Goal: Task Accomplishment & Management: Manage account settings

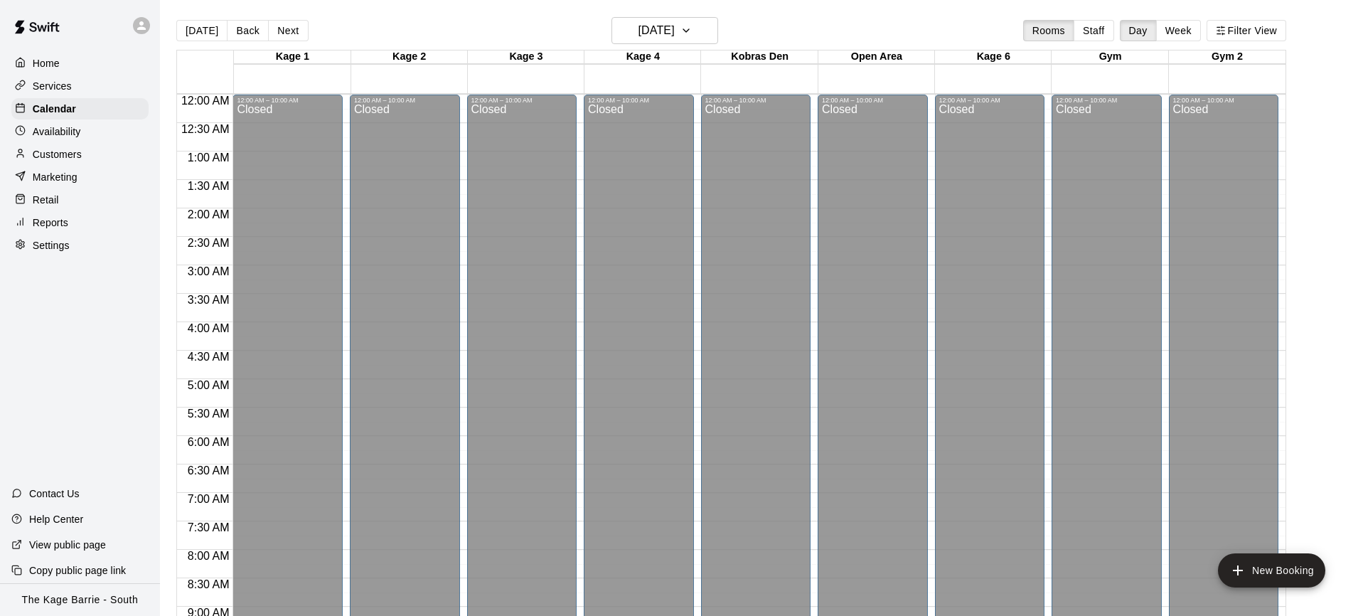
scroll to position [785, 0]
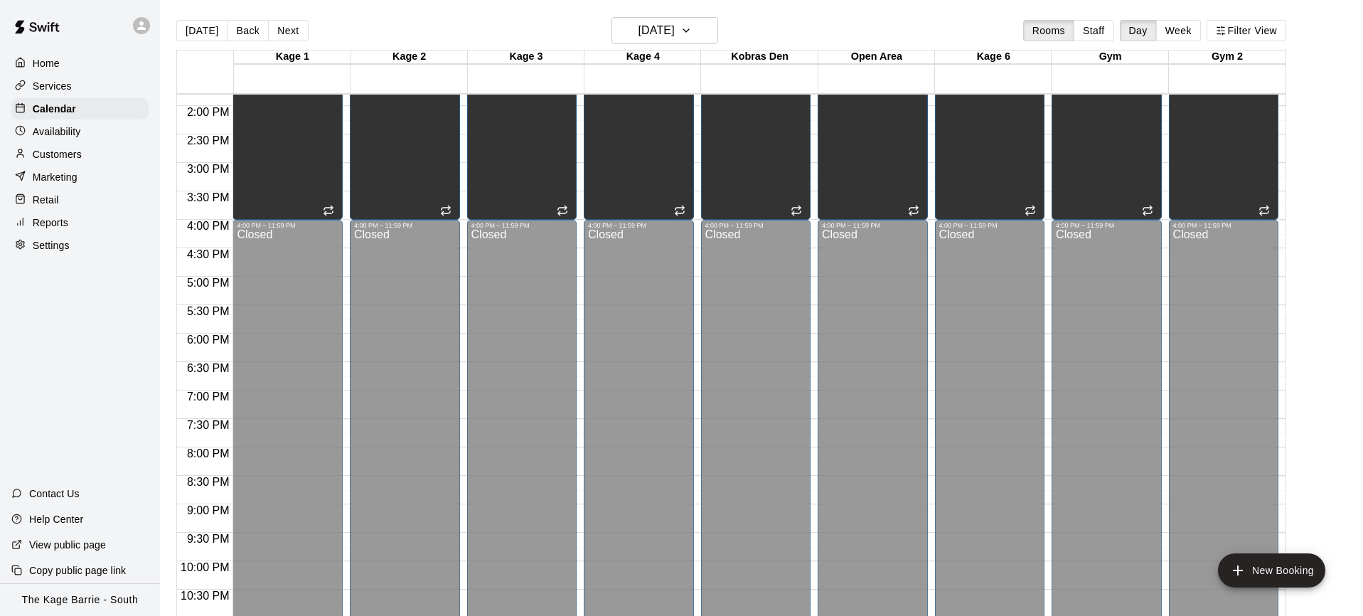
drag, startPoint x: 217, startPoint y: 37, endPoint x: 209, endPoint y: 37, distance: 7.8
click at [215, 37] on button "[DATE]" at bounding box center [201, 30] width 51 height 21
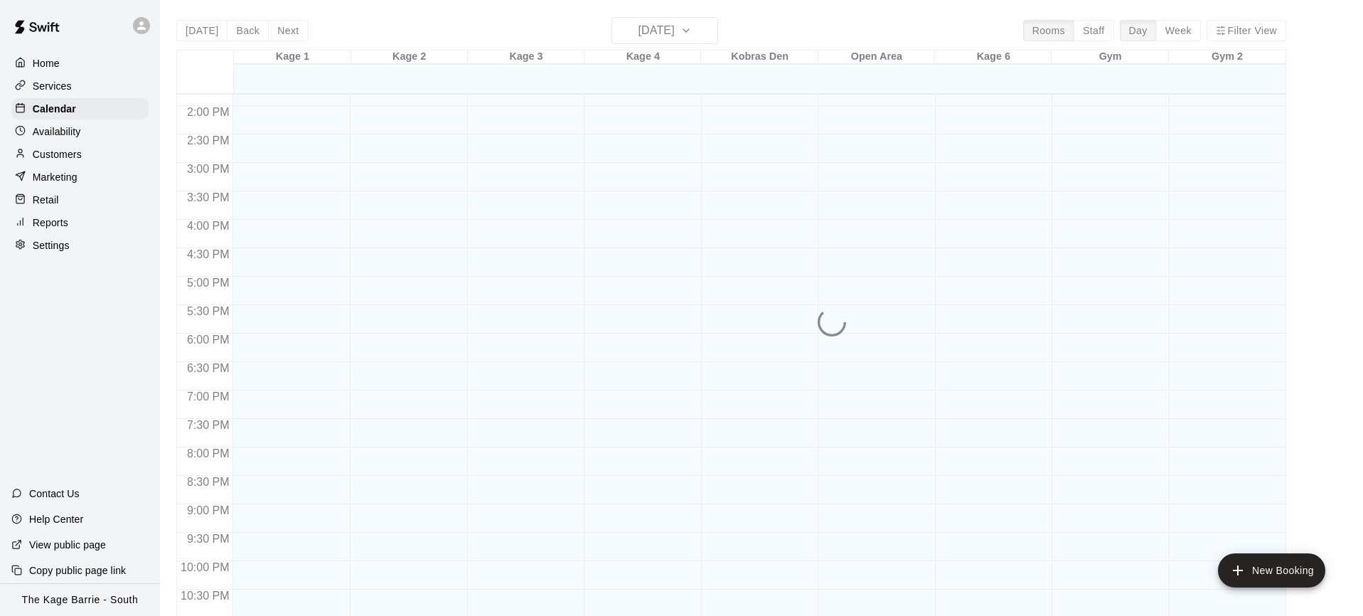
scroll to position [2, 0]
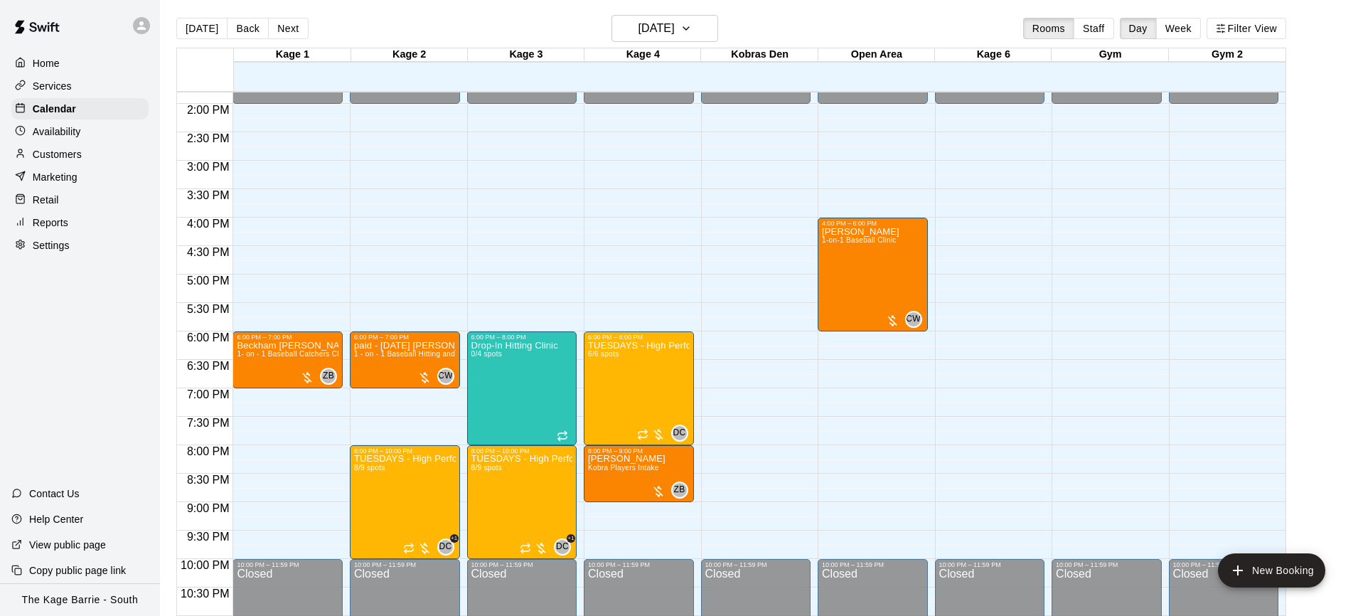
click at [286, 33] on button "Next" at bounding box center [288, 28] width 40 height 21
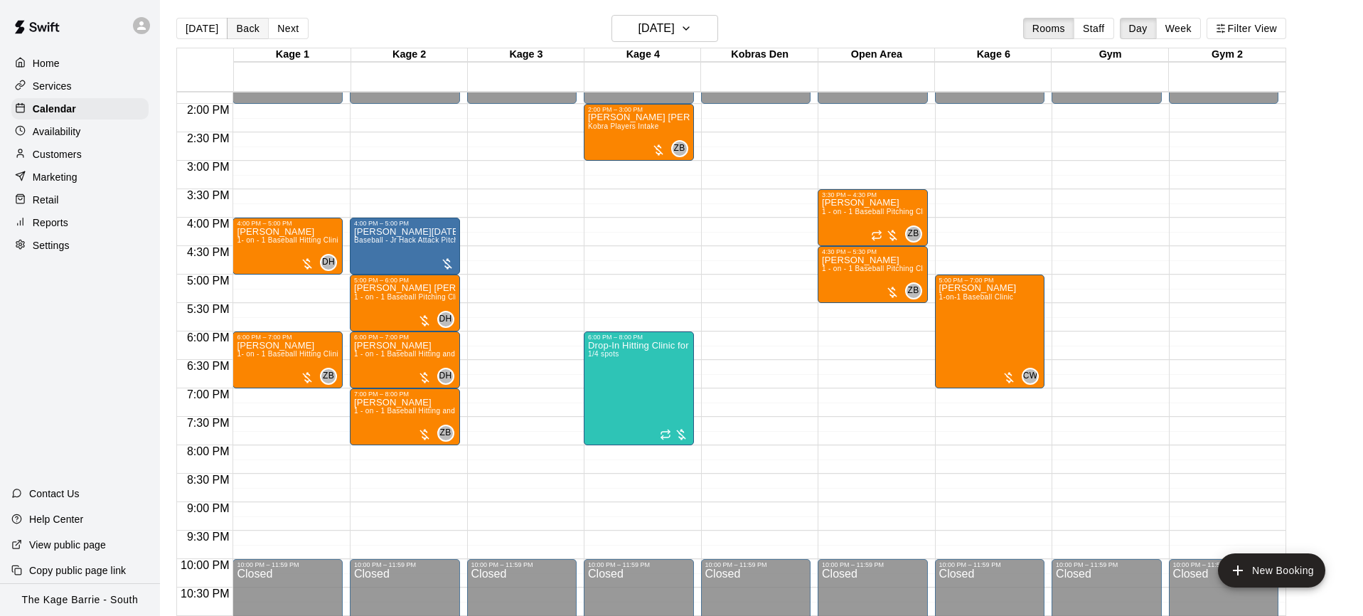
click at [245, 30] on button "Back" at bounding box center [248, 28] width 42 height 21
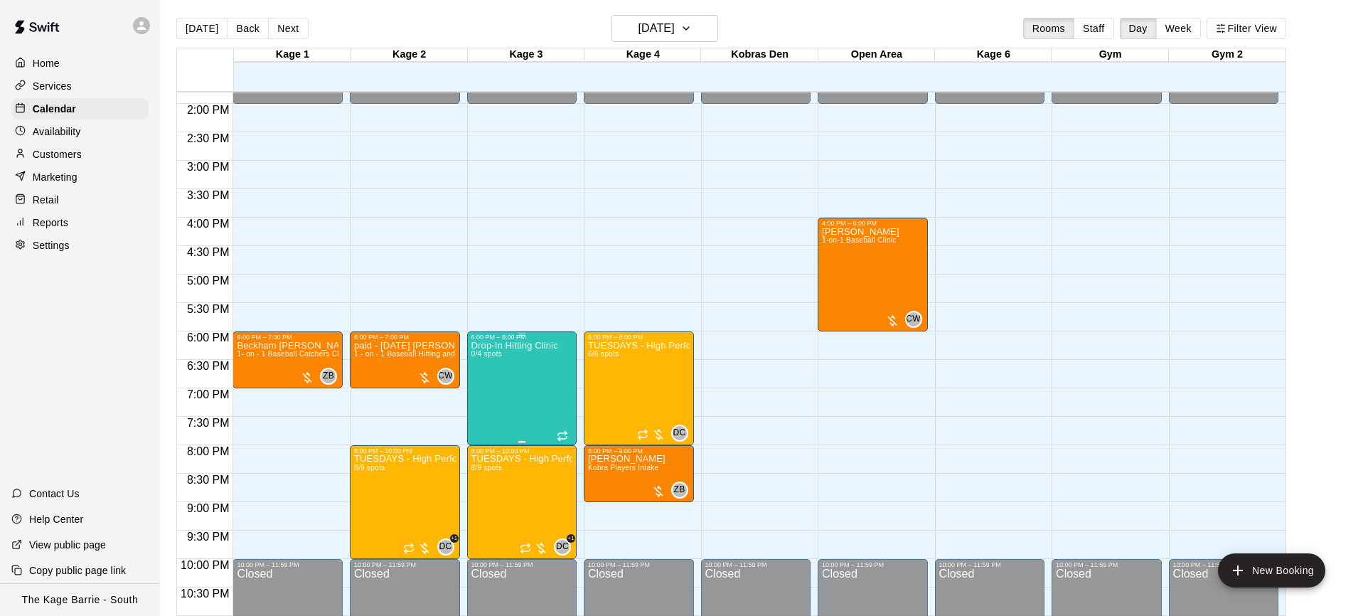
click at [440, 279] on div at bounding box center [681, 308] width 1363 height 616
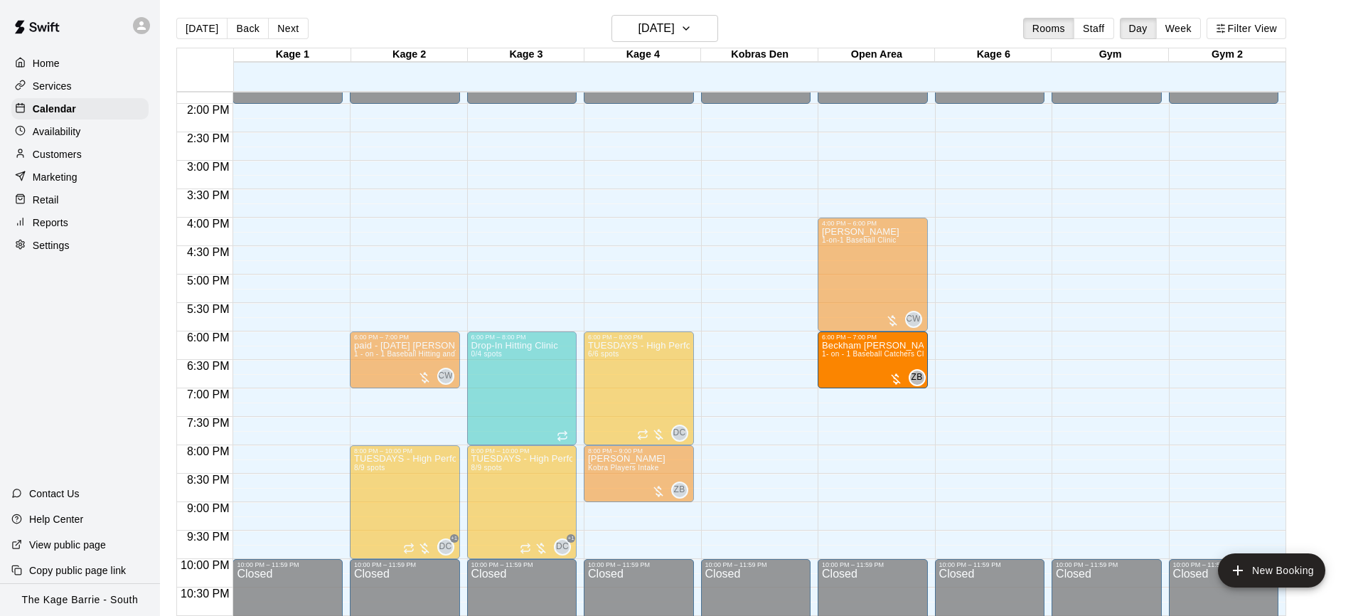
drag, startPoint x: 252, startPoint y: 353, endPoint x: 883, endPoint y: 360, distance: 630.5
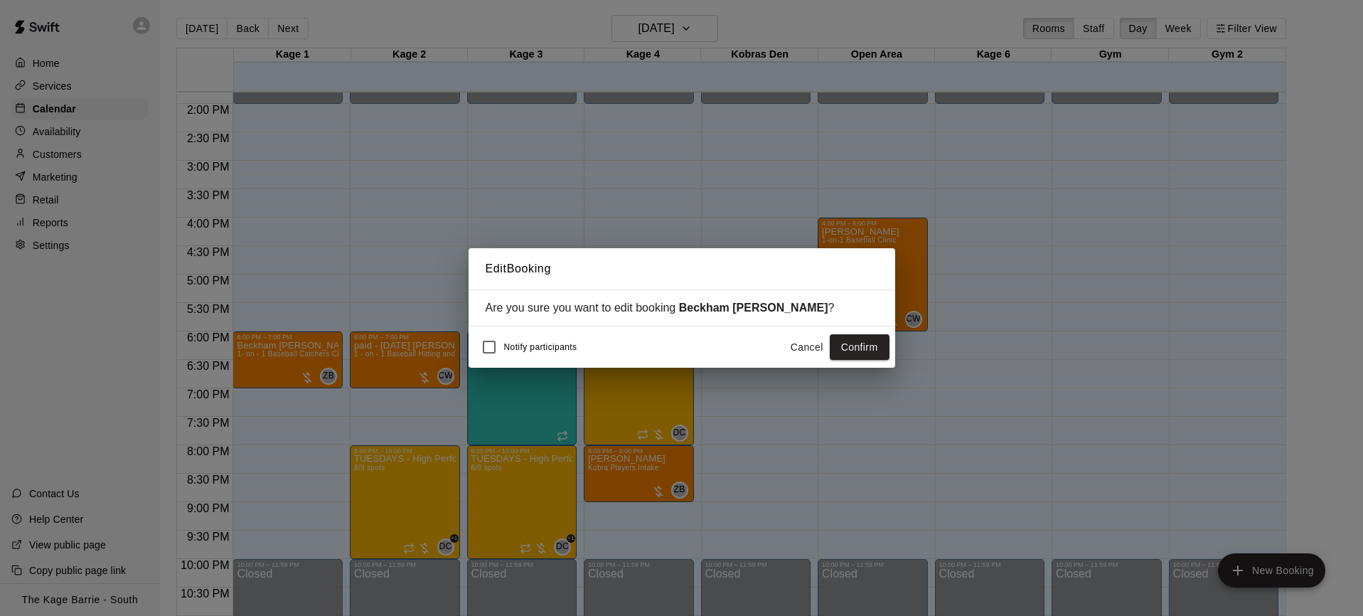
click at [854, 352] on button "Confirm" at bounding box center [859, 347] width 60 height 26
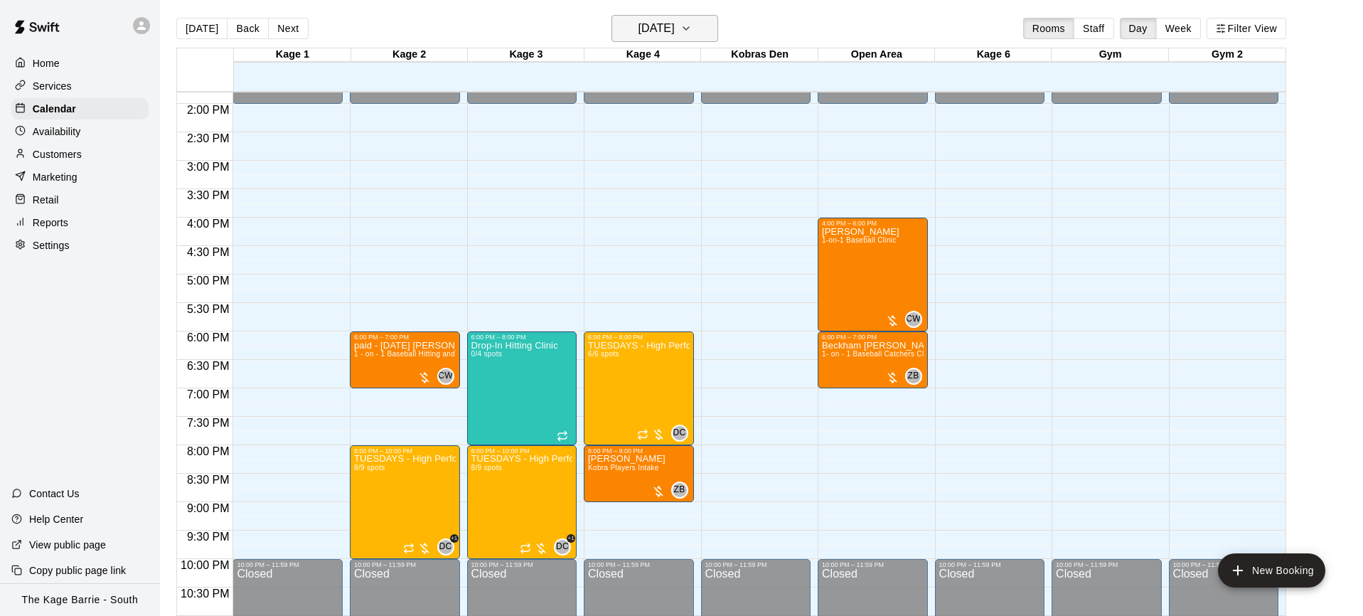
click at [711, 25] on button "[DATE]" at bounding box center [664, 28] width 107 height 27
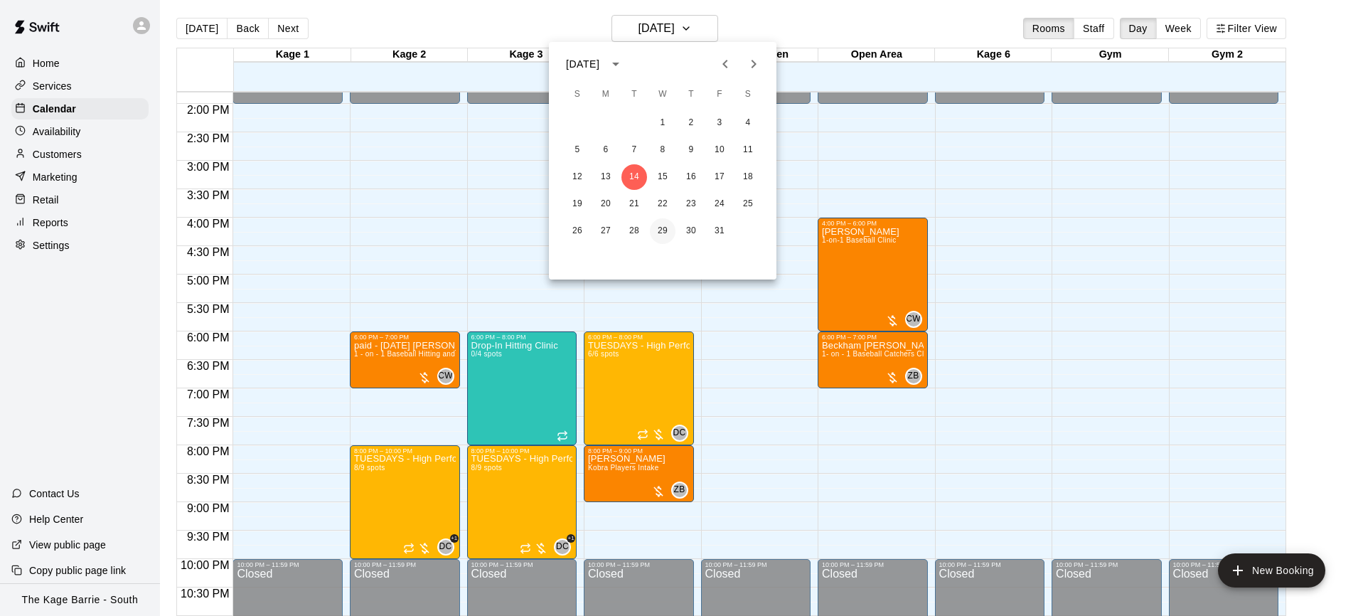
click at [660, 230] on button "29" at bounding box center [663, 231] width 26 height 26
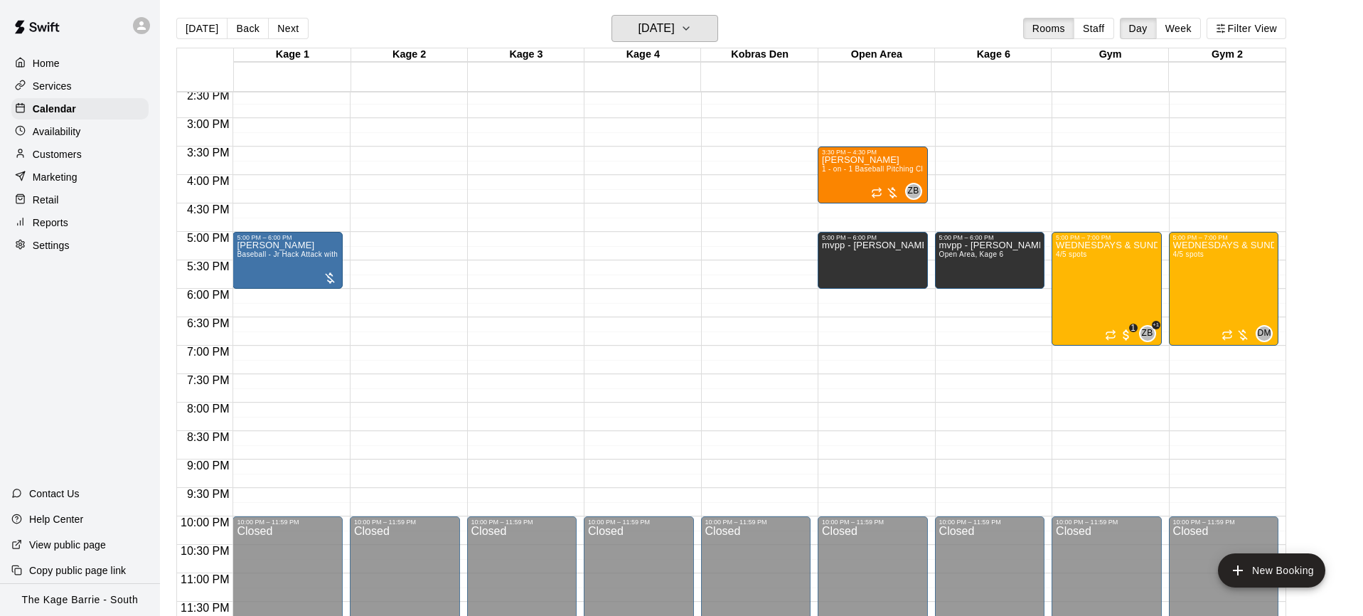
scroll to position [824, 0]
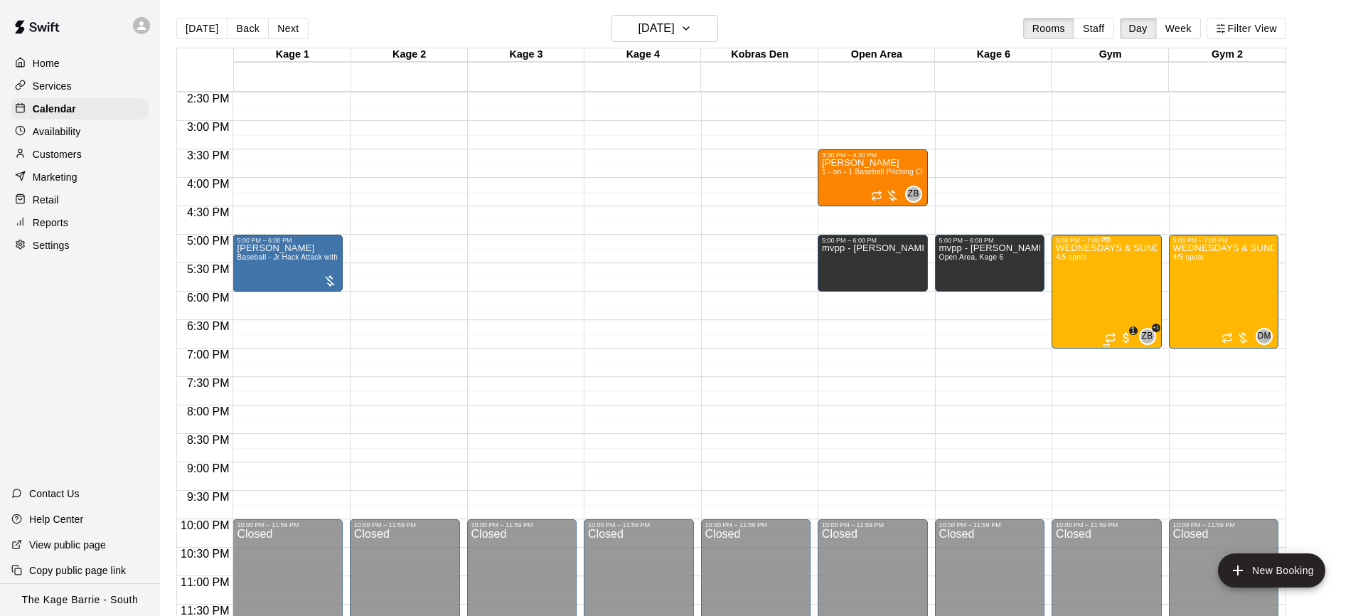
click at [1086, 288] on div "WEDNESDAYS & SUNDAYS - Max Velocity Pitching Program - 14U - 16U 4/5 spots" at bounding box center [1106, 552] width 102 height 616
click at [1075, 294] on img "edit" at bounding box center [1070, 292] width 16 height 16
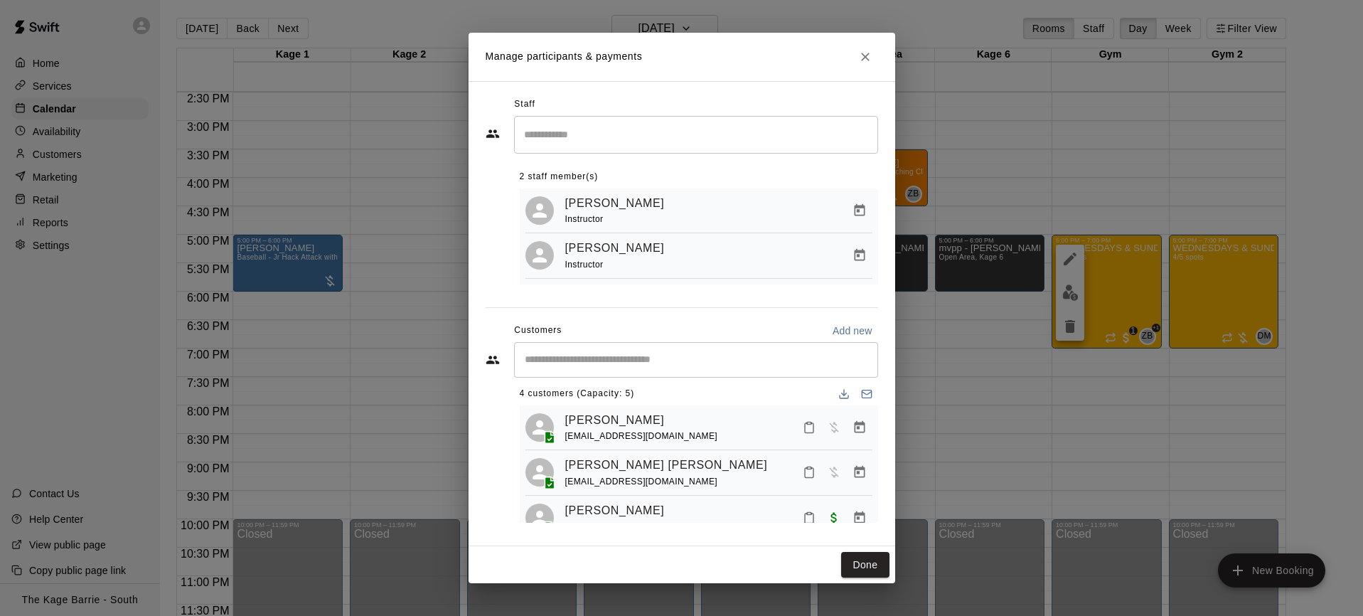
scroll to position [3, 0]
click at [1162, 429] on div "Manage participants & payments Staff ​ 2 staff member(s) [PERSON_NAME] Instruct…" at bounding box center [681, 308] width 1363 height 616
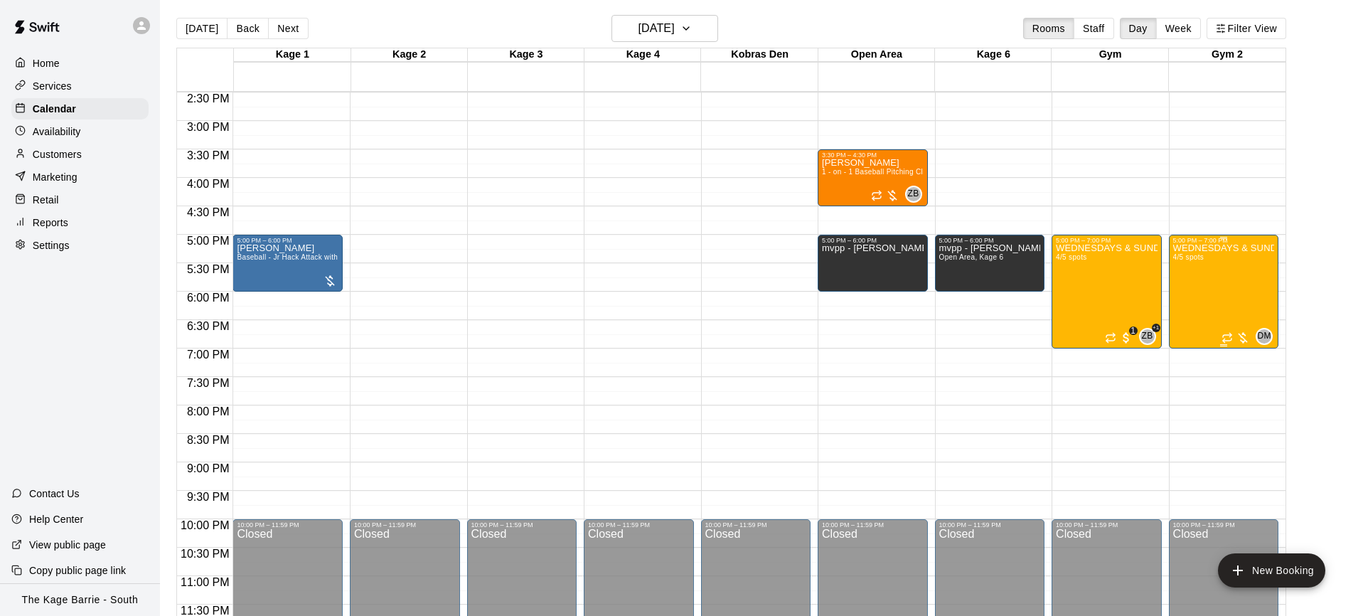
click at [1210, 302] on div "WEDNESDAYS & SUNDAYS - Max Velocity Pitching Program - 12U - 13U 4/5 spots" at bounding box center [1224, 552] width 102 height 616
click at [1194, 296] on img "edit" at bounding box center [1187, 292] width 16 height 16
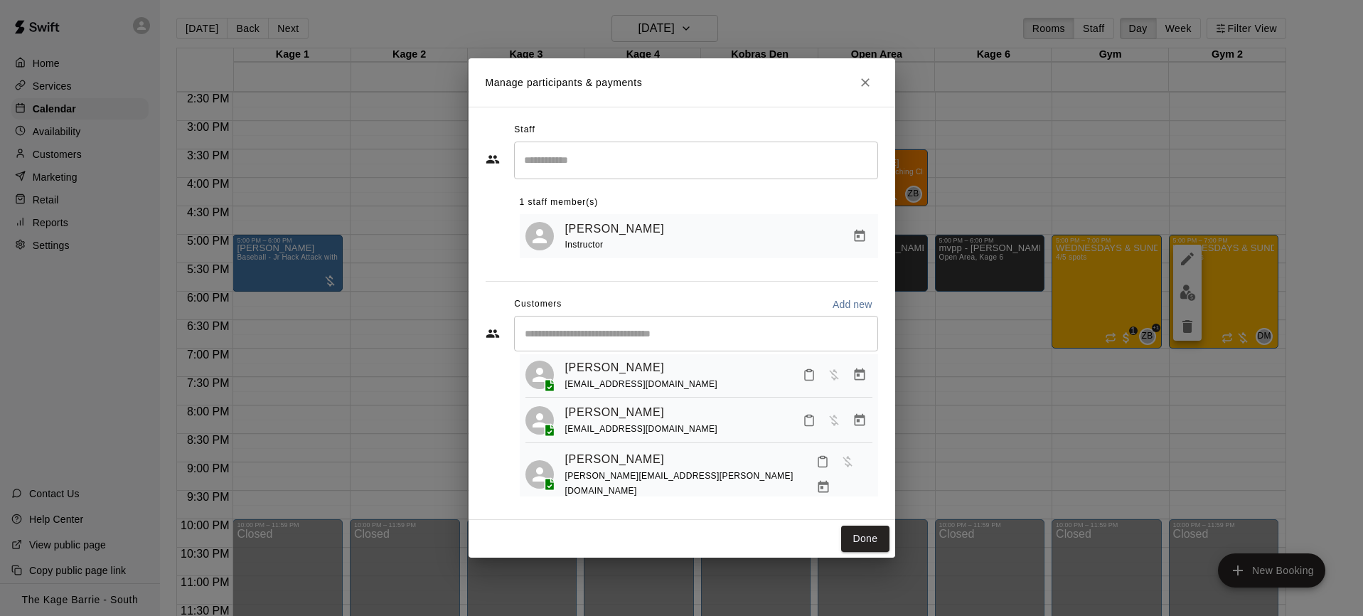
scroll to position [0, 0]
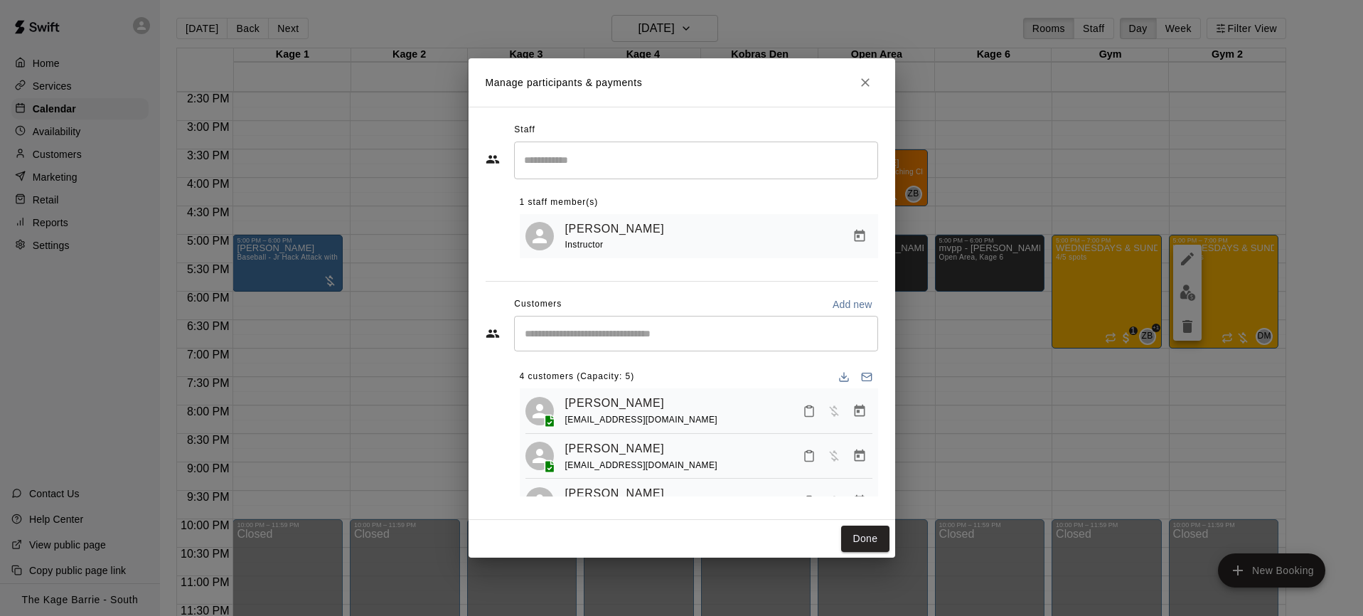
click at [867, 78] on icon "Close" at bounding box center [865, 82] width 14 height 14
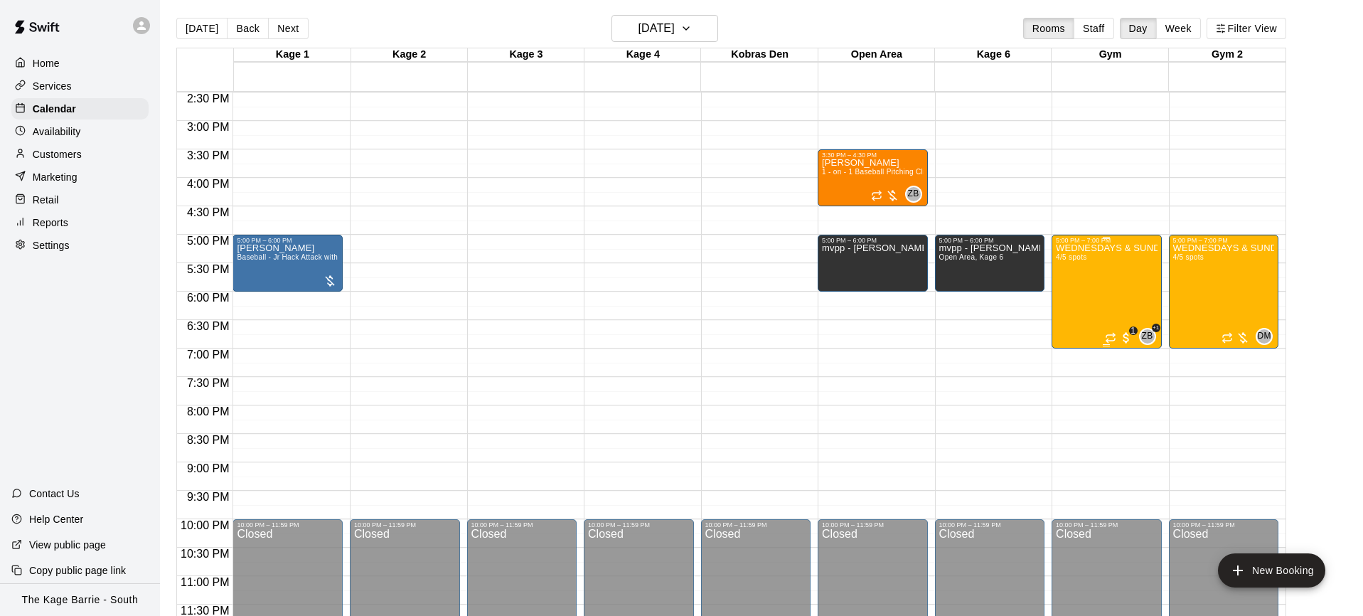
scroll to position [820, 0]
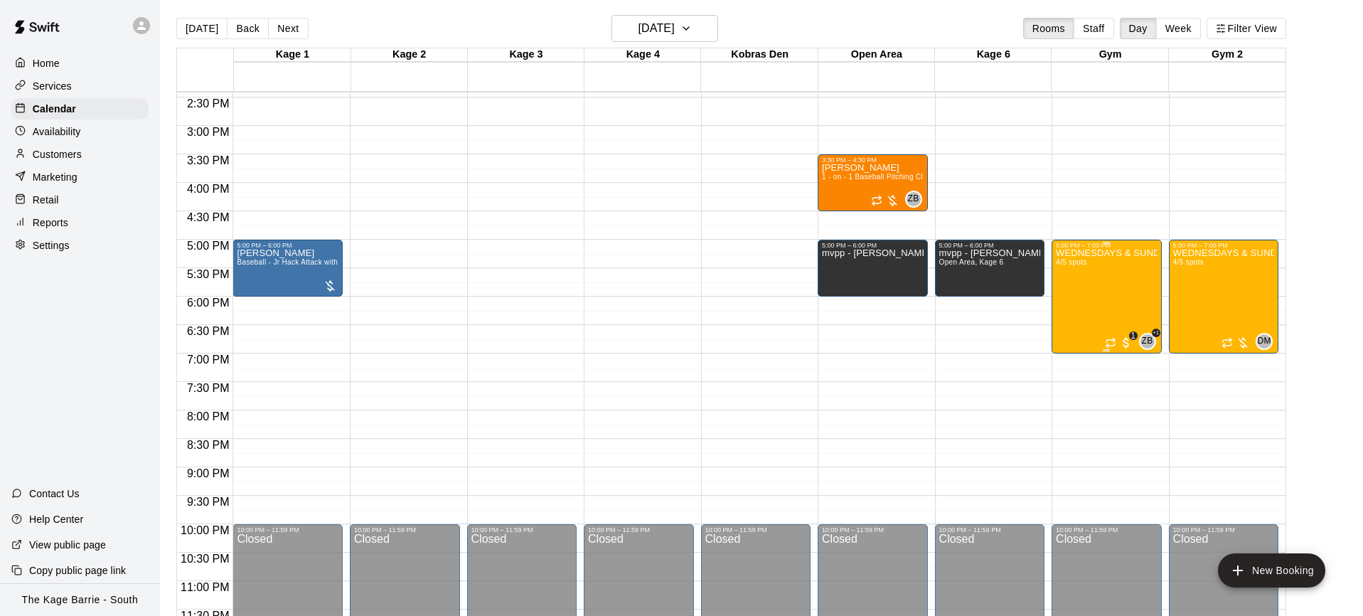
click at [1085, 294] on div "WEDNESDAYS & SUNDAYS - Max Velocity Pitching Program - 14U - 16U 4/5 spots" at bounding box center [1106, 557] width 102 height 616
click at [1079, 258] on button "edit" at bounding box center [1069, 263] width 28 height 28
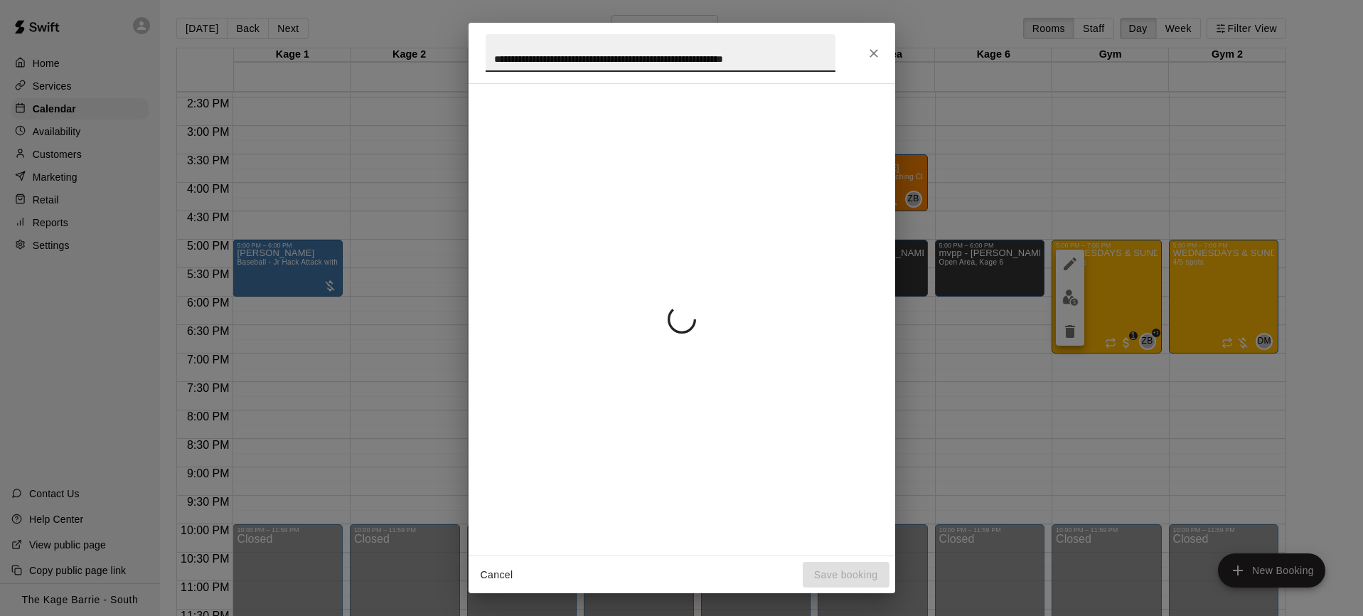
scroll to position [0, 21]
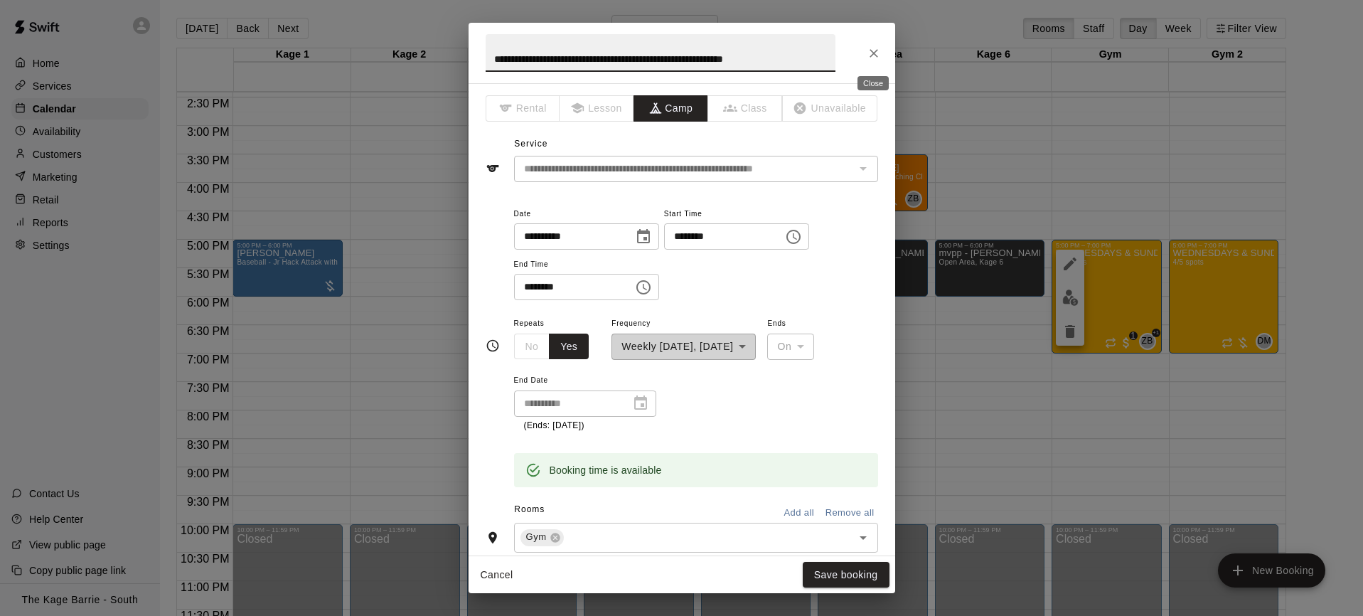
drag, startPoint x: 871, startPoint y: 48, endPoint x: 891, endPoint y: 53, distance: 20.5
click at [871, 48] on icon "Close" at bounding box center [873, 53] width 14 height 14
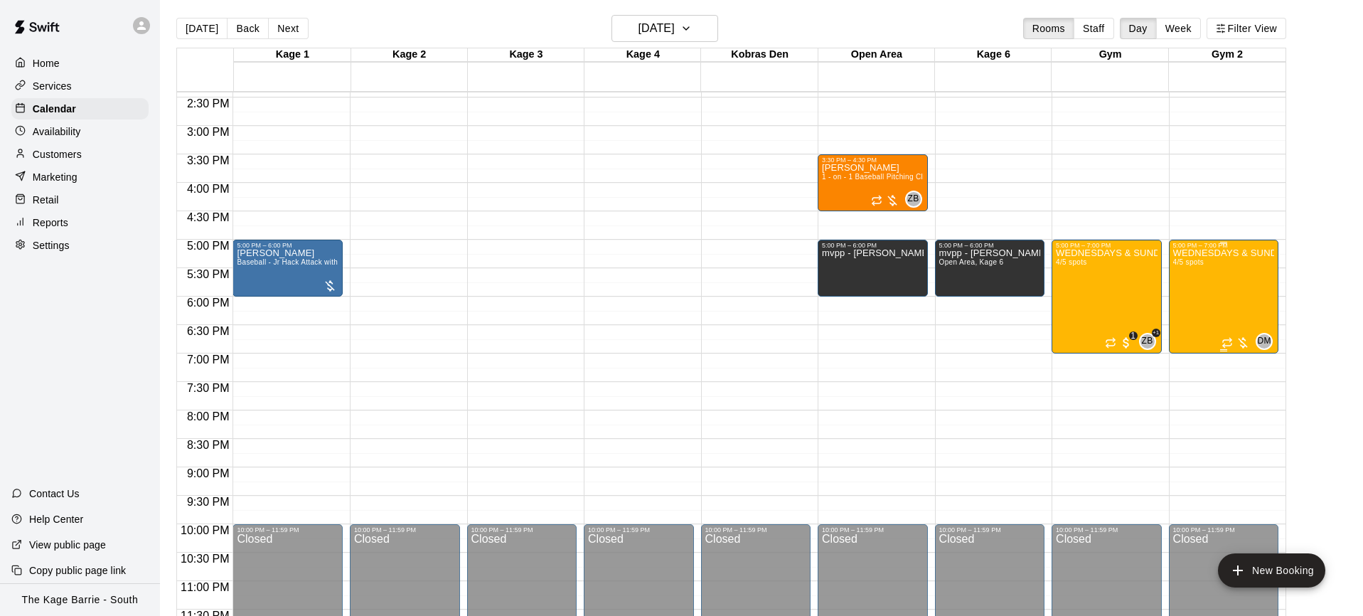
click at [1235, 291] on div "WEDNESDAYS & SUNDAYS - Max Velocity Pitching Program - 12U - 13U 4/5 spots" at bounding box center [1224, 557] width 102 height 616
click at [1186, 265] on icon "edit" at bounding box center [1187, 263] width 13 height 13
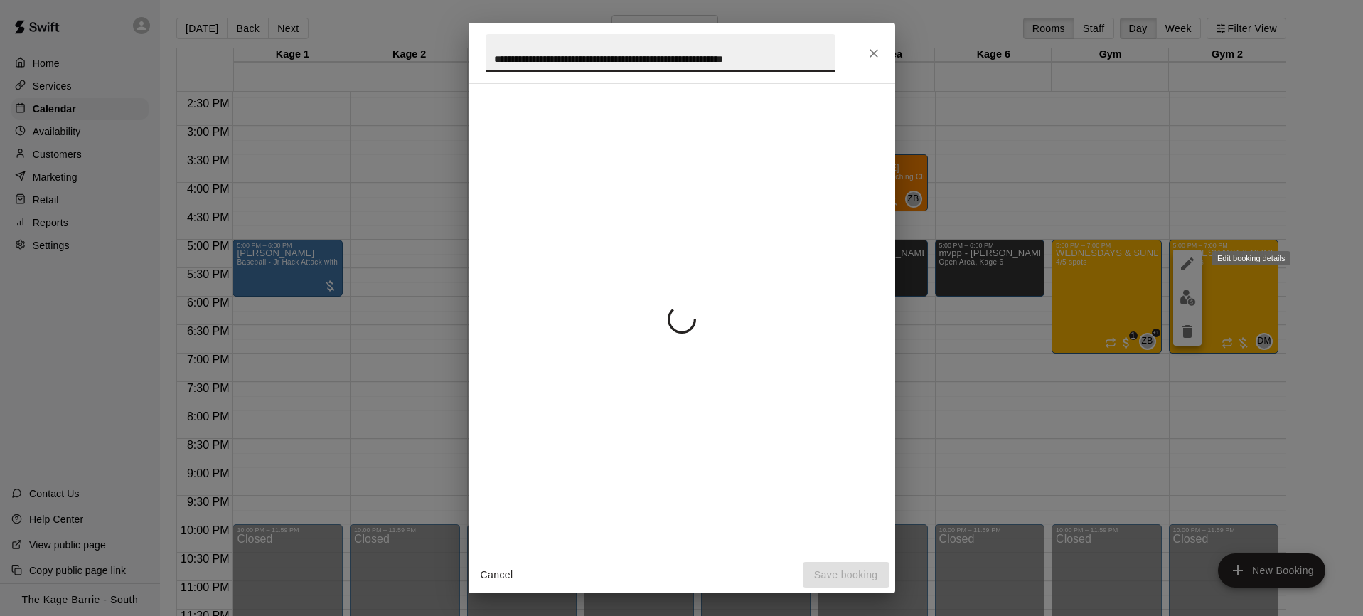
scroll to position [0, 21]
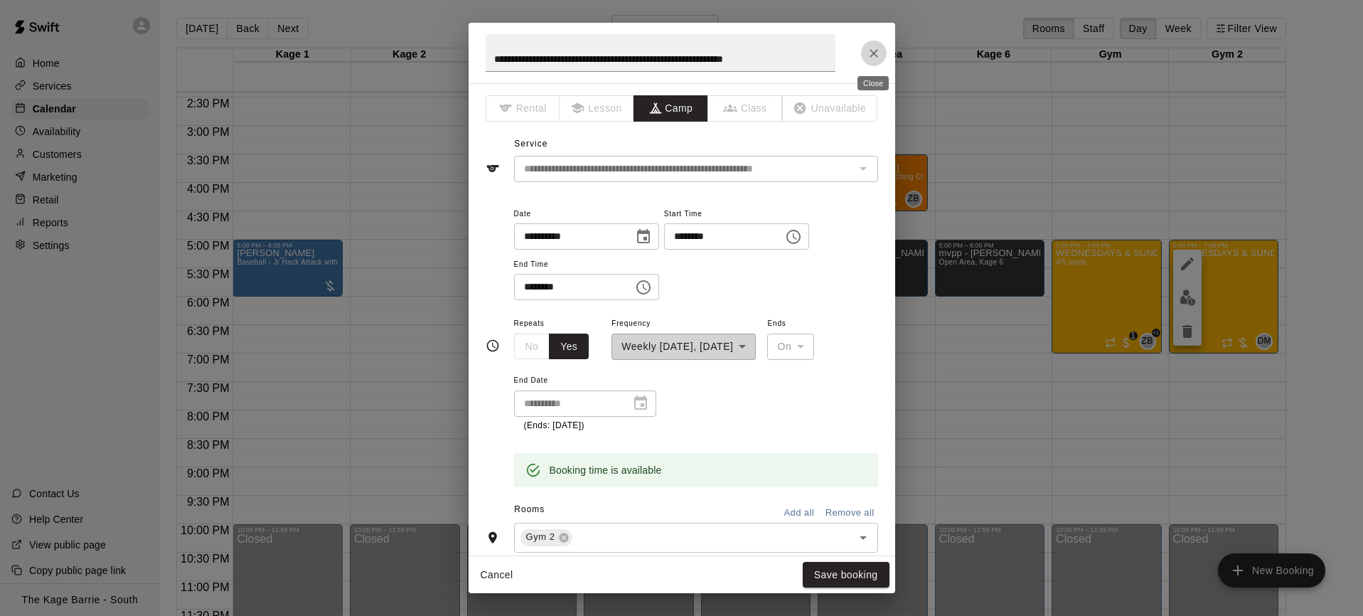
click at [869, 45] on button "Close" at bounding box center [874, 54] width 26 height 26
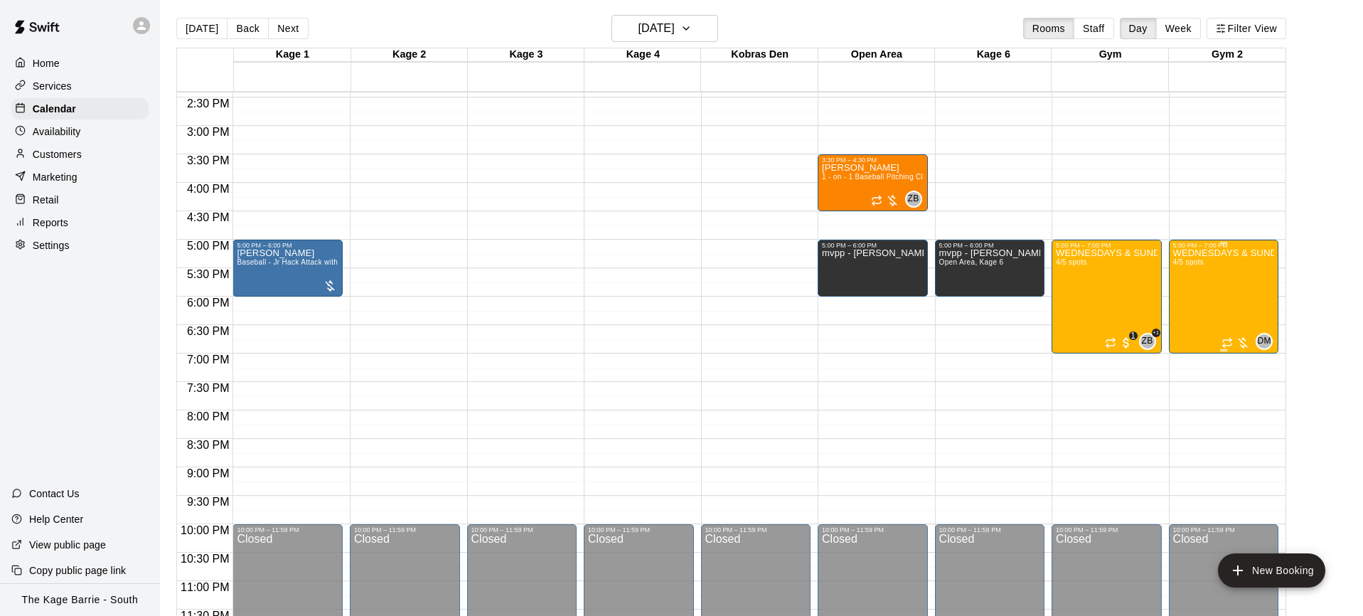
click at [1230, 299] on div "WEDNESDAYS & SUNDAYS - Max Velocity Pitching Program - 12U - 13U 4/5 spots" at bounding box center [1224, 557] width 102 height 616
click at [1193, 300] on img "edit" at bounding box center [1187, 297] width 16 height 16
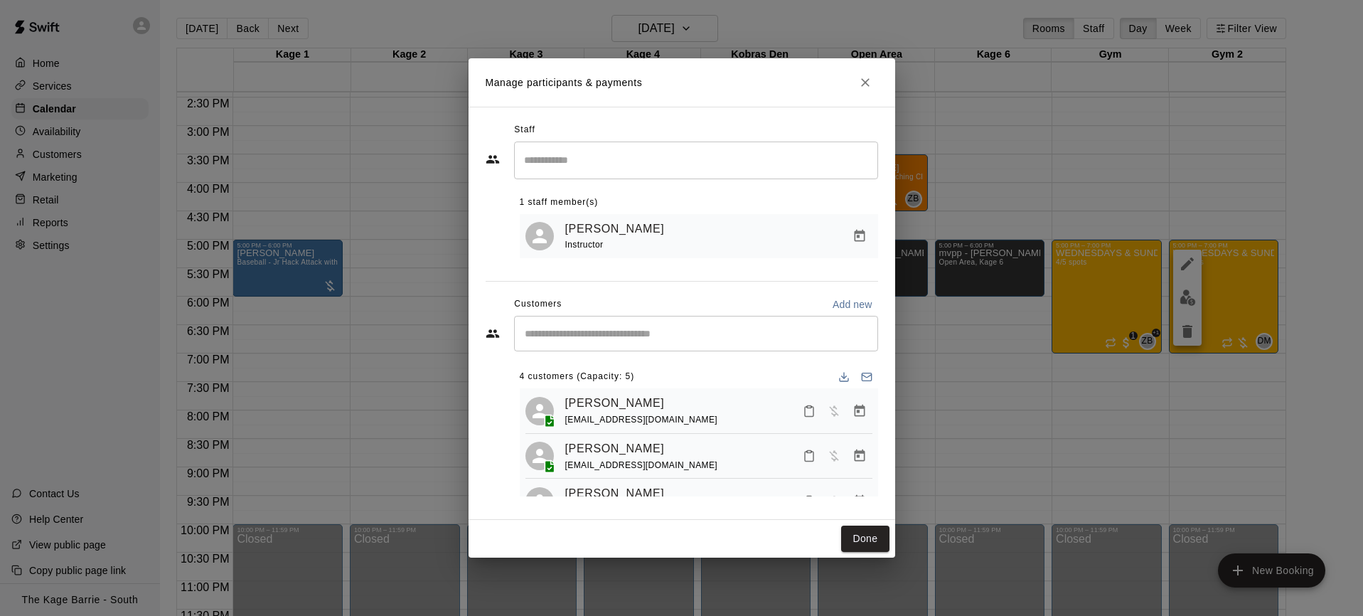
click at [669, 338] on input "Start typing to search customers..." at bounding box center [695, 333] width 351 height 14
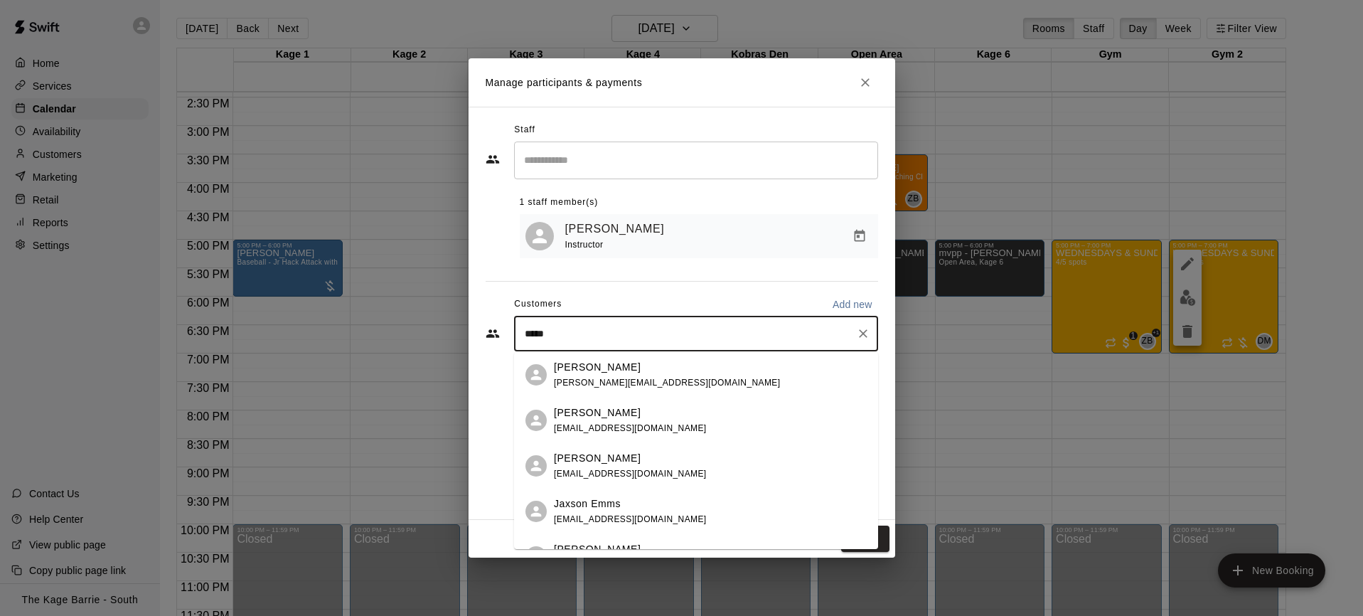
type input "******"
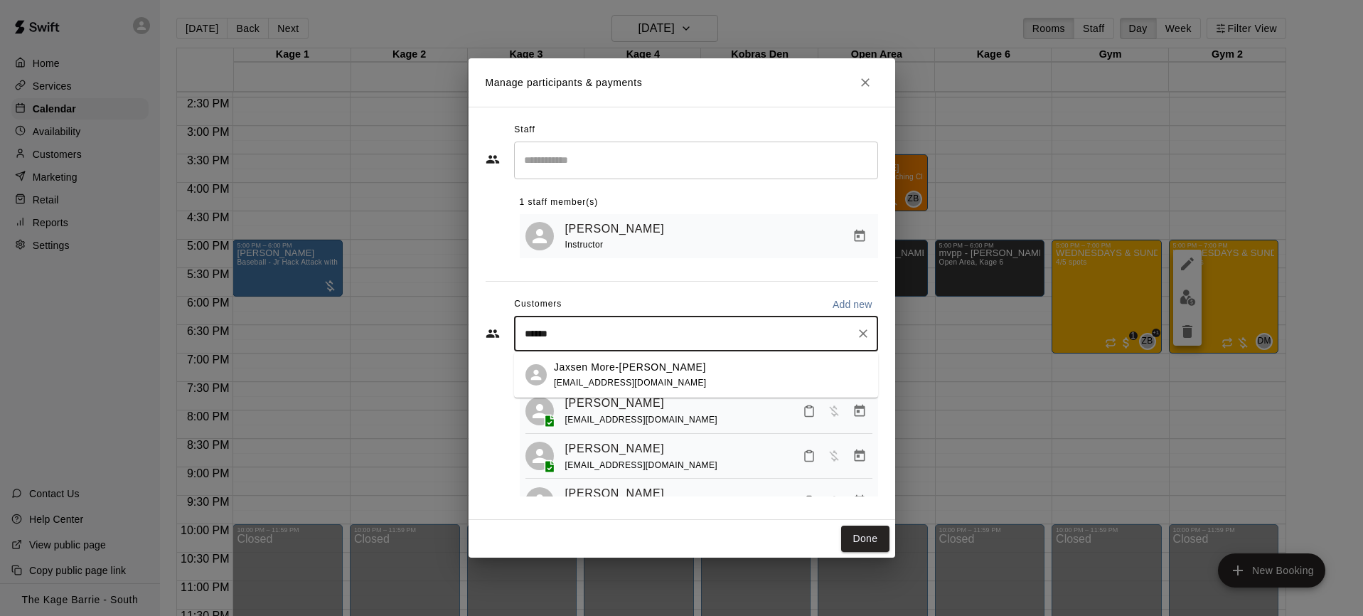
click at [719, 370] on div "Jaxsen More-MacPherson [EMAIL_ADDRESS][DOMAIN_NAME]" at bounding box center [710, 375] width 313 height 31
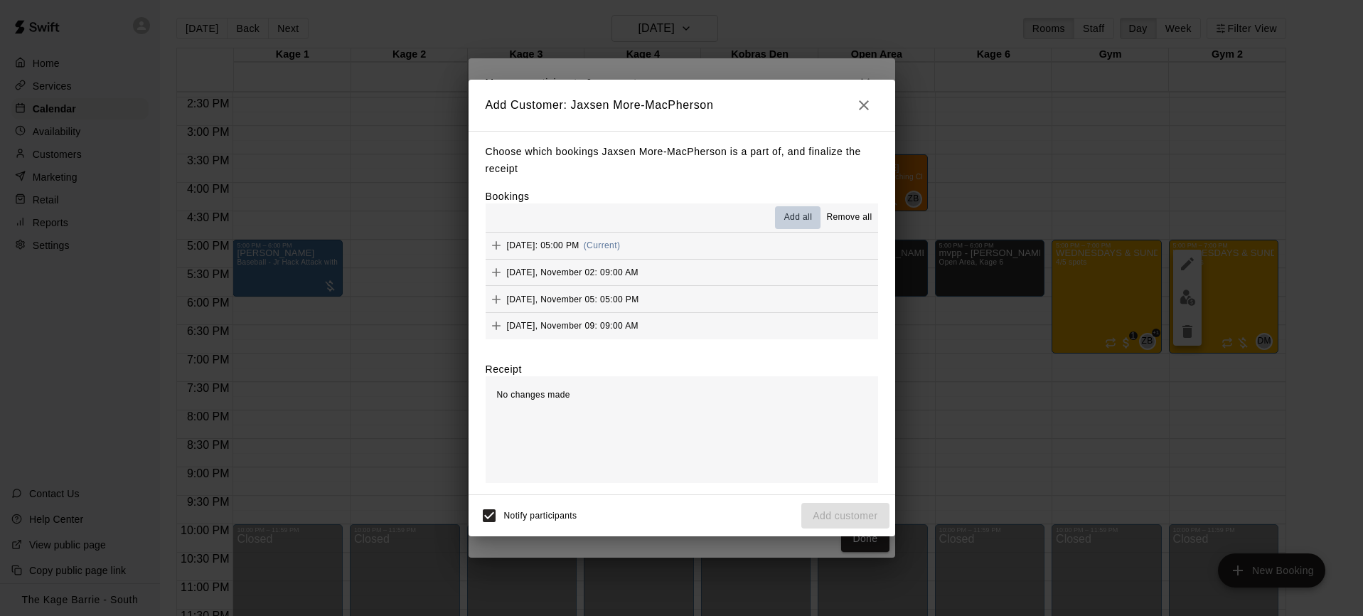
click at [804, 213] on span "Add all" at bounding box center [798, 217] width 28 height 14
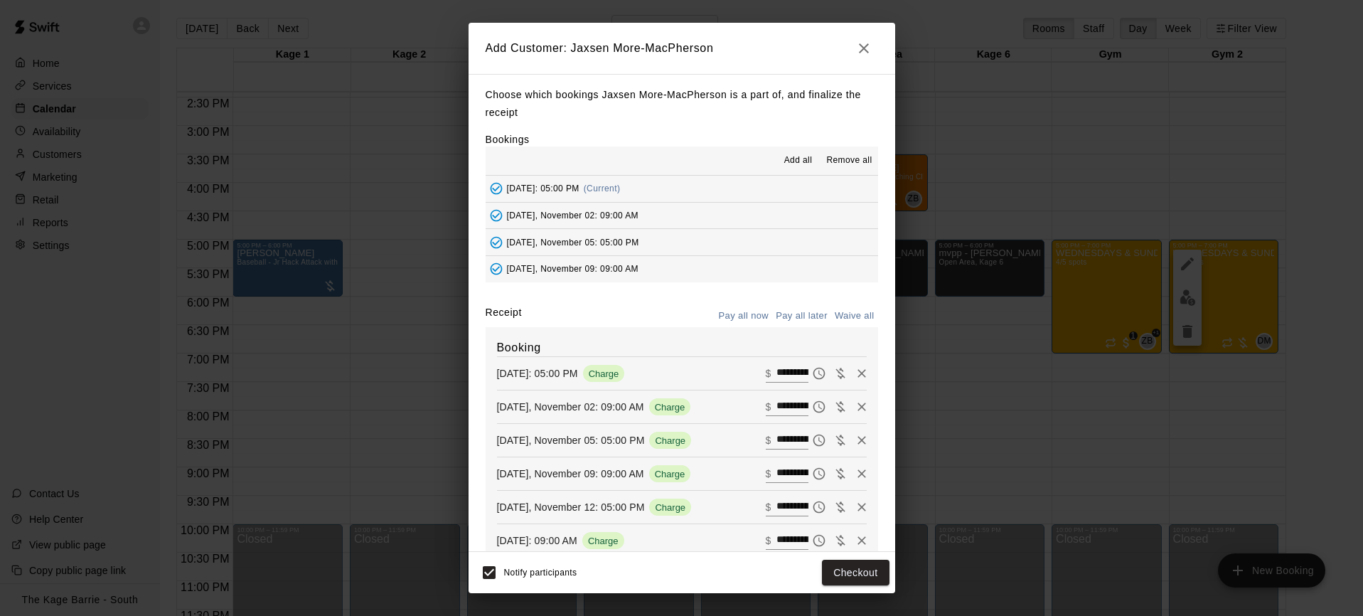
click at [849, 311] on button "Waive all" at bounding box center [854, 316] width 47 height 22
type input "*"
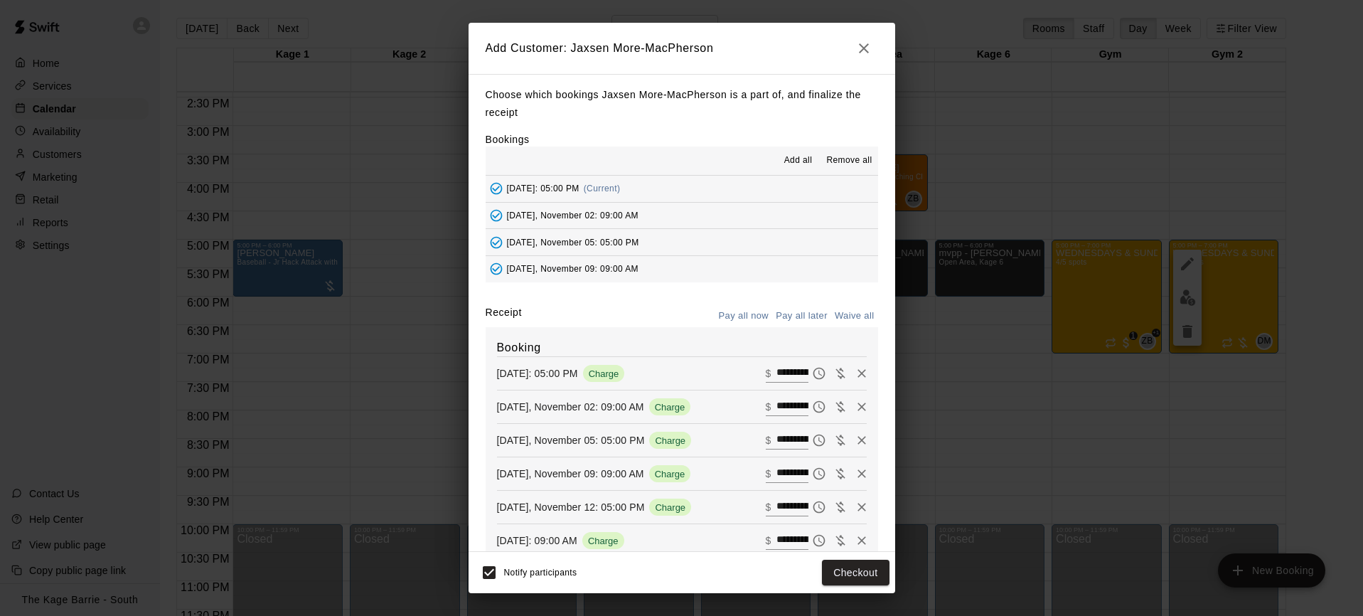
type input "*"
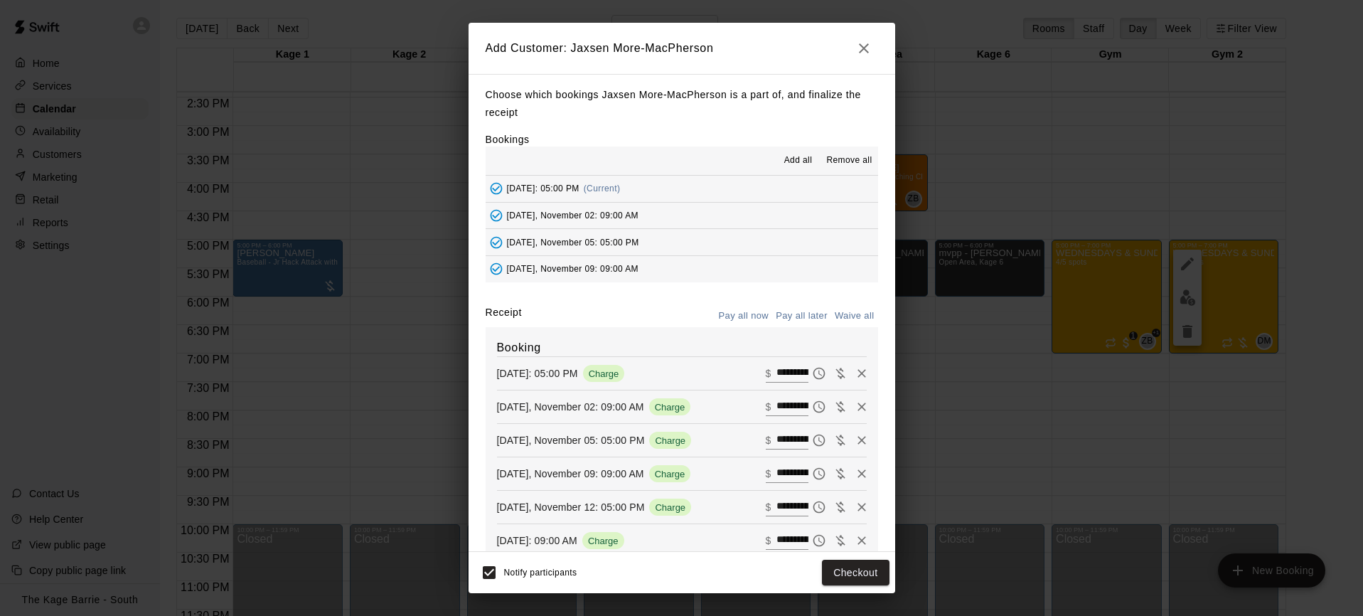
type input "*"
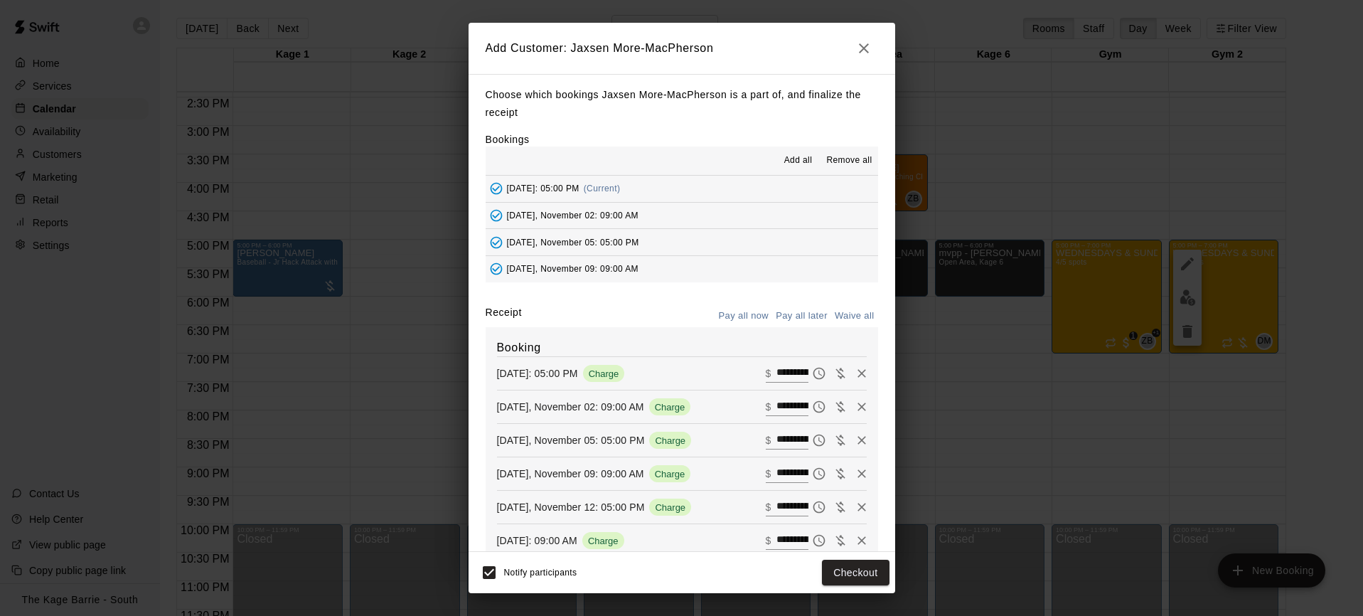
type input "*"
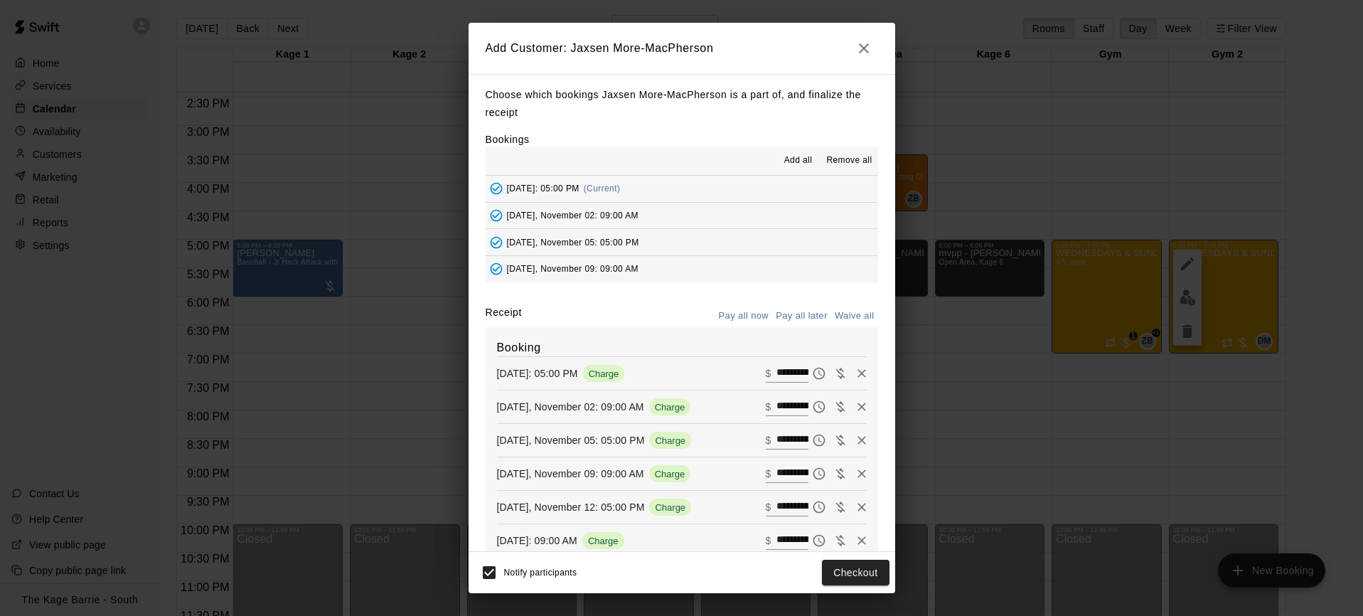
type input "*"
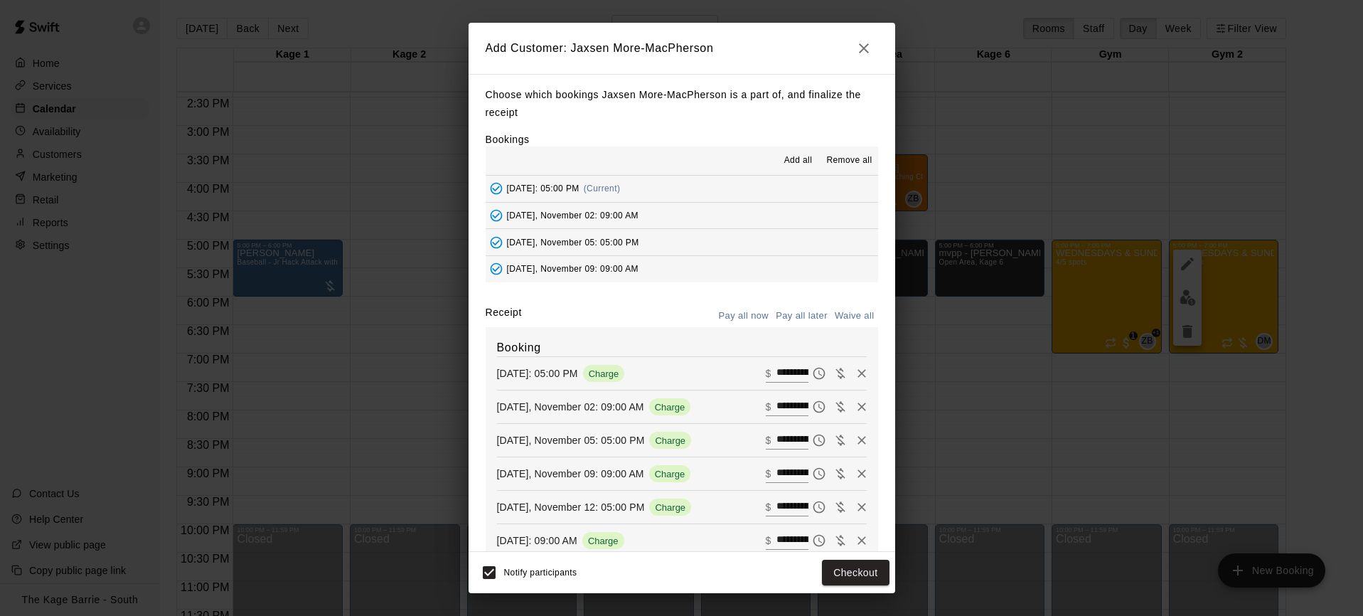
type input "*"
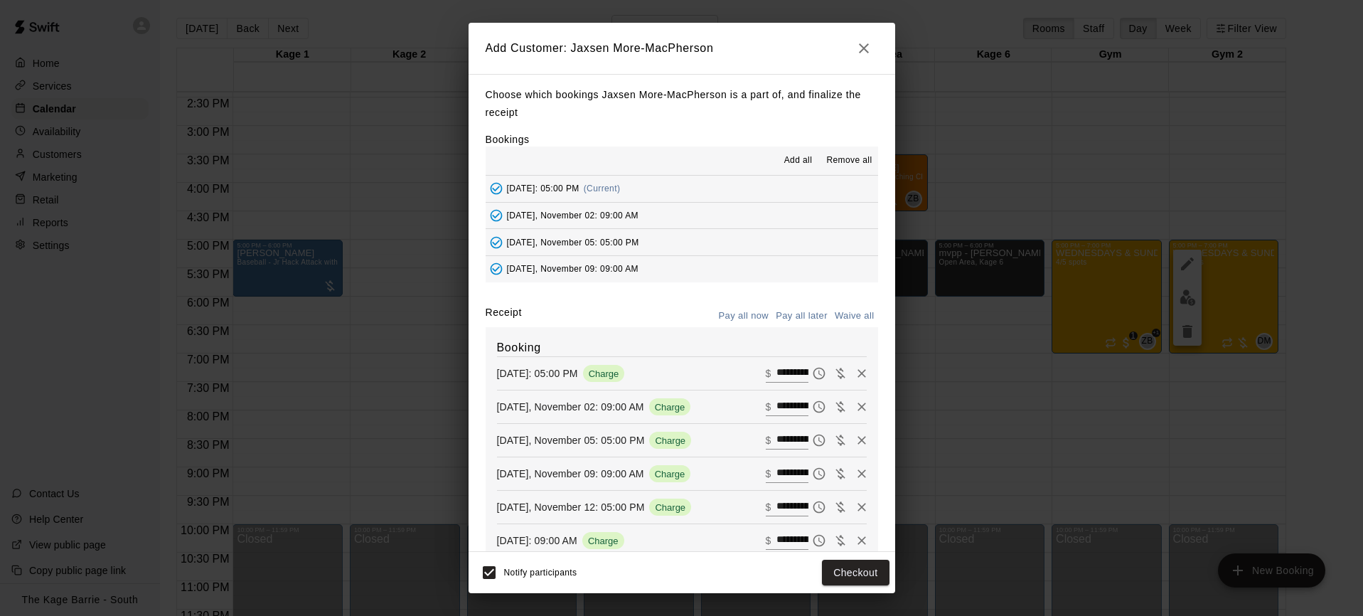
type input "*"
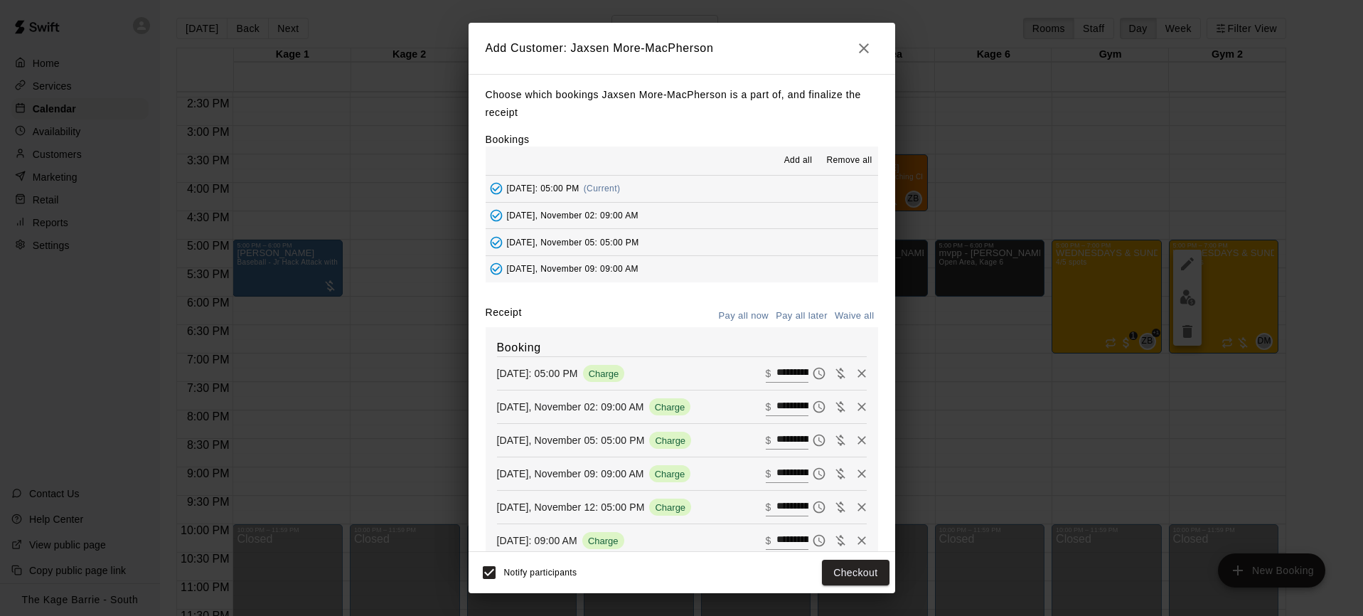
type input "*"
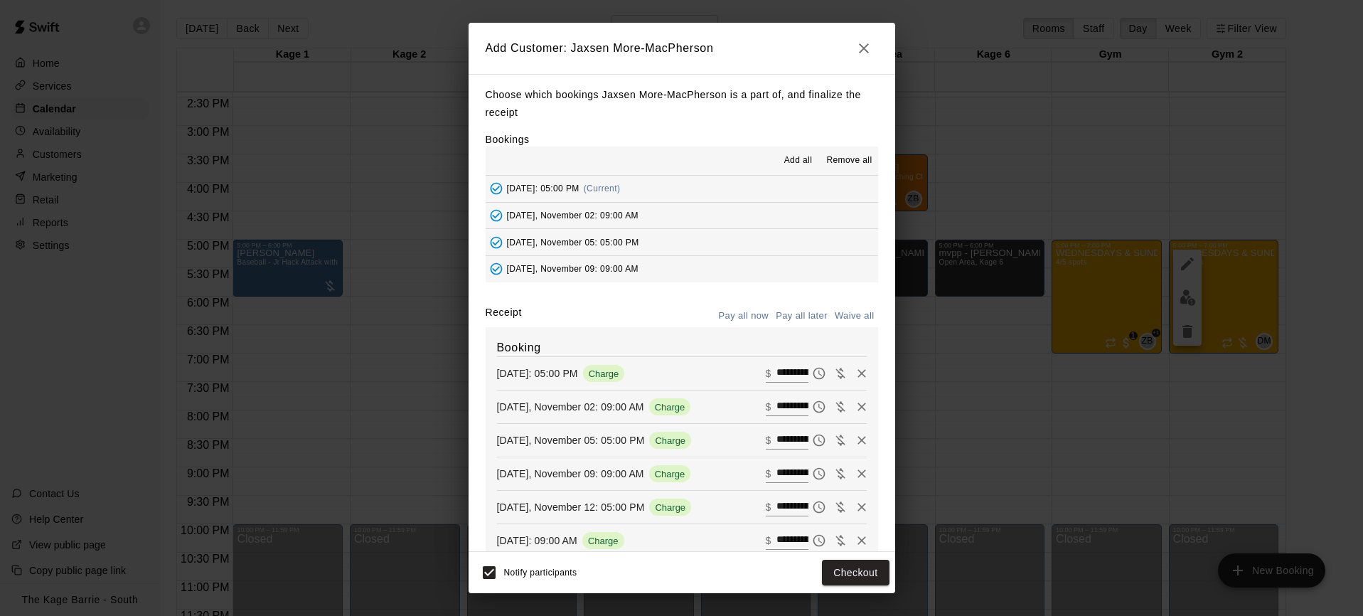
type input "*"
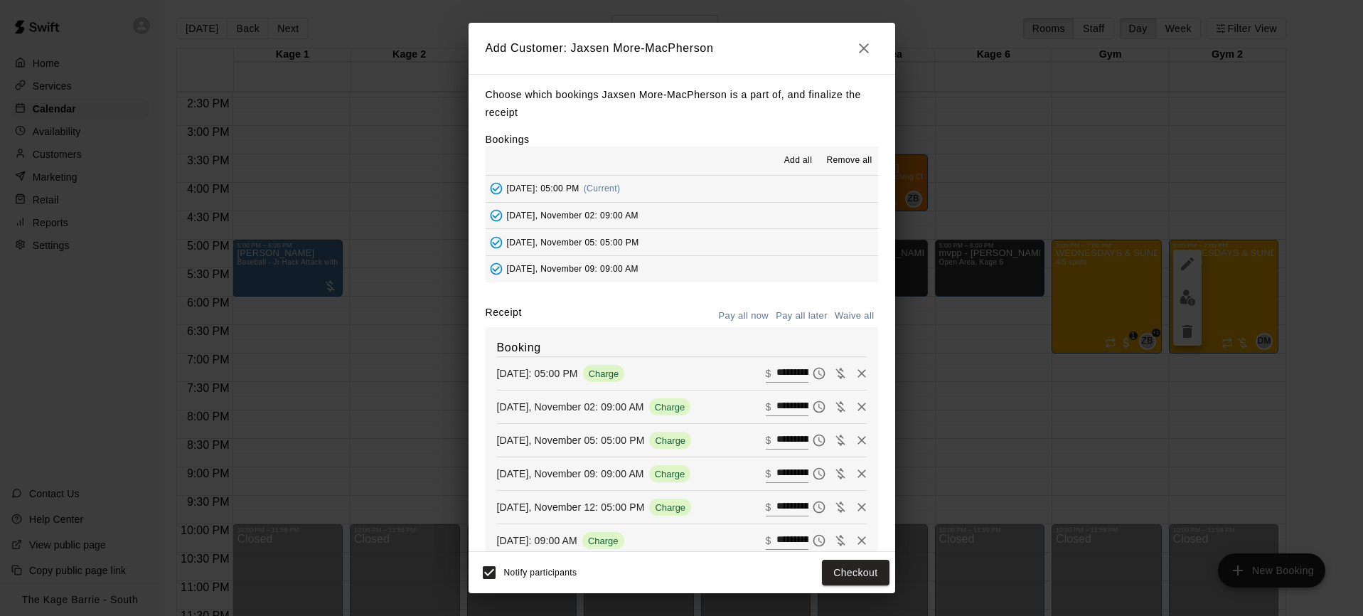
type input "*"
click at [856, 574] on button "Add customer" at bounding box center [844, 572] width 87 height 26
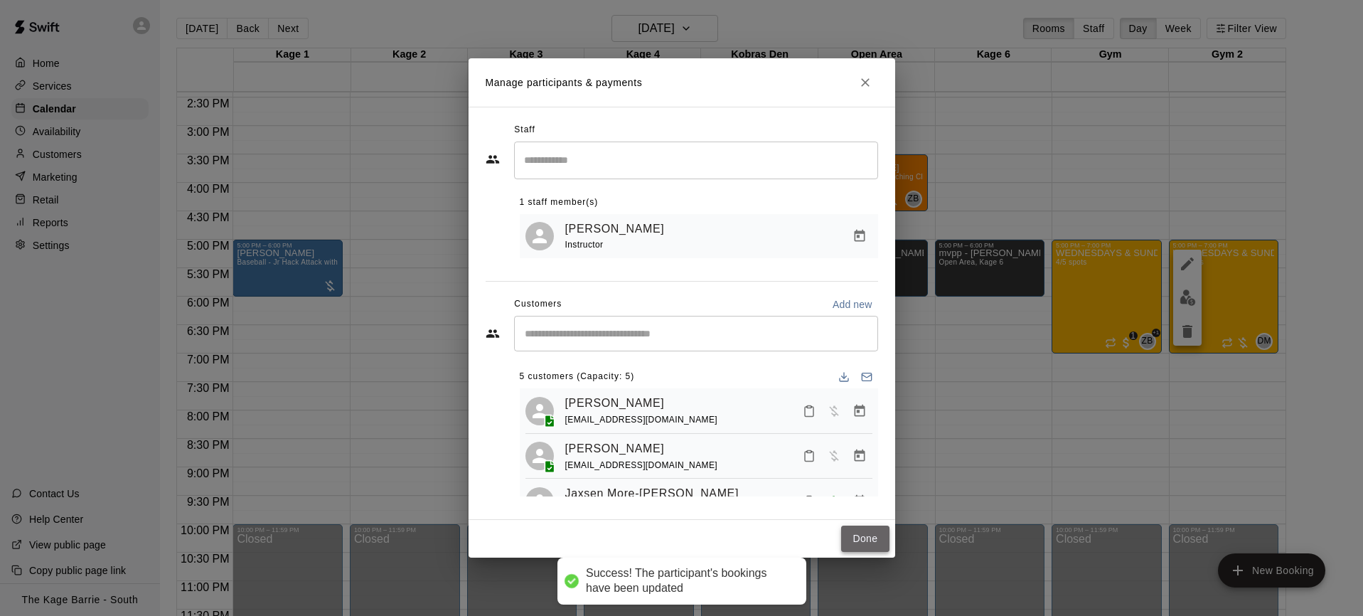
click at [874, 545] on button "Done" at bounding box center [865, 538] width 48 height 26
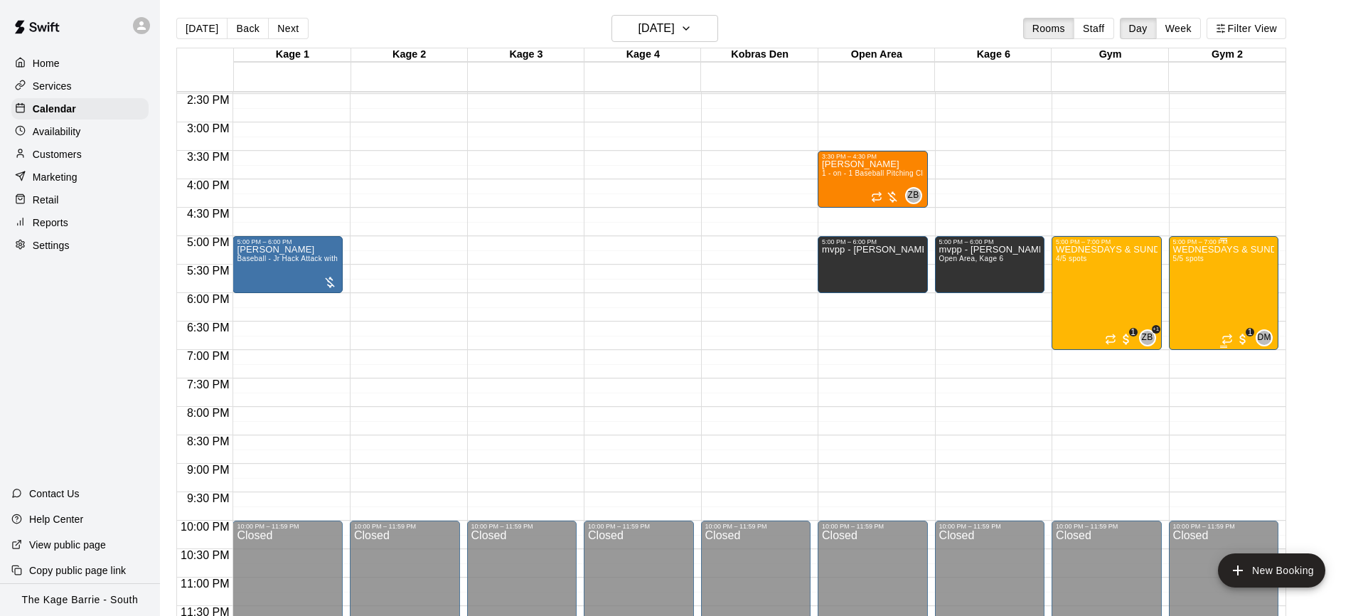
scroll to position [827, 0]
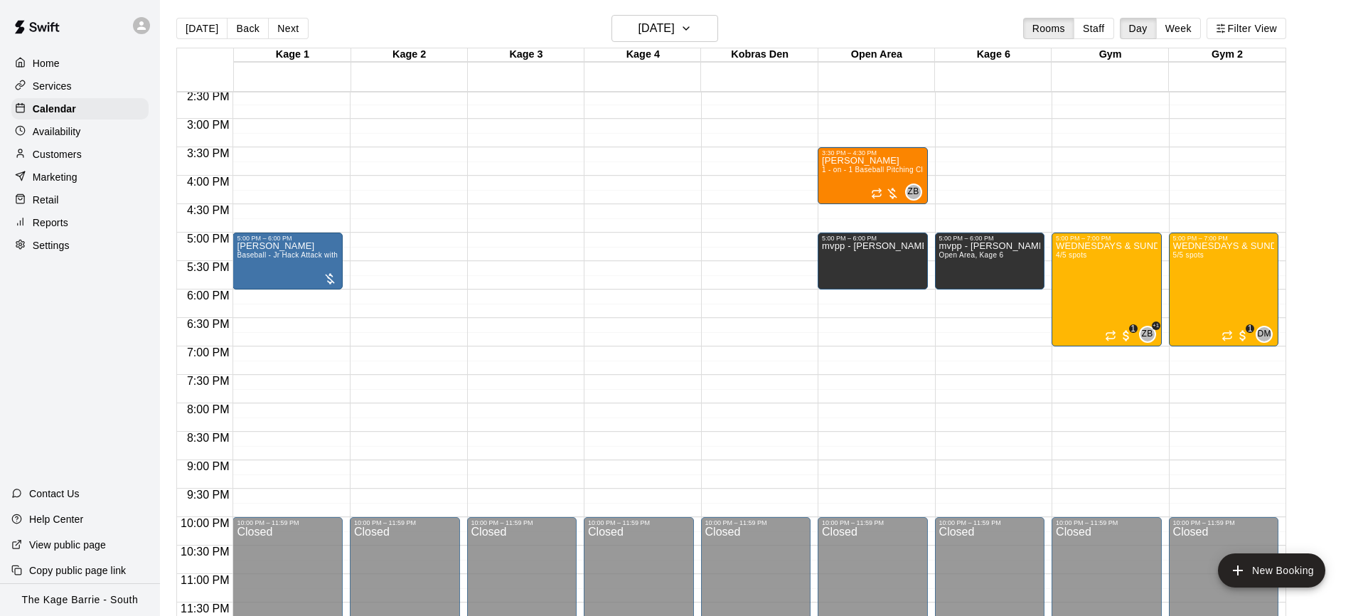
click at [101, 83] on div "Services" at bounding box center [79, 85] width 137 height 21
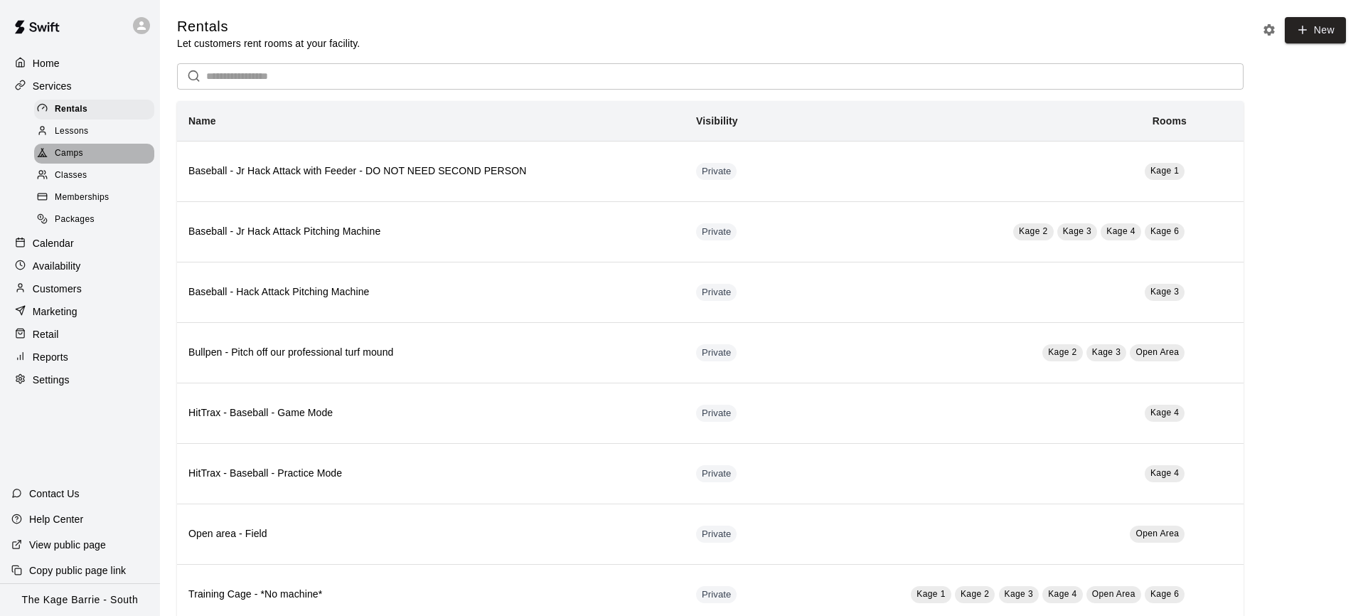
click at [94, 154] on div "Camps" at bounding box center [94, 154] width 120 height 20
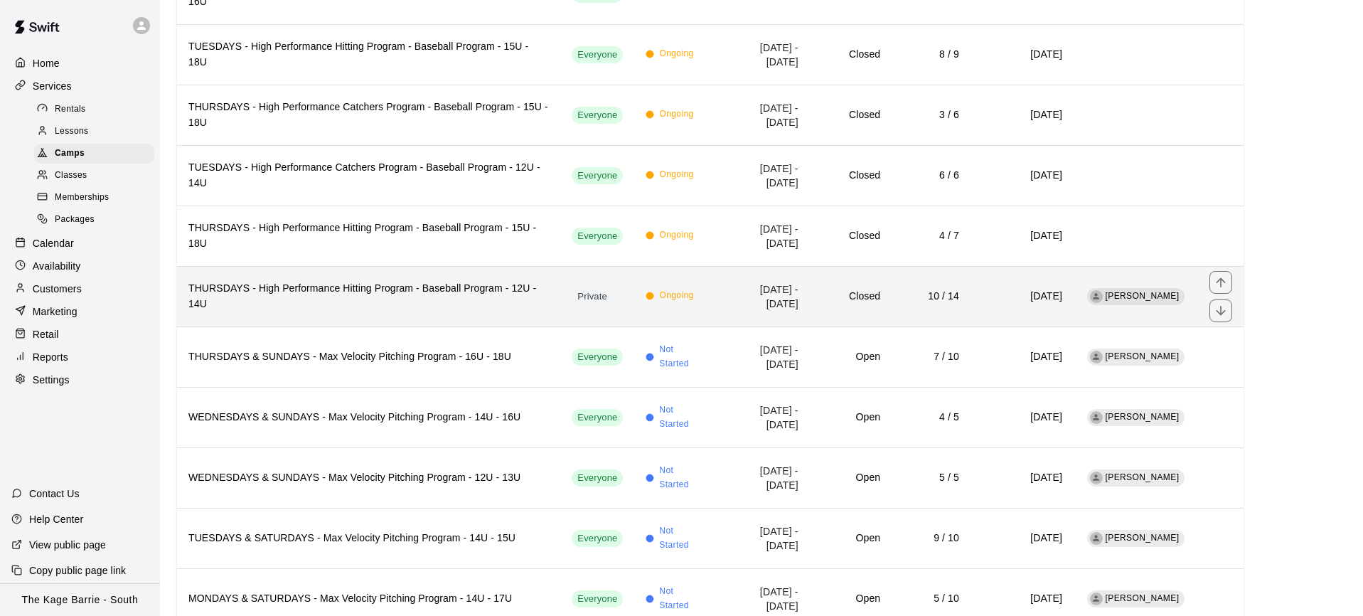
scroll to position [636, 0]
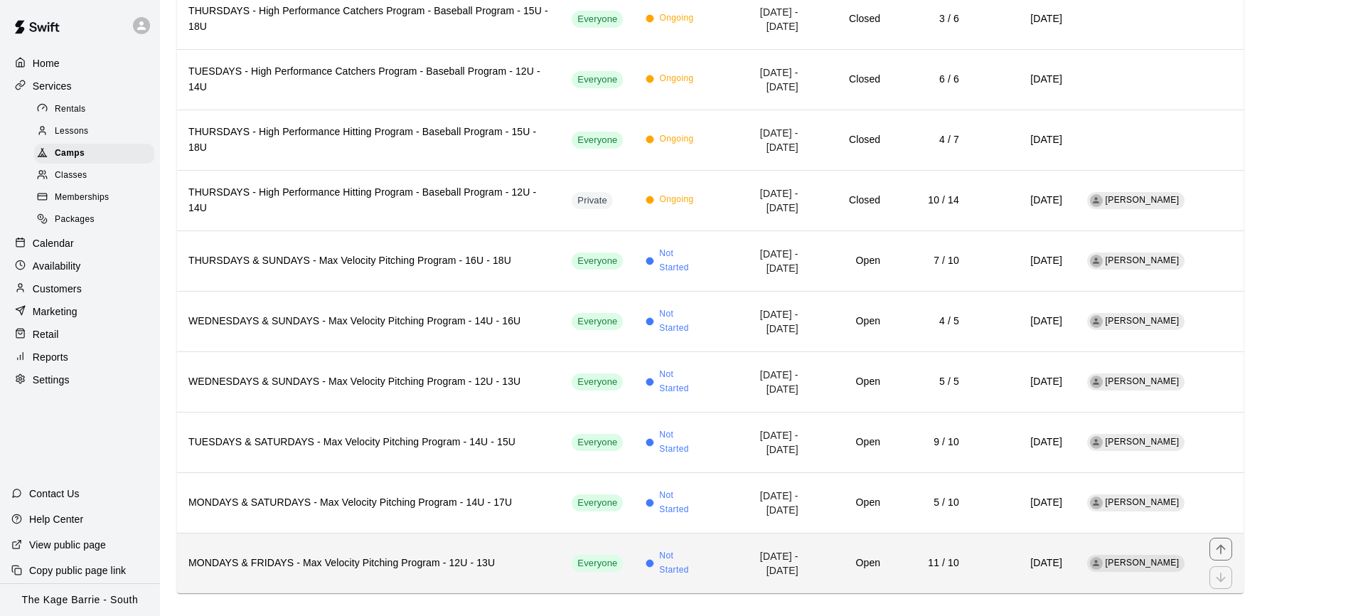
click at [560, 537] on td "Everyone" at bounding box center [597, 562] width 74 height 60
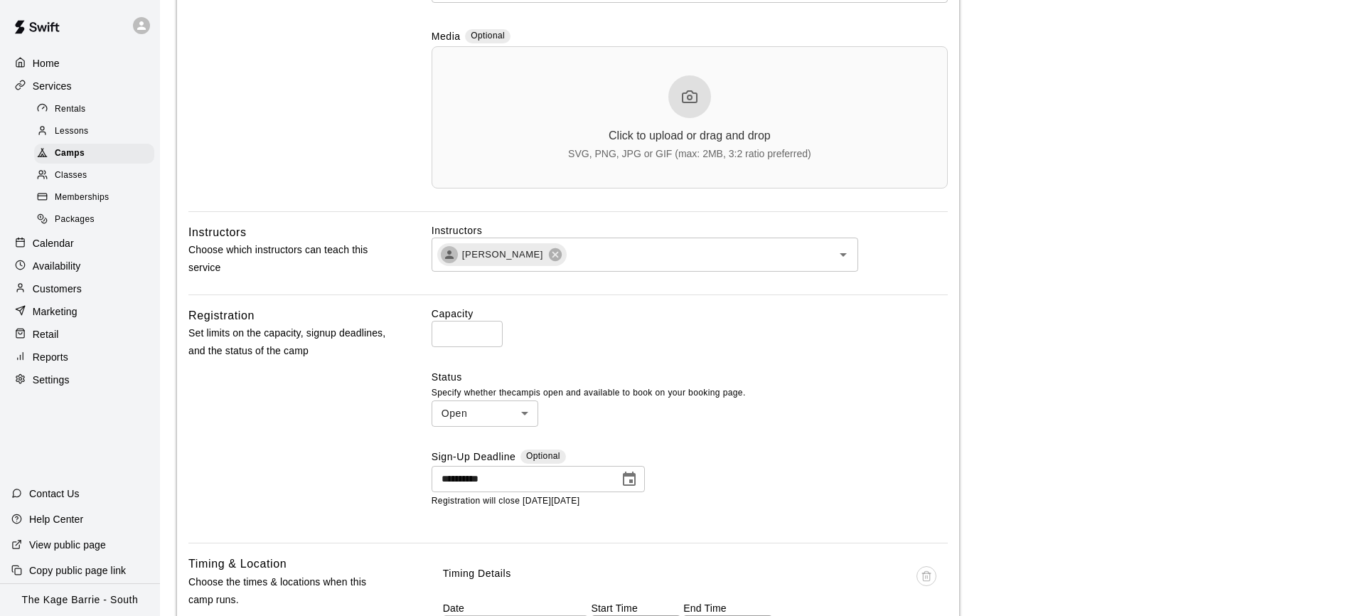
scroll to position [1053, 0]
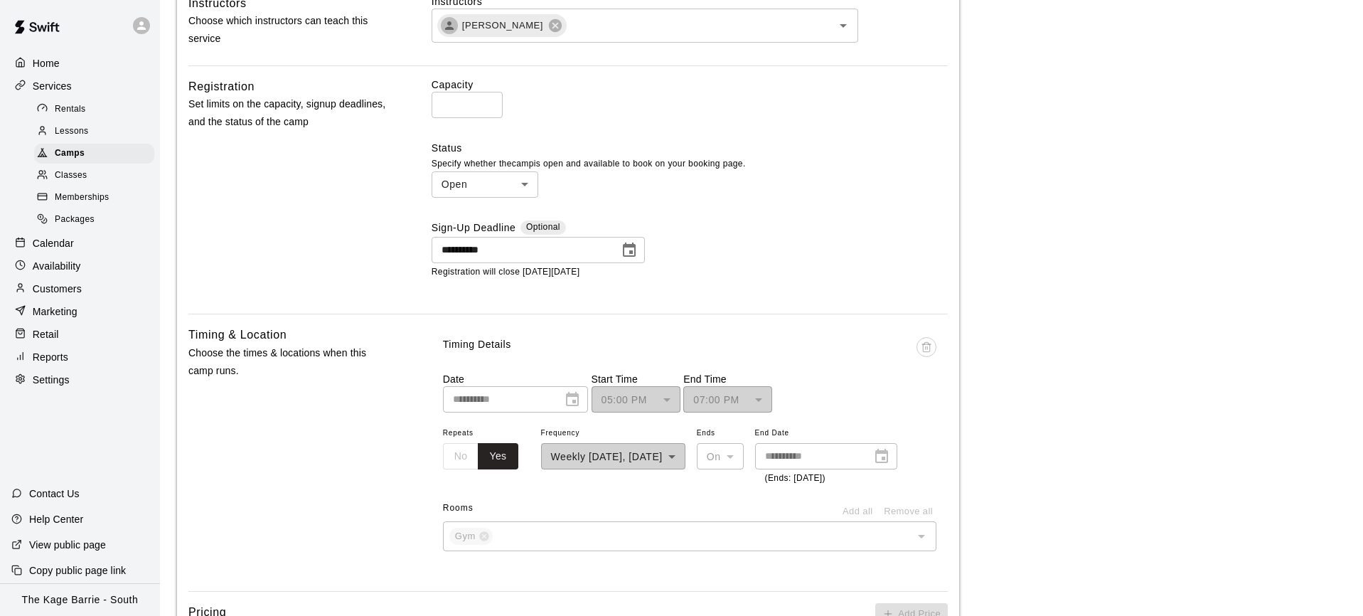
click at [488, 114] on input "**" at bounding box center [466, 105] width 71 height 26
type input "**"
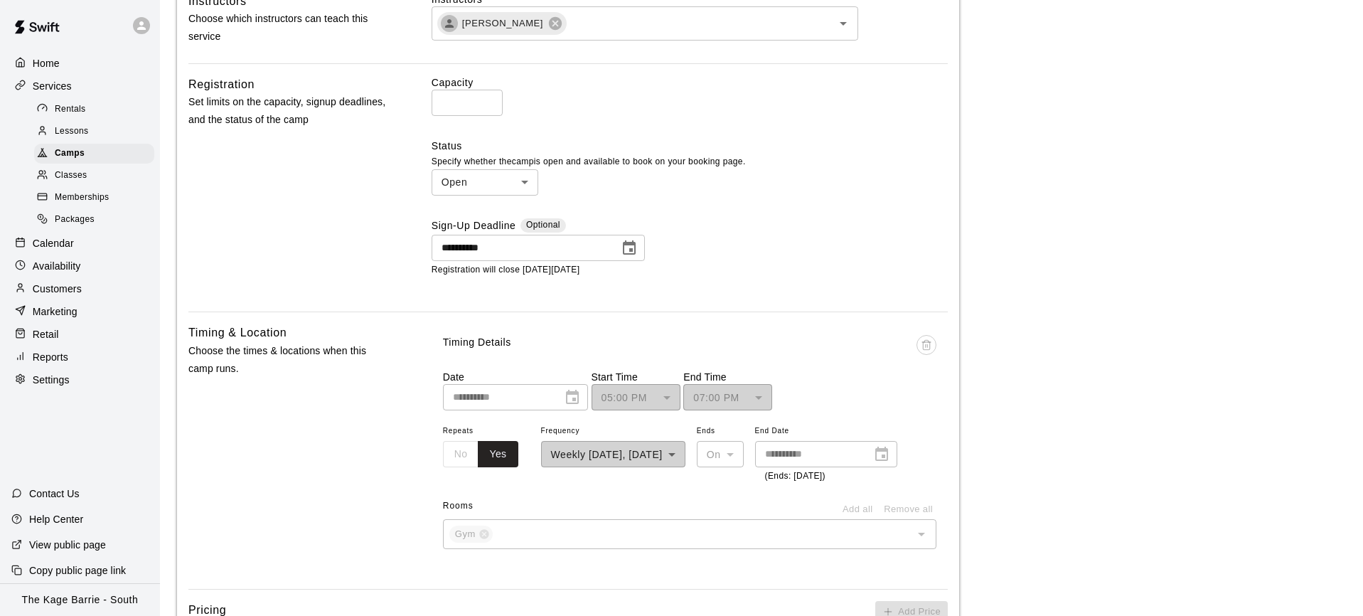
click at [488, 114] on input "**" at bounding box center [466, 103] width 71 height 26
click at [590, 107] on div "Capacity ** ​" at bounding box center [689, 95] width 516 height 41
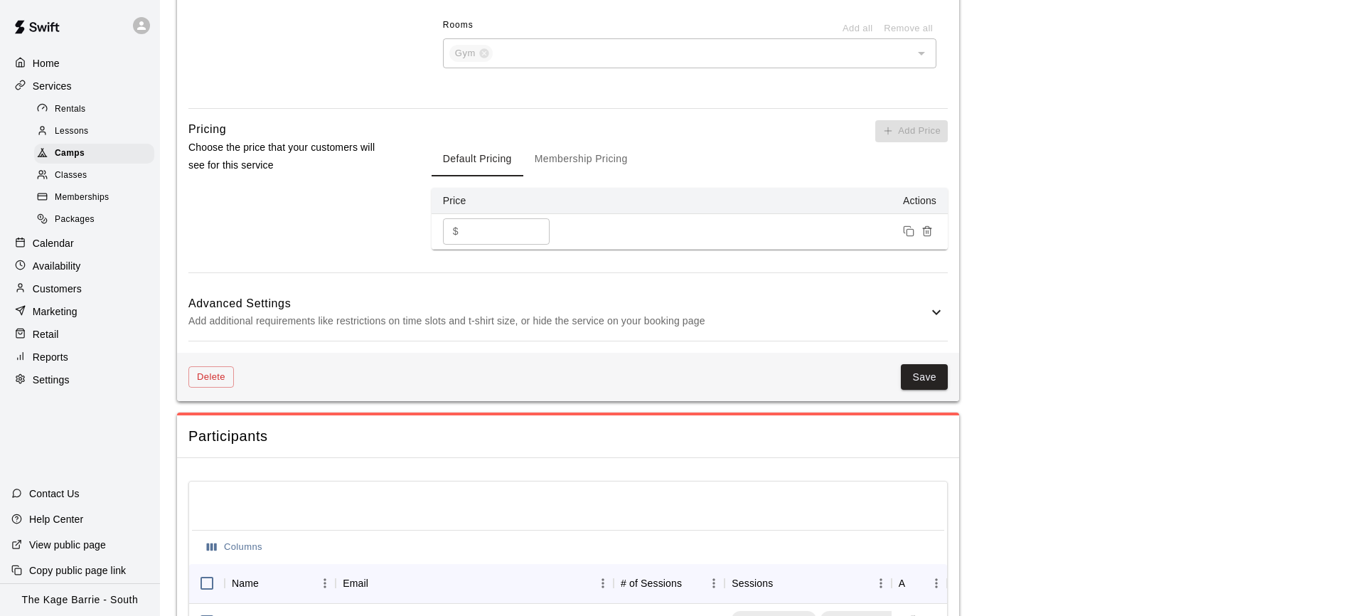
scroll to position [1492, 0]
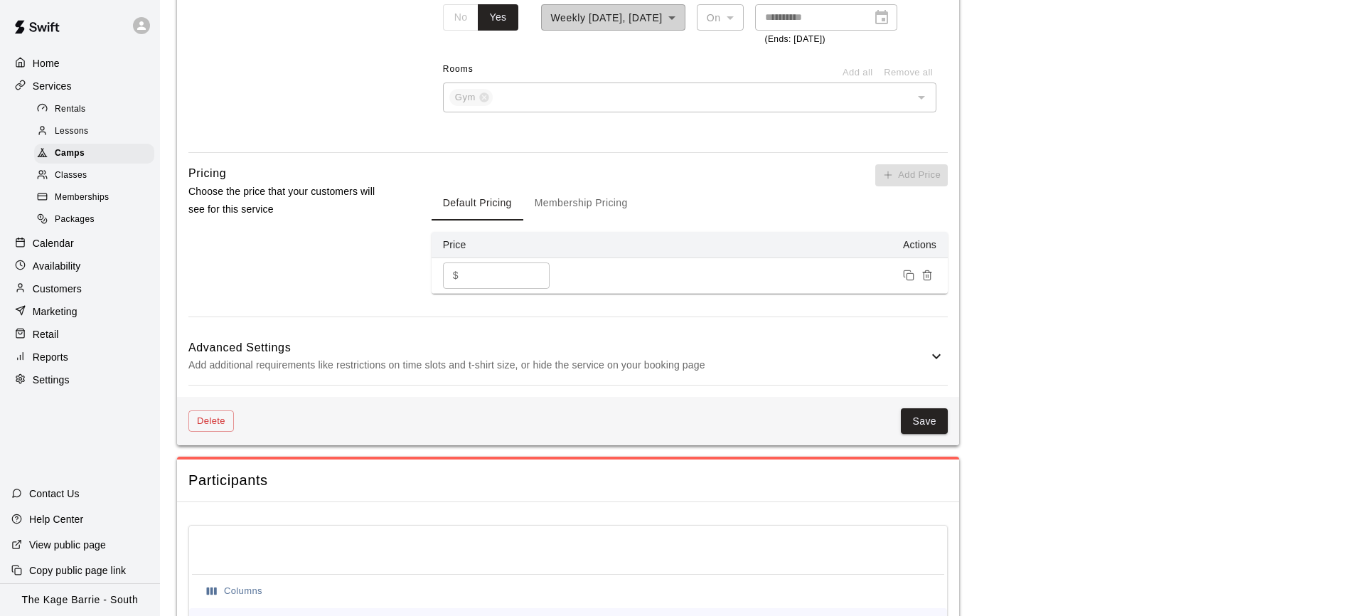
click at [936, 434] on button "Save" at bounding box center [924, 421] width 47 height 26
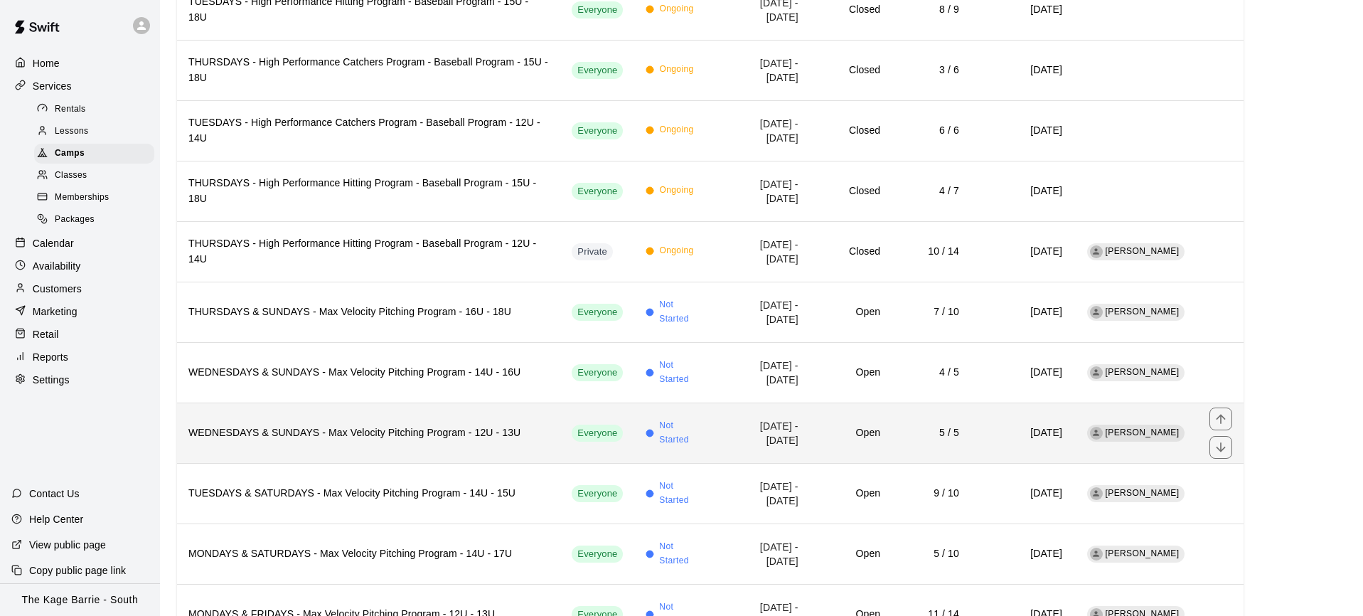
scroll to position [586, 0]
click at [485, 409] on th "WEDNESDAYS & SUNDAYS - Max Velocity Pitching Program - 12U - 13U" at bounding box center [368, 432] width 383 height 60
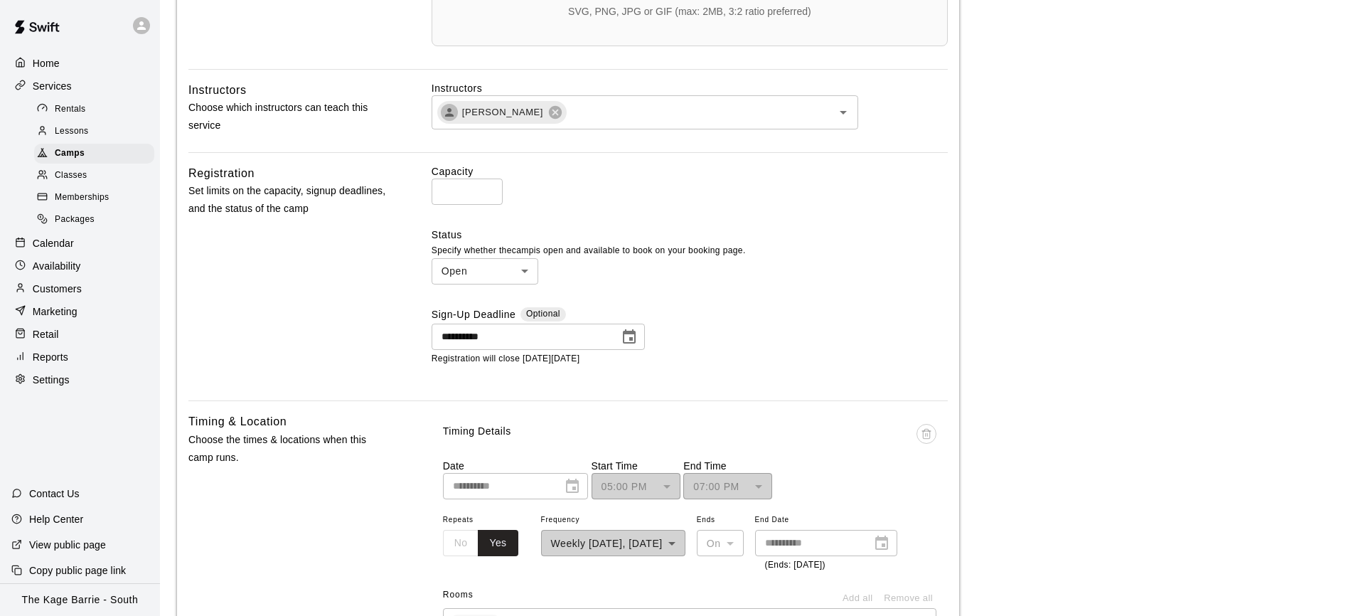
scroll to position [986, 0]
type input "*"
click at [488, 204] on input "*" at bounding box center [466, 192] width 71 height 26
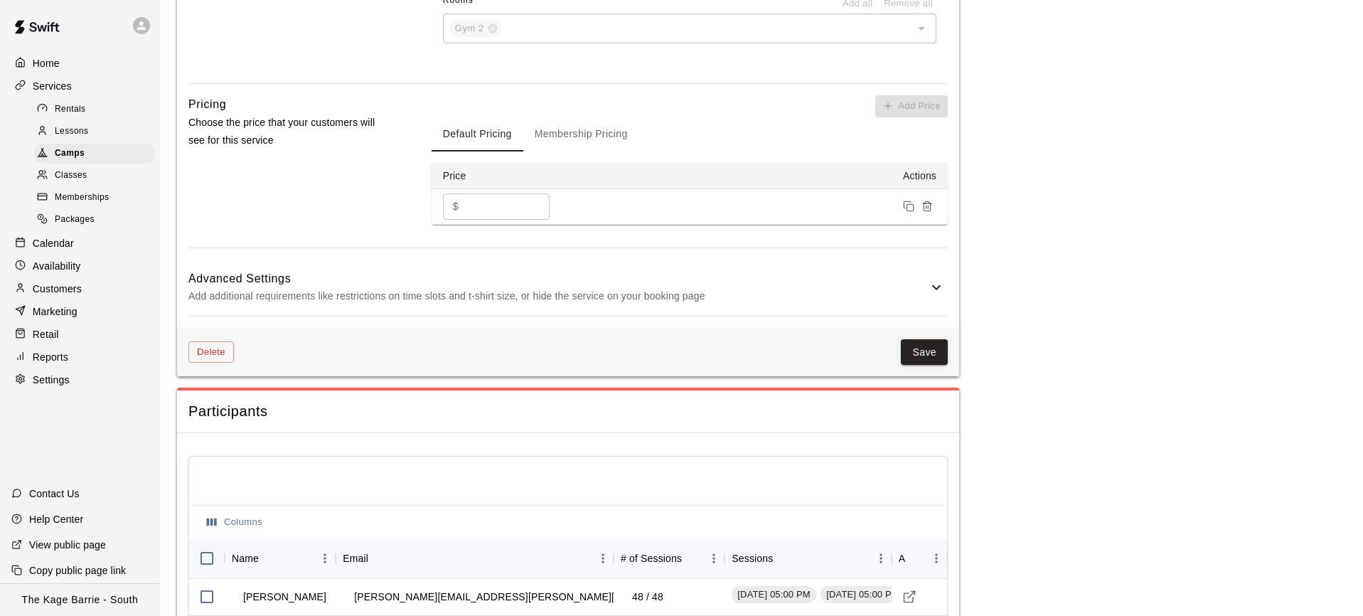
scroll to position [1794, 0]
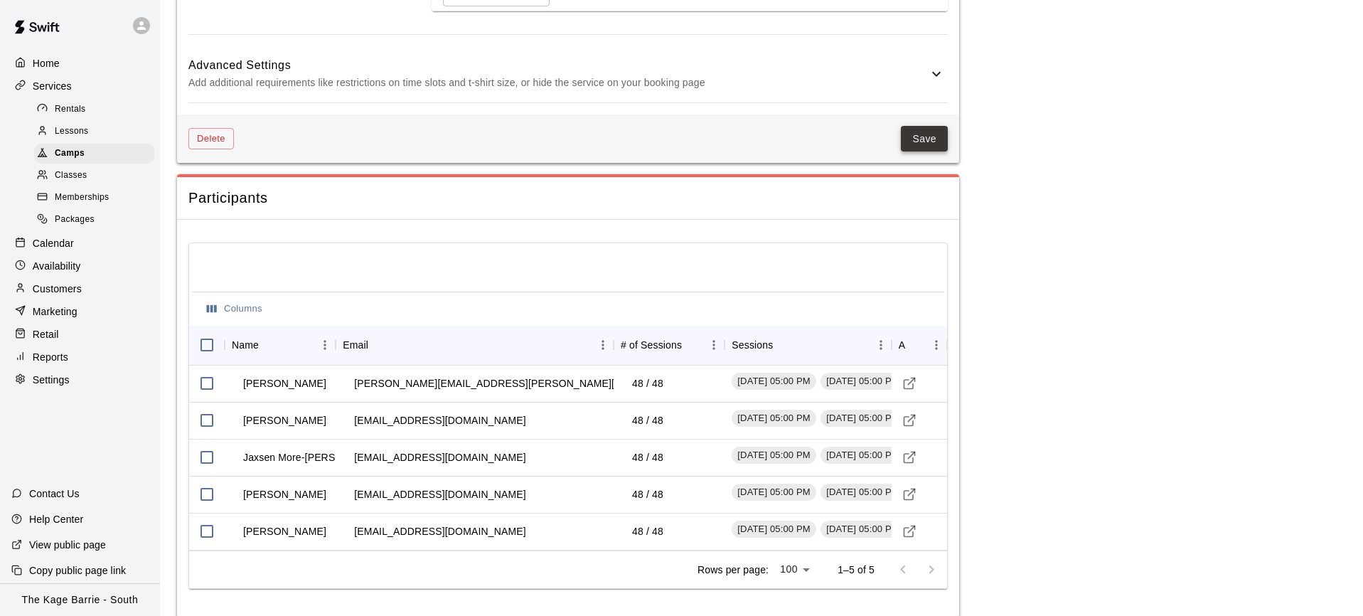
click at [933, 152] on button "Save" at bounding box center [924, 139] width 47 height 26
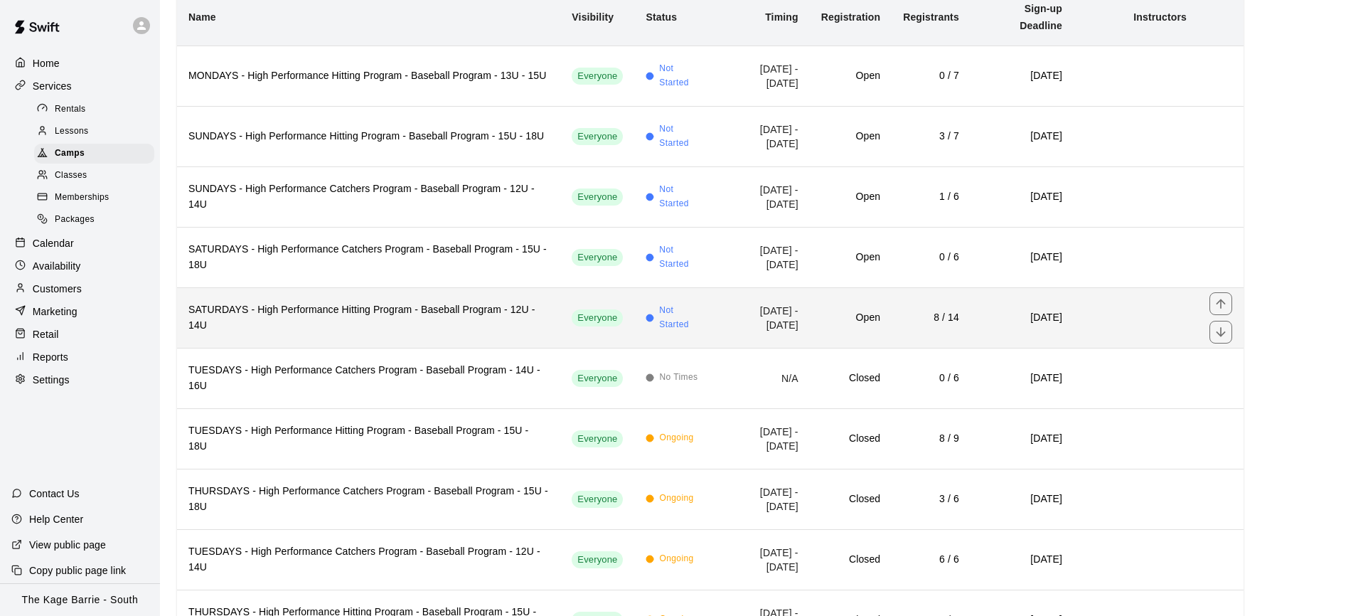
scroll to position [154, 0]
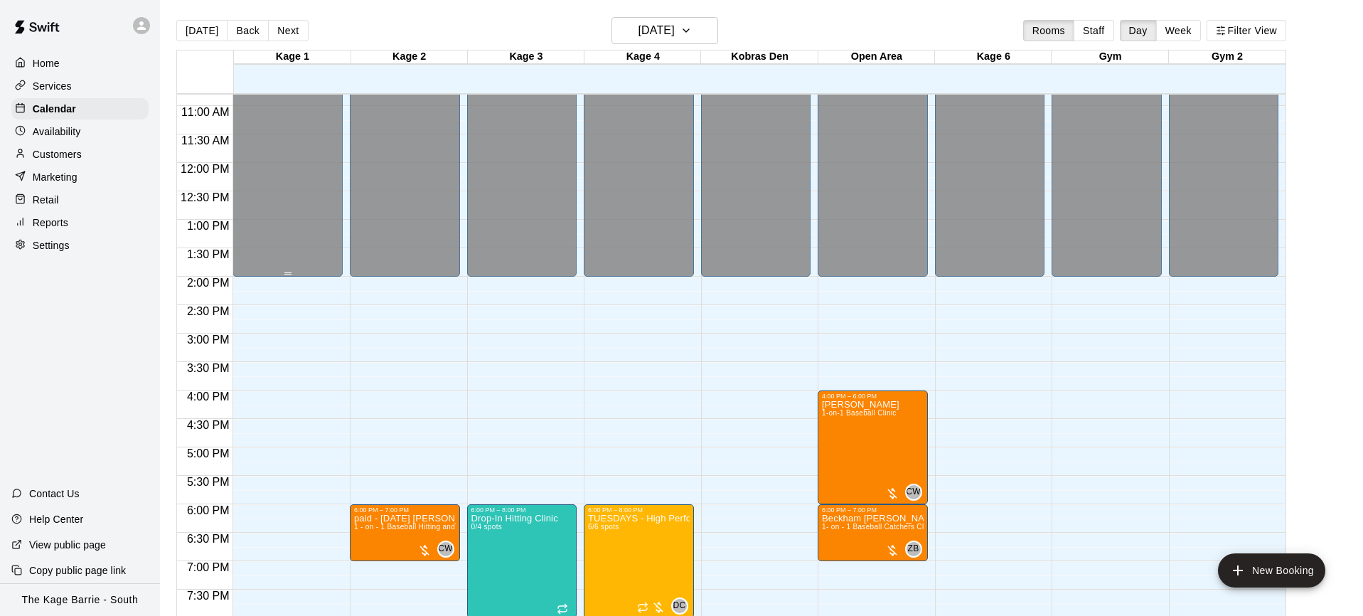
scroll to position [827, 0]
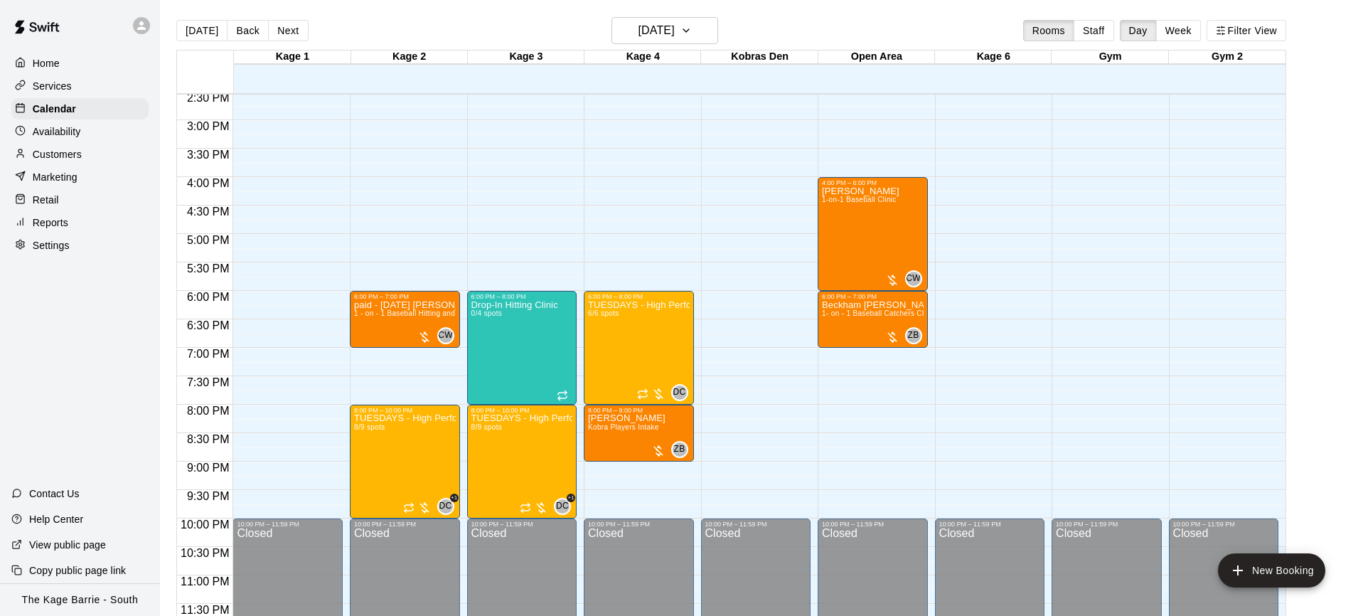
click at [89, 80] on div "Services" at bounding box center [79, 85] width 137 height 21
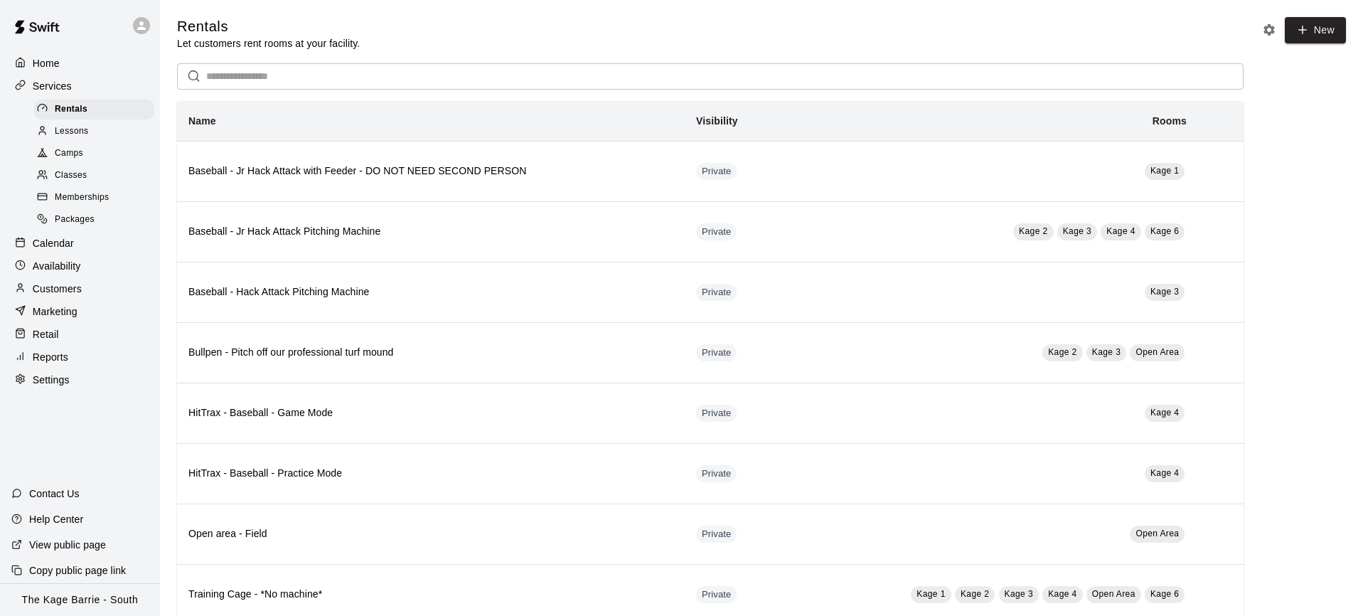
click at [115, 127] on div "Lessons" at bounding box center [94, 132] width 120 height 20
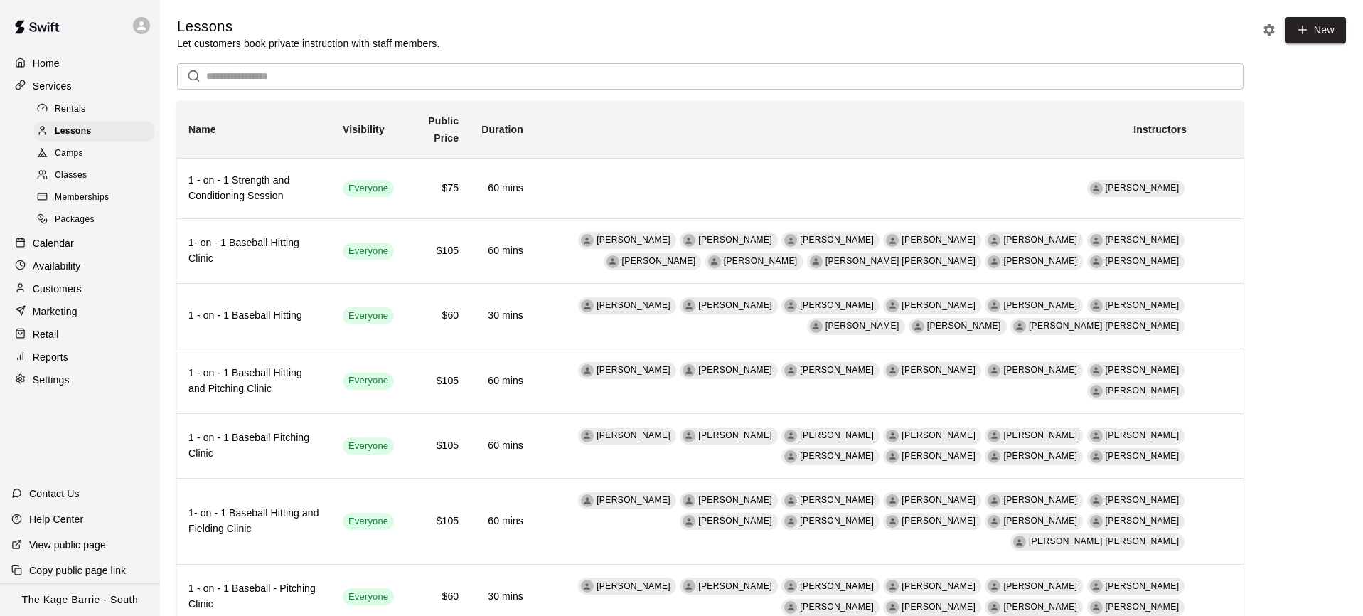
click at [95, 188] on div "Memberships" at bounding box center [94, 198] width 120 height 20
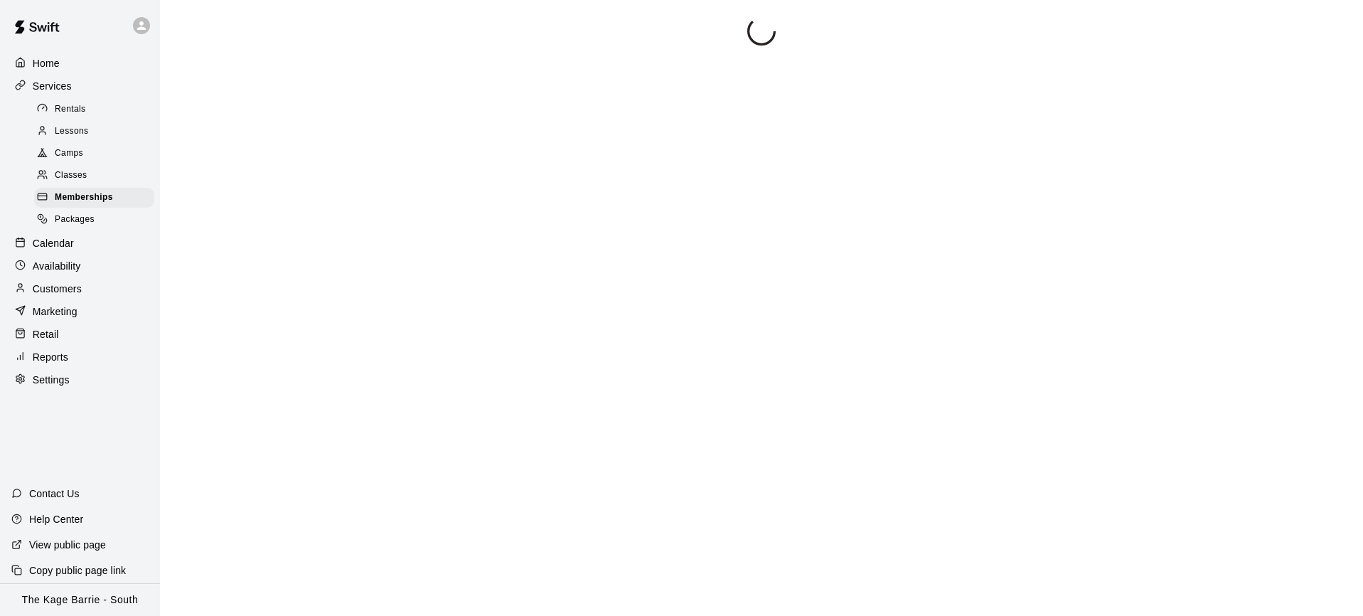
click at [97, 173] on div "Classes" at bounding box center [94, 176] width 120 height 20
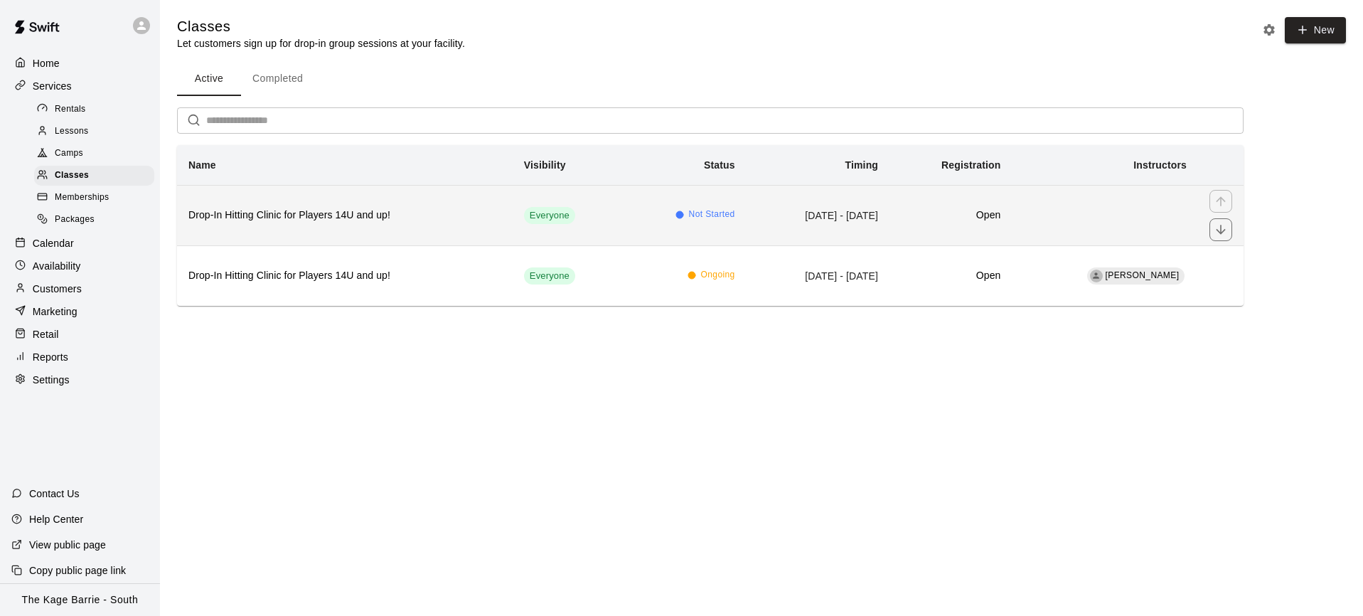
click at [444, 209] on h6 "Drop-In Hitting Clinic for Players 14U and up!" at bounding box center [344, 216] width 313 height 16
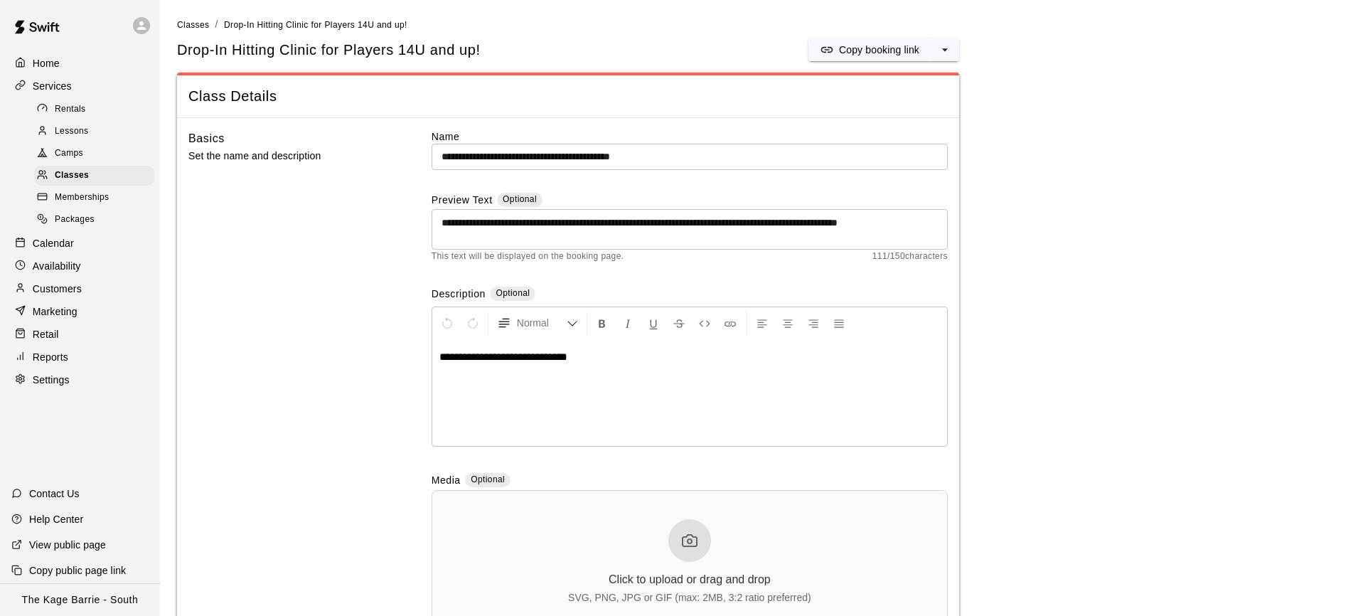
click at [98, 238] on div "Calendar" at bounding box center [79, 242] width 137 height 21
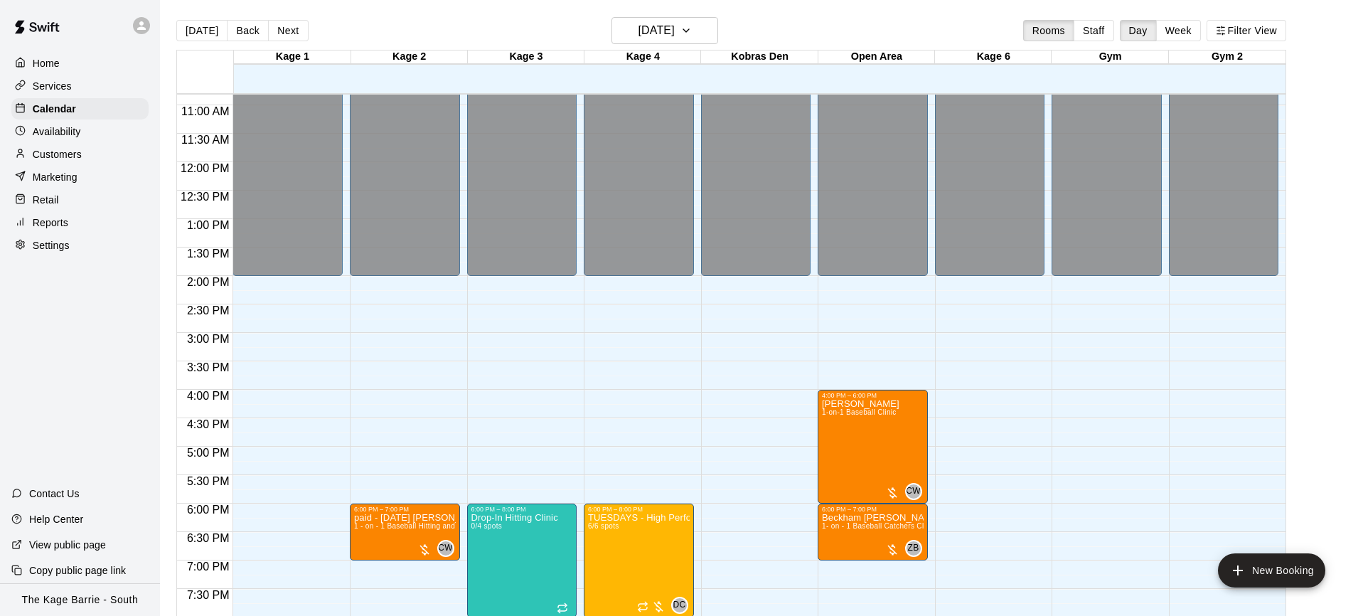
scroll to position [827, 0]
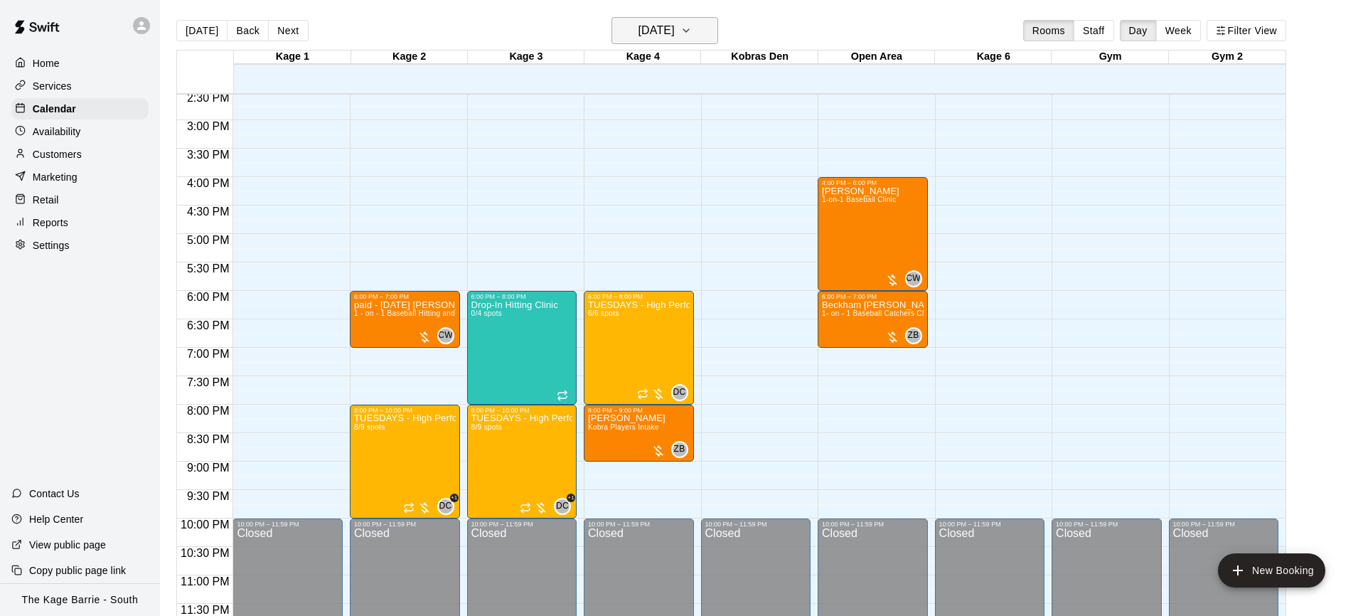
click at [719, 32] on div "Today Back Next Tuesday Oct 14 Rooms Staff Day Week Filter View" at bounding box center [731, 33] width 1110 height 33
click at [713, 33] on button "[DATE]" at bounding box center [664, 30] width 107 height 27
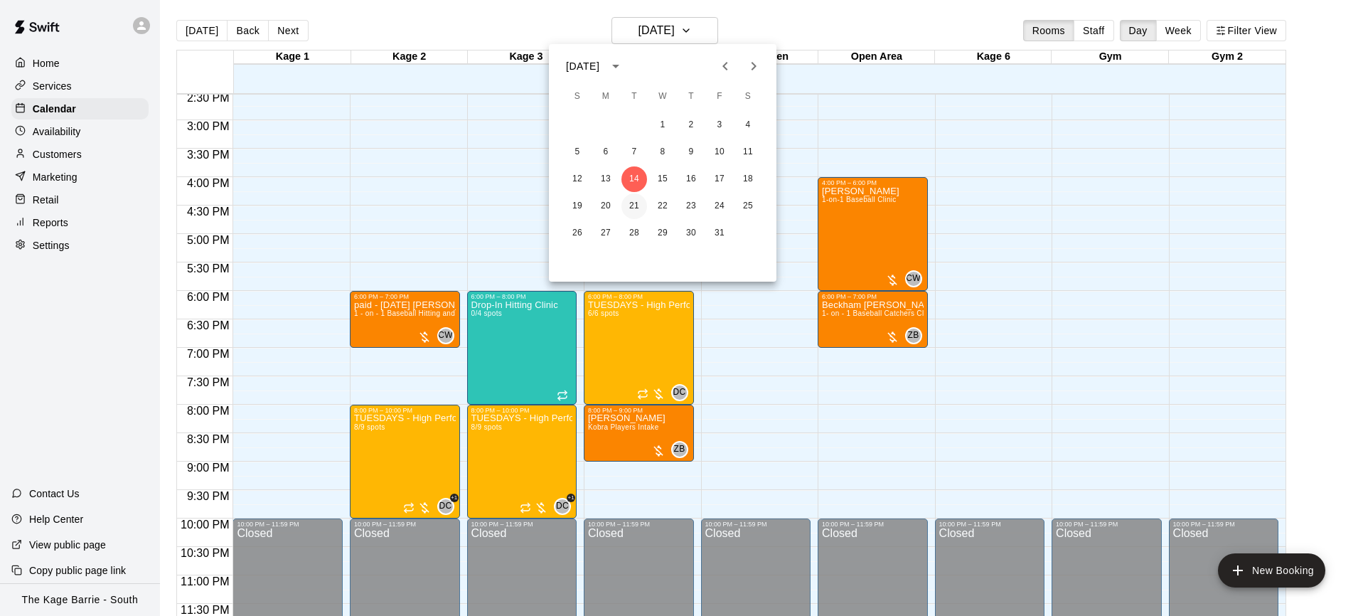
click at [633, 205] on button "21" at bounding box center [634, 206] width 26 height 26
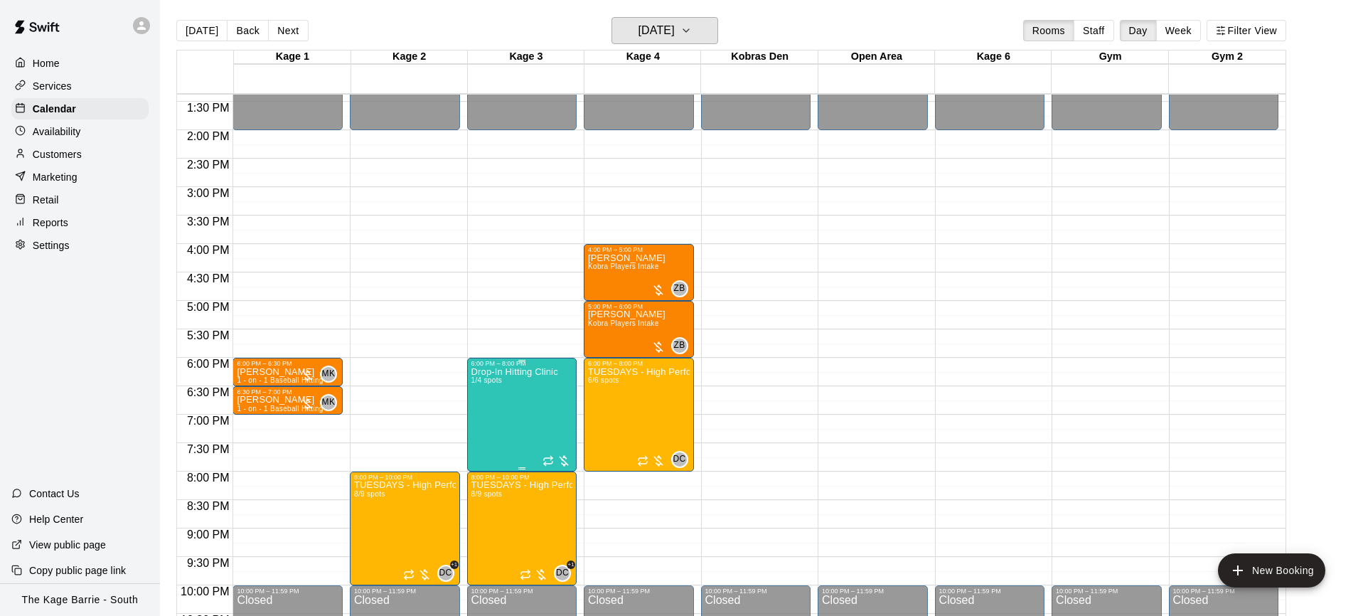
scroll to position [758, 0]
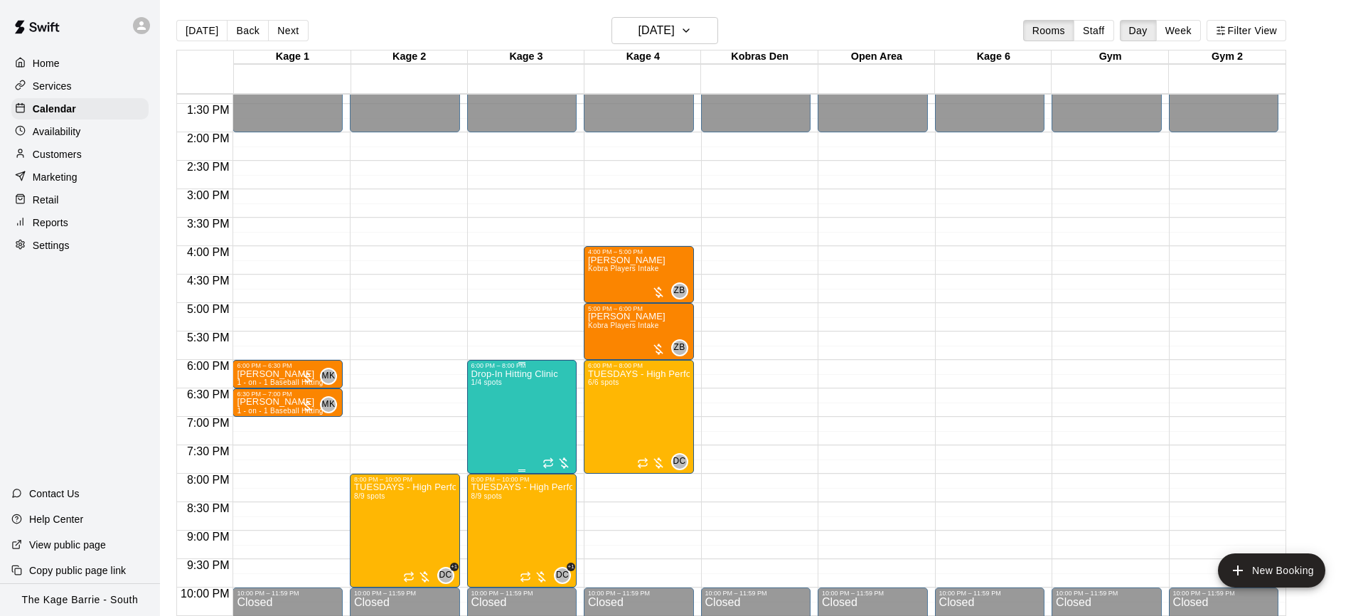
click at [491, 410] on img "edit" at bounding box center [486, 417] width 16 height 16
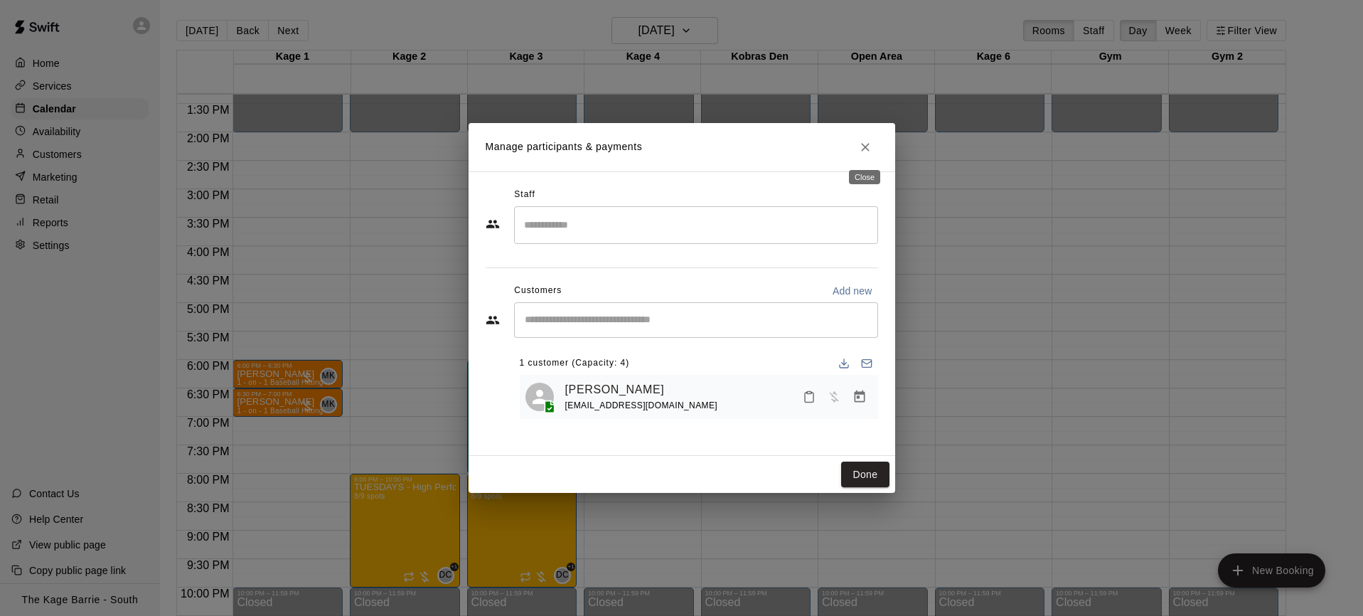
click at [869, 146] on icon "Close" at bounding box center [865, 147] width 14 height 14
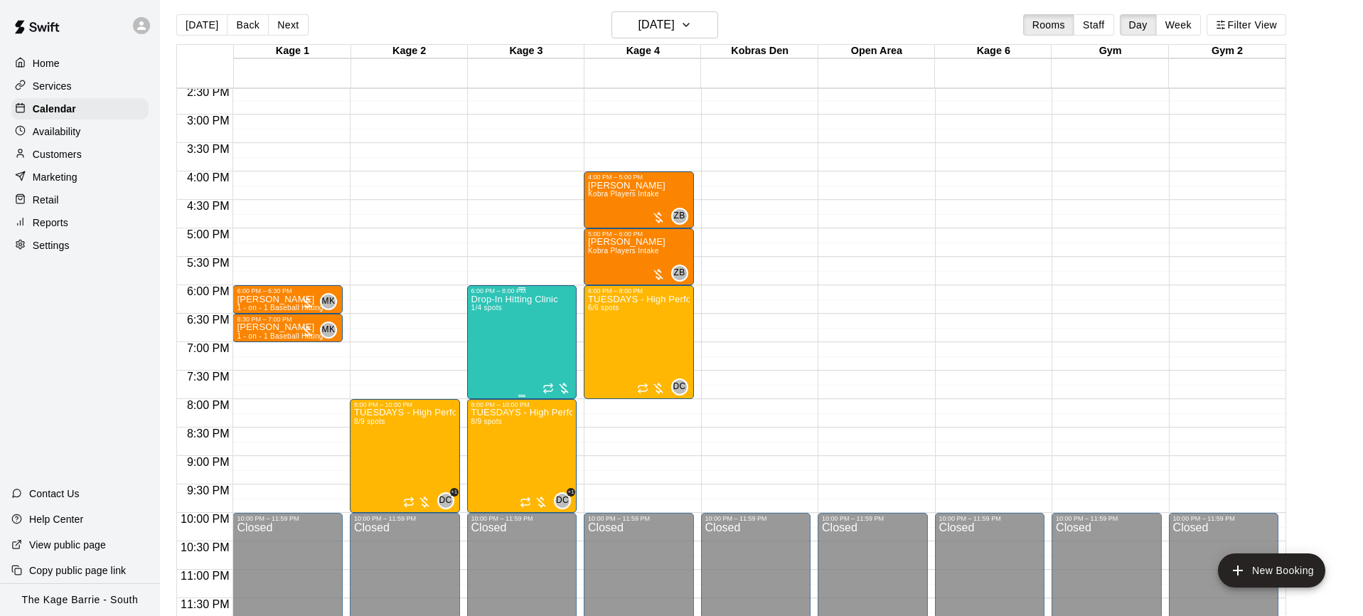
scroll to position [9, 0]
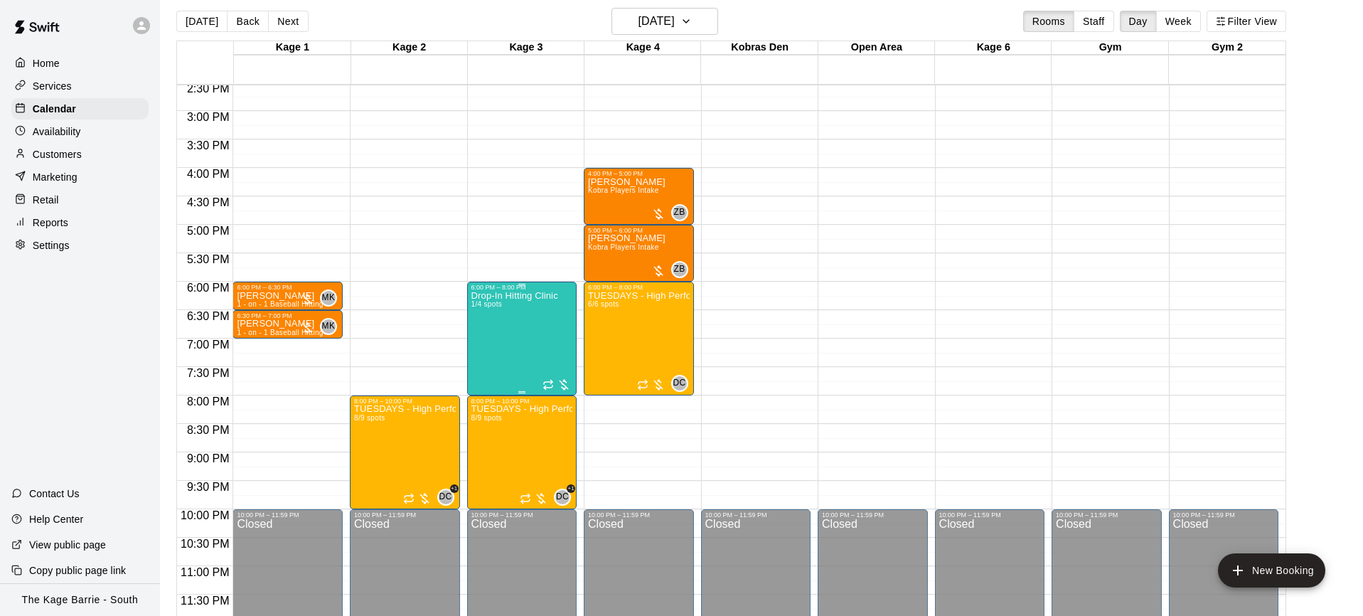
click at [507, 340] on div "Drop-In Hitting Clinic 1/4 spots" at bounding box center [514, 599] width 87 height 616
click at [494, 341] on button "edit" at bounding box center [485, 340] width 28 height 28
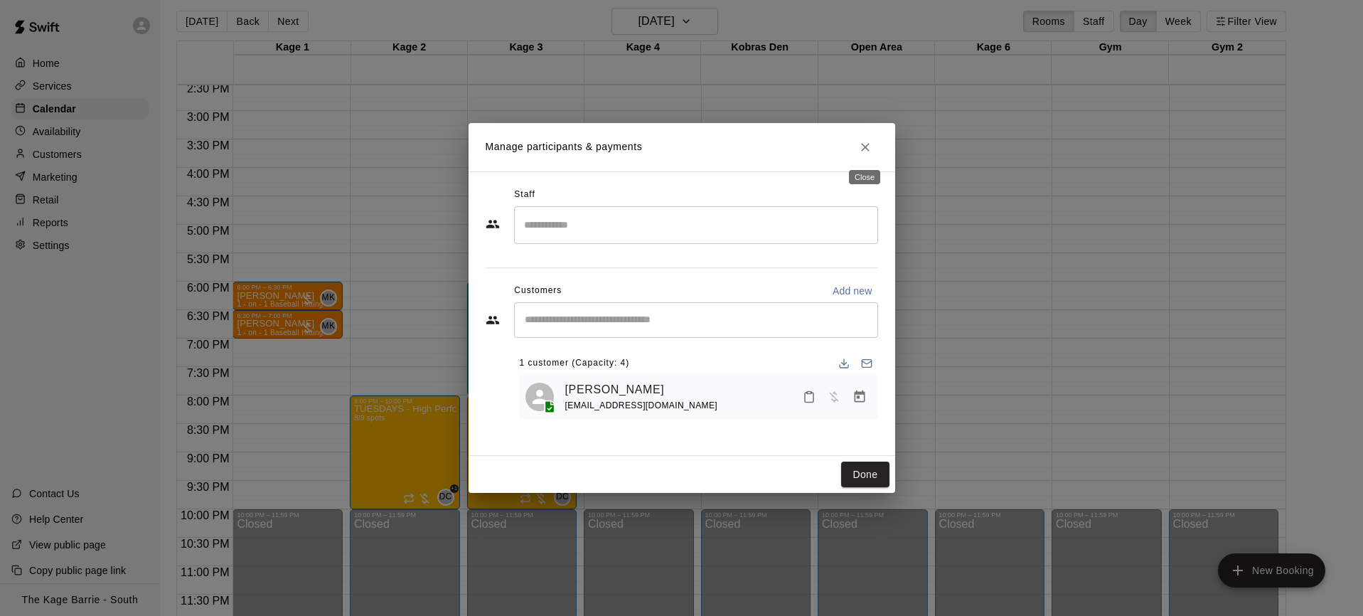
click at [866, 145] on icon "Close" at bounding box center [865, 147] width 9 height 9
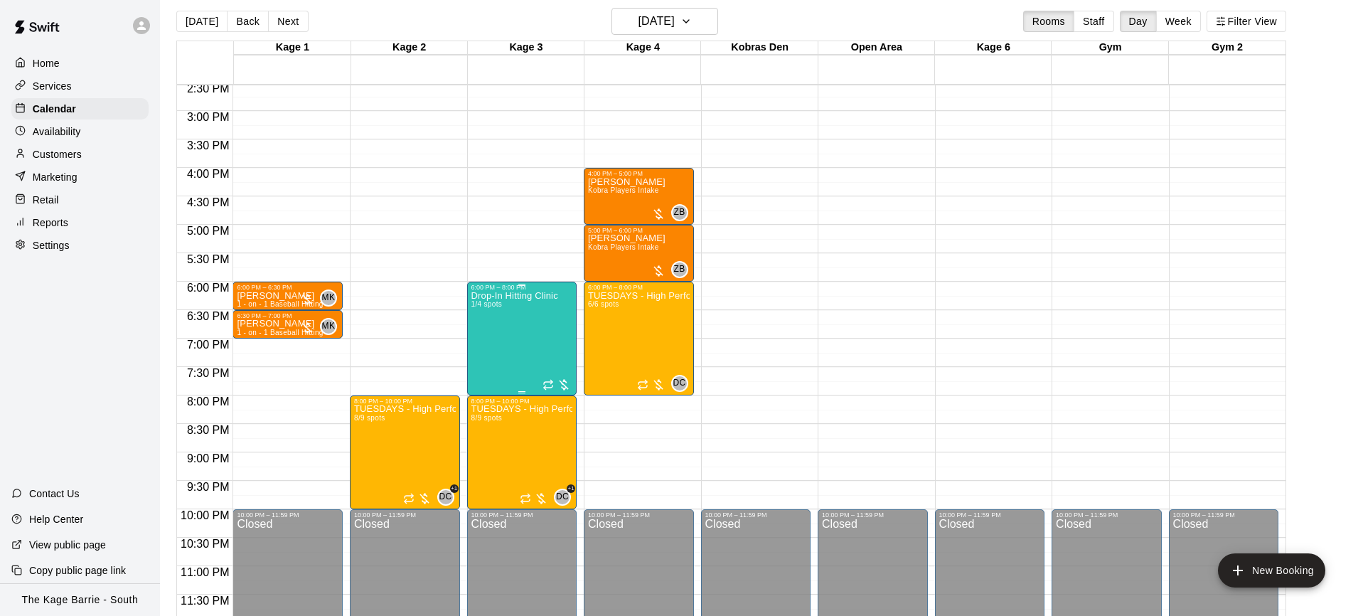
click at [507, 338] on div "Drop-In Hitting Clinic 1/4 spots" at bounding box center [514, 599] width 87 height 616
click at [490, 338] on img "edit" at bounding box center [486, 339] width 16 height 16
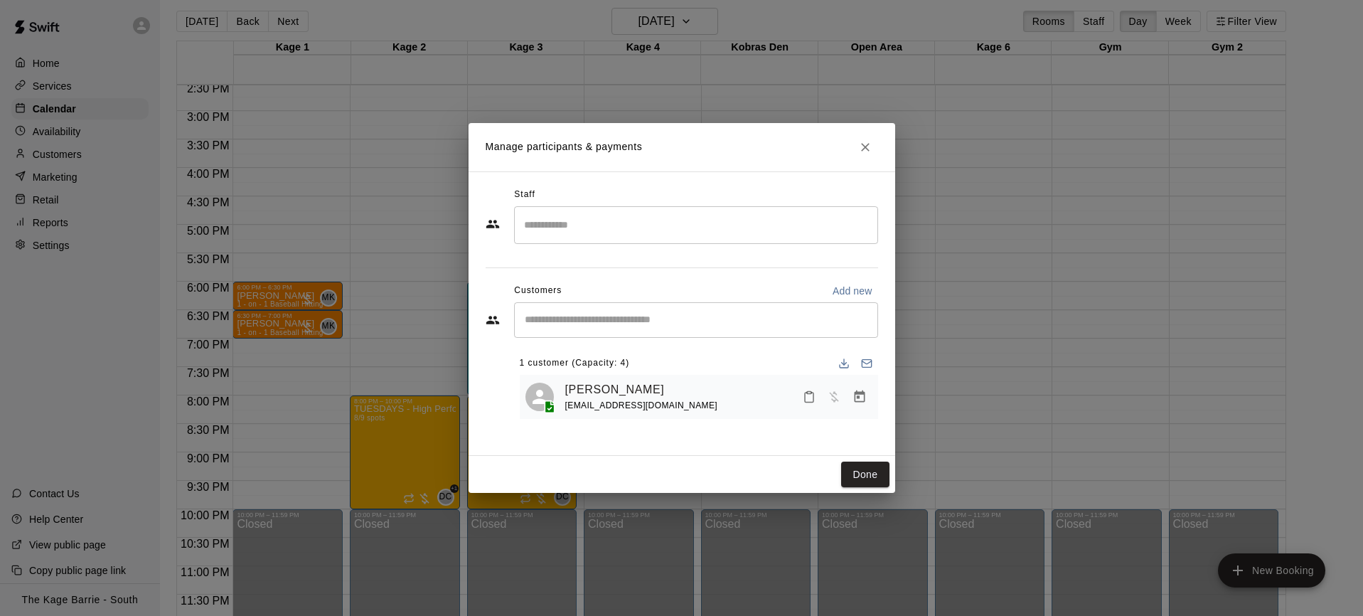
click at [675, 235] on input "Search staff" at bounding box center [695, 225] width 351 height 25
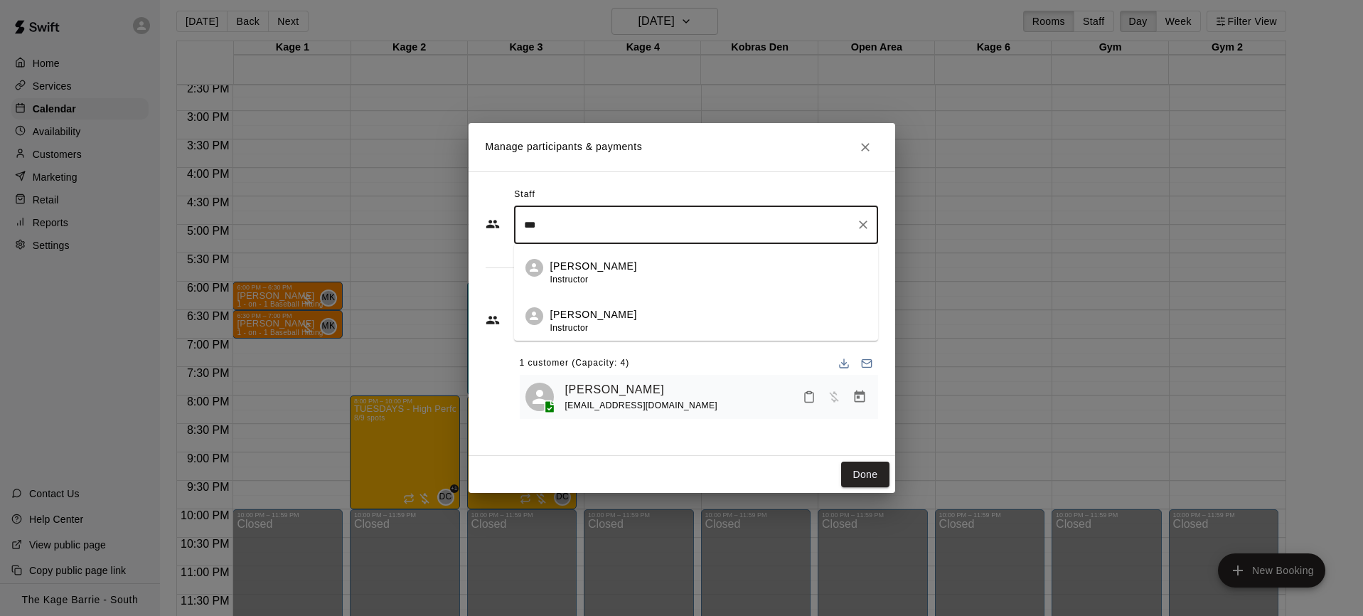
click at [675, 272] on div "Zach Biery Instructor" at bounding box center [708, 273] width 316 height 28
type input "***"
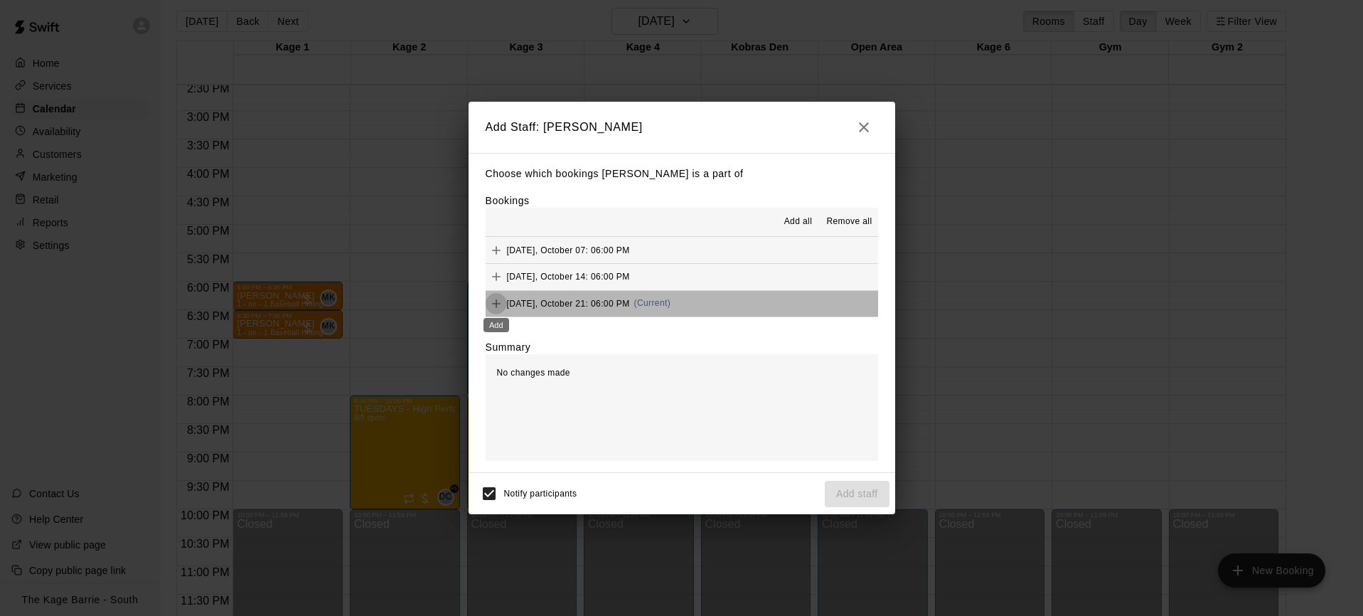
click at [498, 299] on icon "Add" at bounding box center [496, 303] width 14 height 14
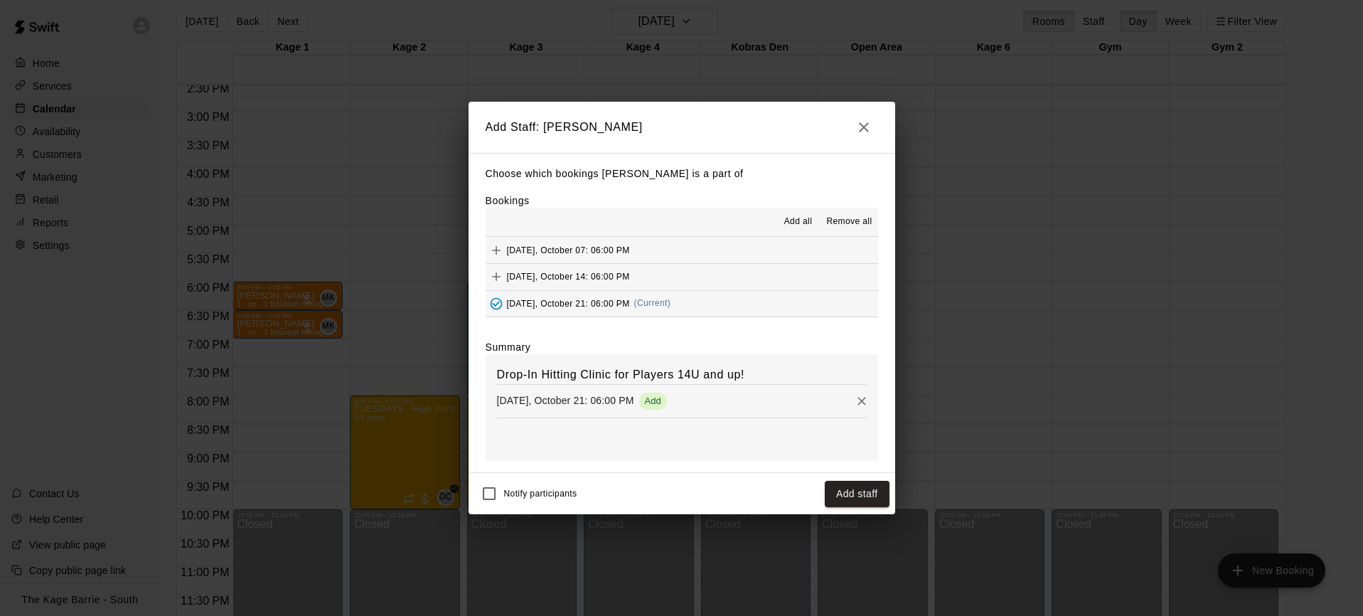
click at [886, 498] on button "Add staff" at bounding box center [856, 493] width 65 height 26
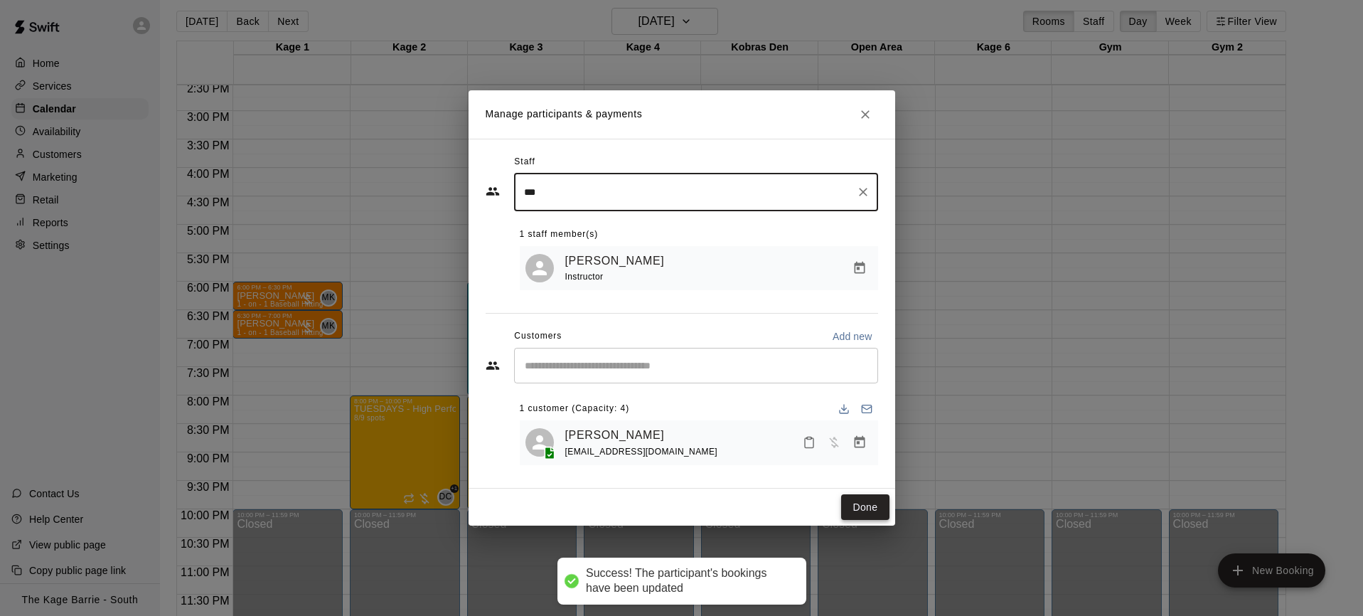
click at [871, 505] on button "Done" at bounding box center [865, 507] width 48 height 26
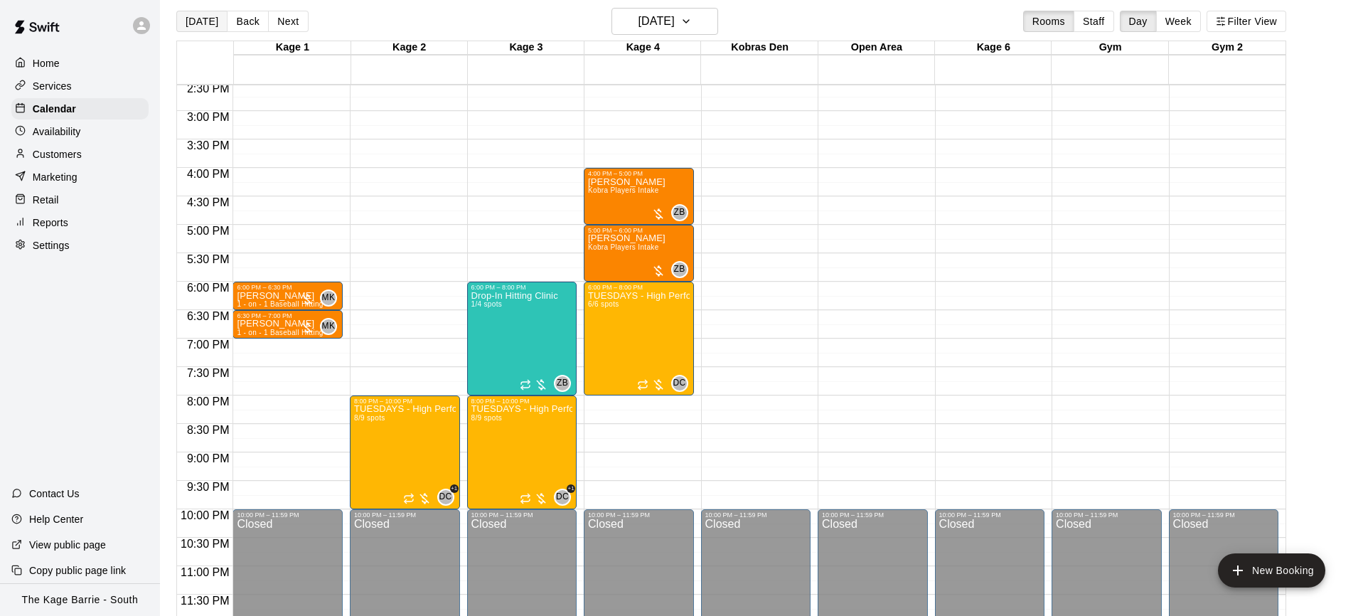
click at [208, 28] on button "[DATE]" at bounding box center [201, 21] width 51 height 21
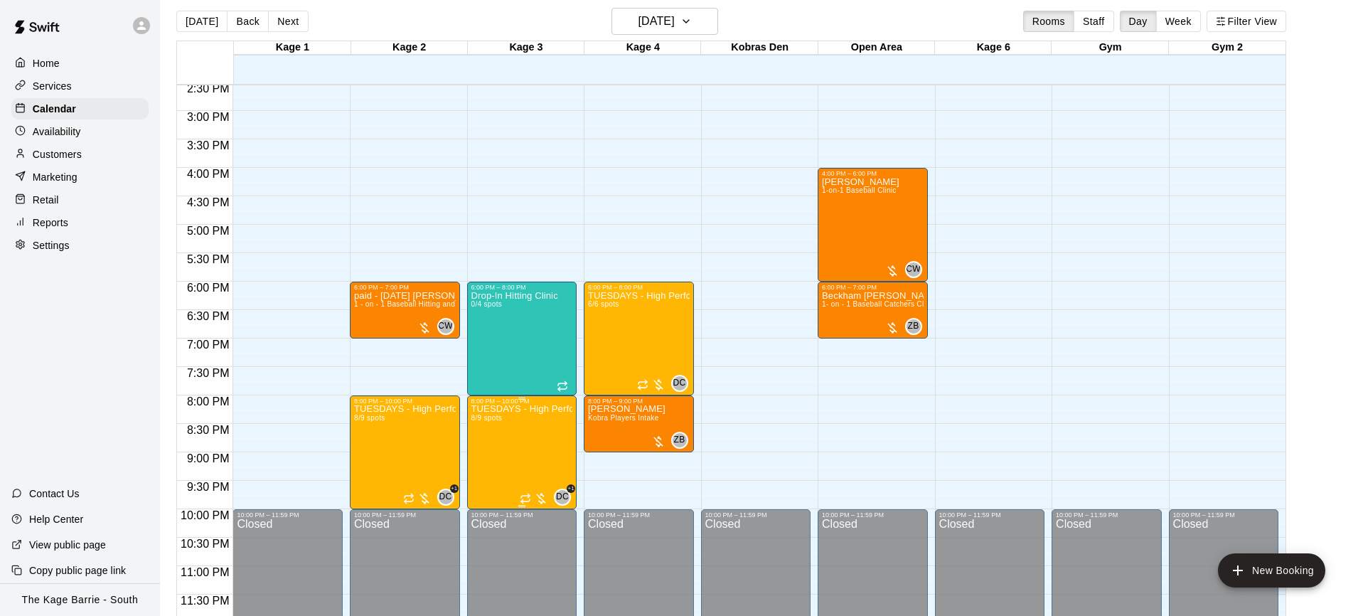
click at [491, 457] on img "edit" at bounding box center [486, 453] width 16 height 16
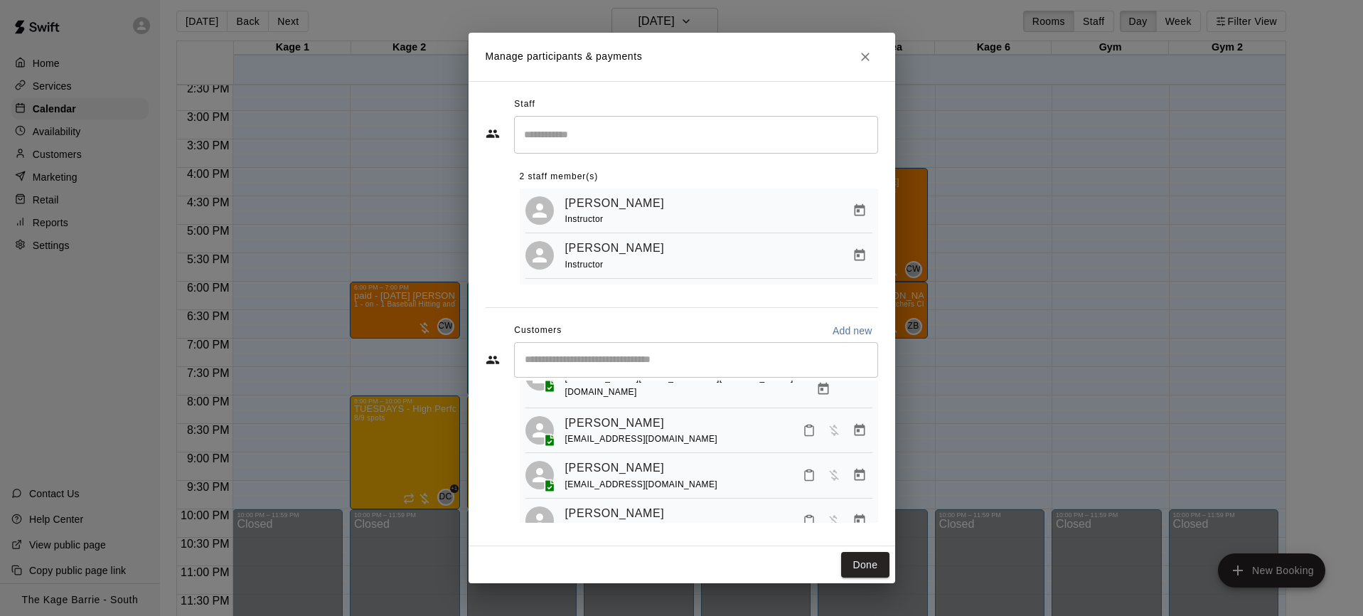
scroll to position [264, 0]
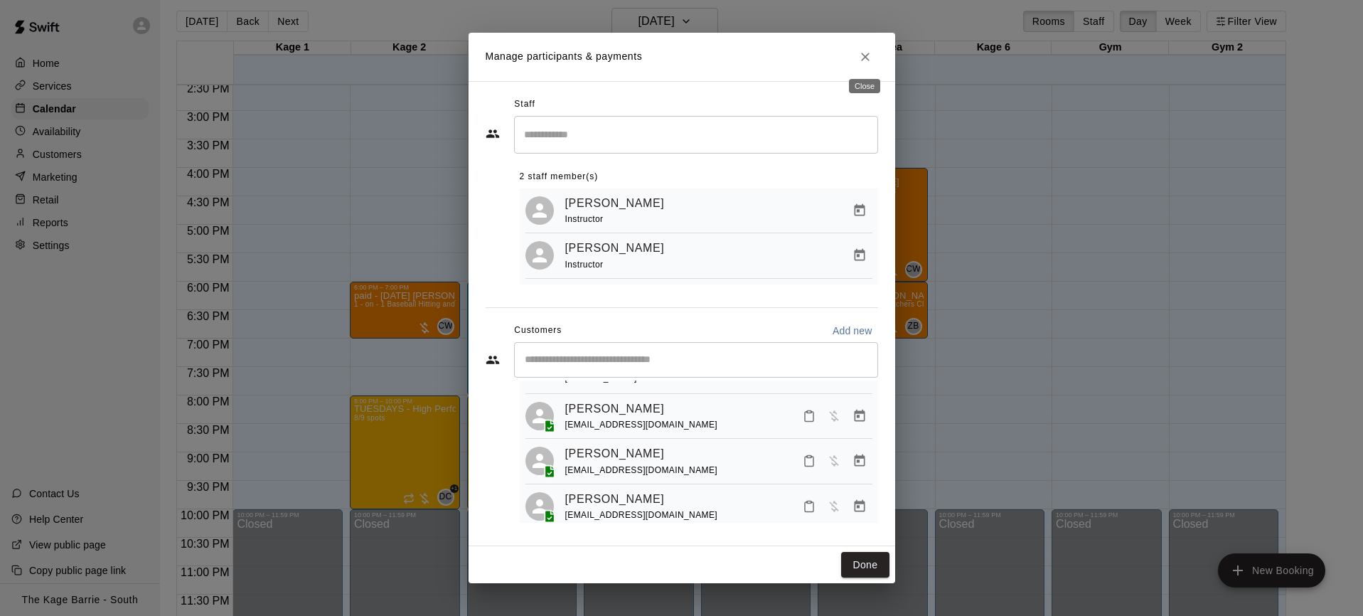
click at [866, 59] on icon "Close" at bounding box center [865, 57] width 14 height 14
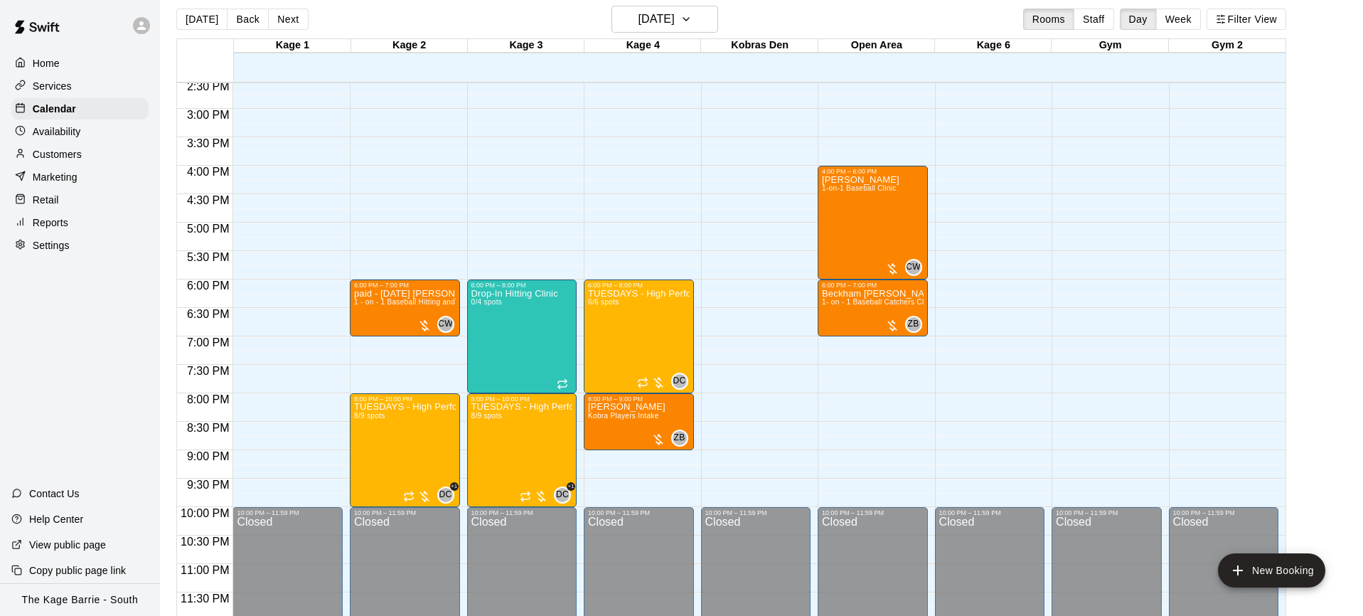
scroll to position [14, 0]
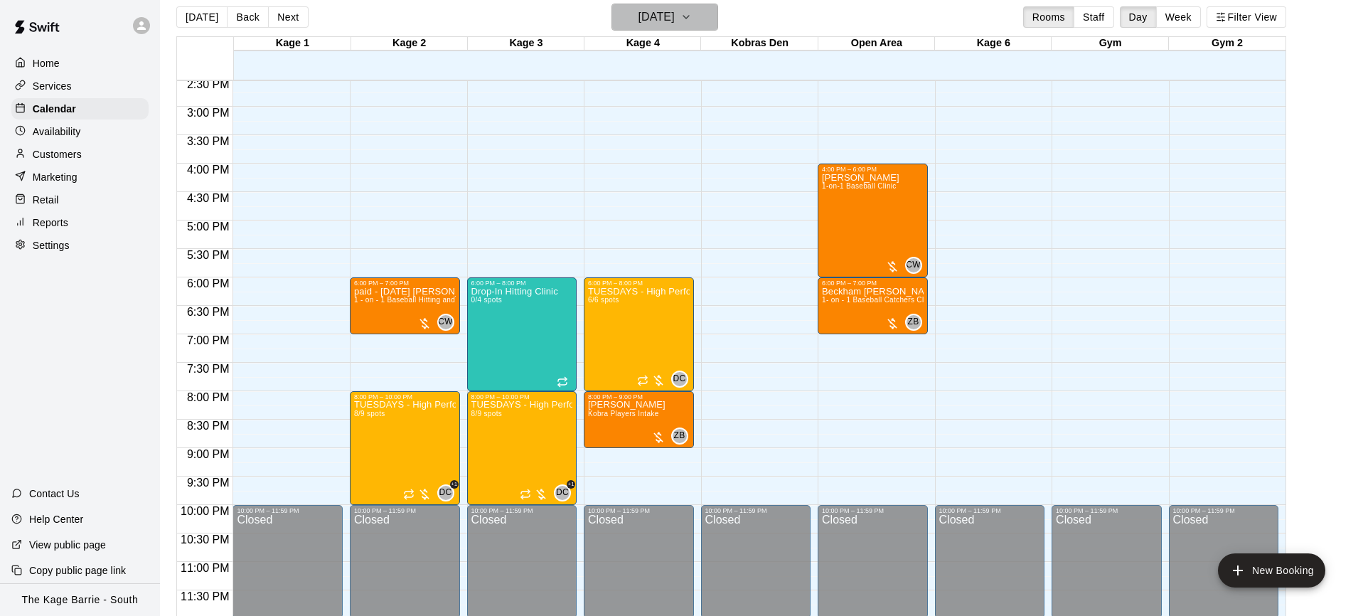
click at [692, 18] on icon "button" at bounding box center [685, 17] width 11 height 17
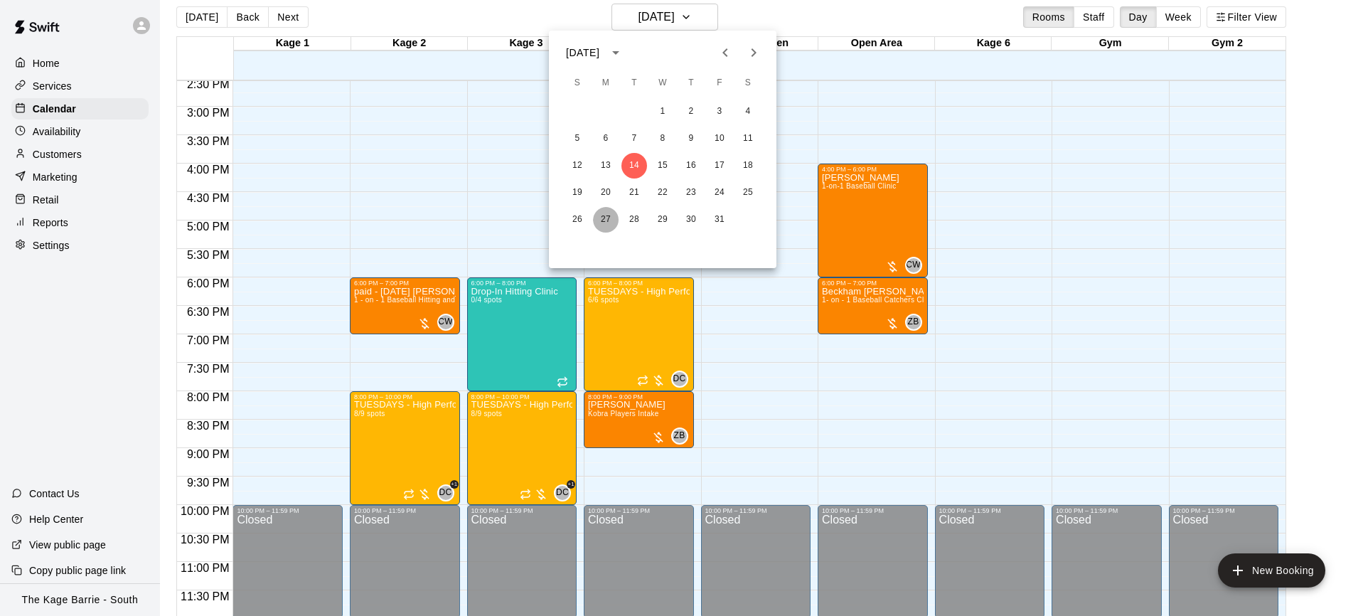
click at [609, 219] on button "27" at bounding box center [606, 220] width 26 height 26
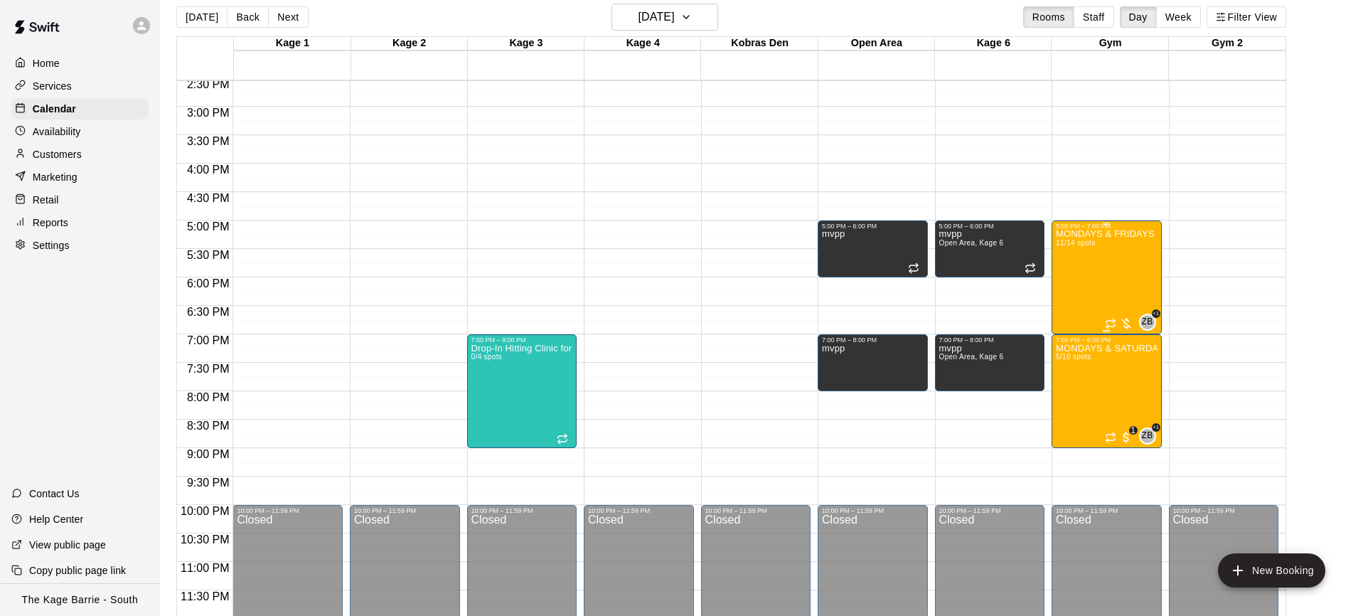
click at [1080, 262] on div "MONDAYS & FRIDAYS - Max Velocity Pitching Program - 12U - 13U 11/14 spots" at bounding box center [1106, 538] width 102 height 616
click at [1072, 279] on img "edit" at bounding box center [1070, 278] width 16 height 16
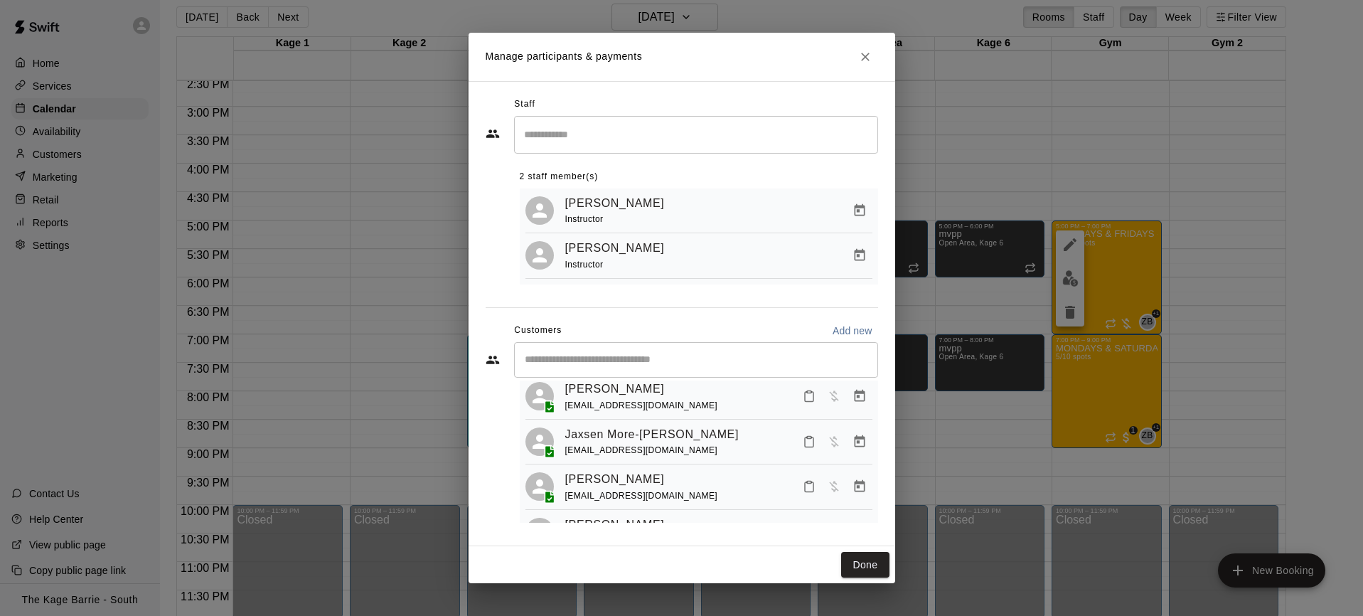
scroll to position [240, 0]
click at [863, 434] on icon "Manage bookings & payment" at bounding box center [859, 440] width 11 height 12
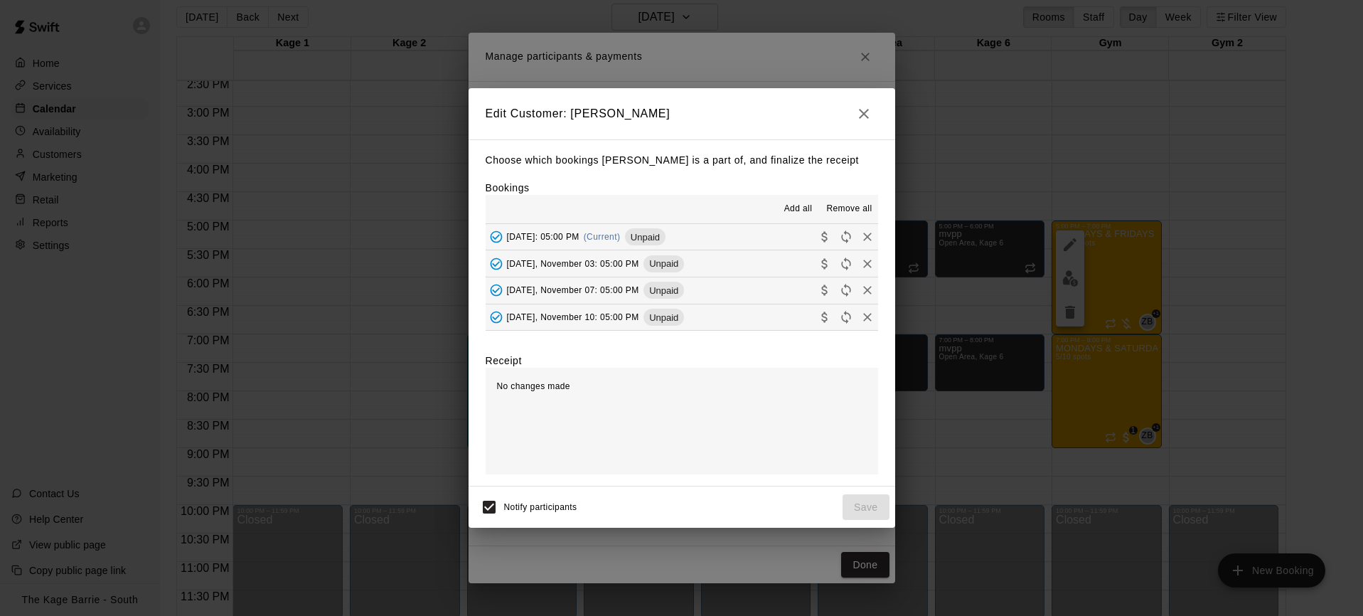
click at [858, 202] on span "Remove all" at bounding box center [848, 209] width 45 height 14
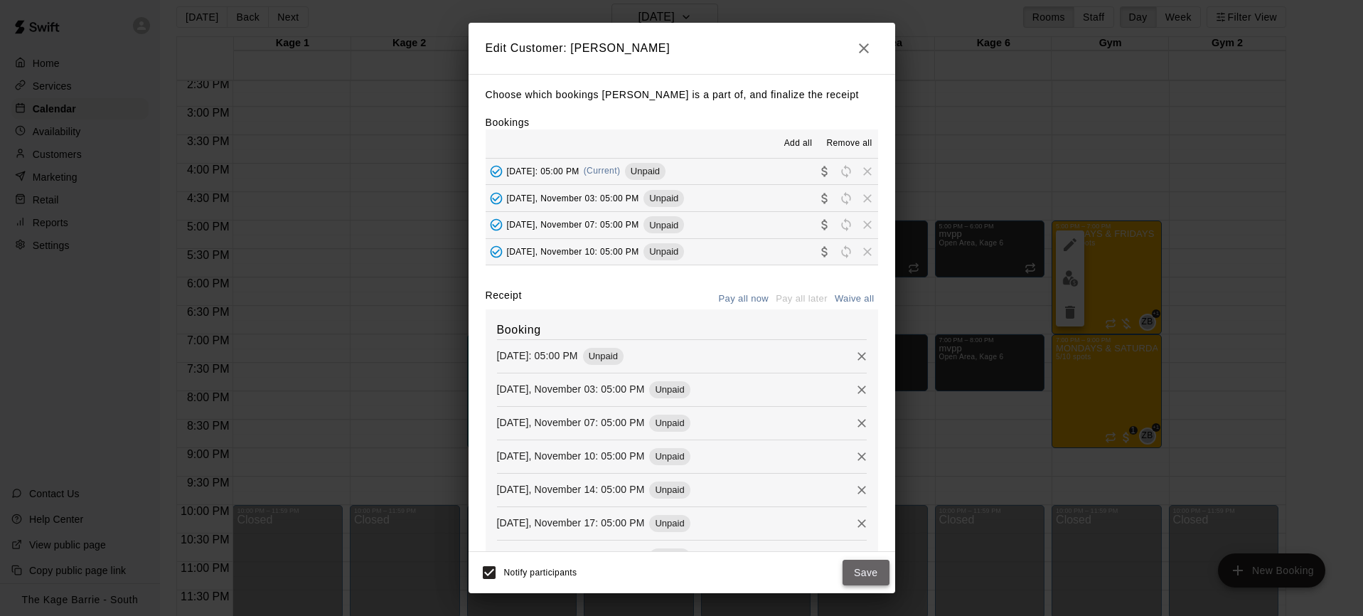
click at [880, 575] on button "Save" at bounding box center [865, 572] width 47 height 26
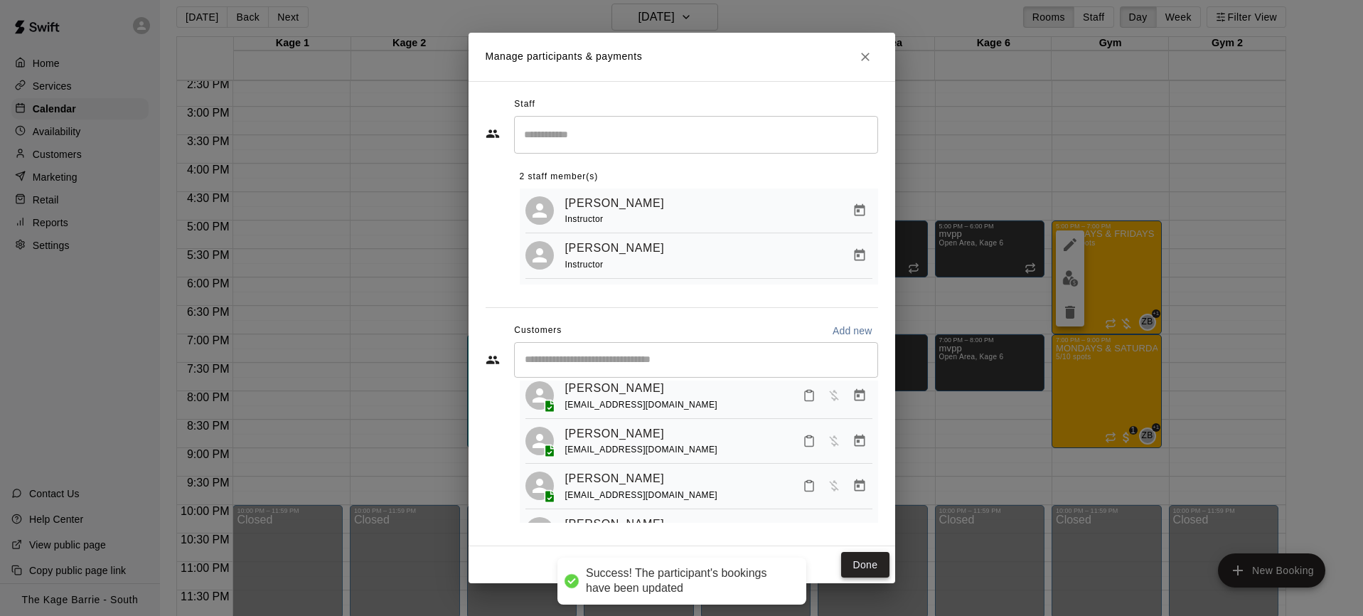
click at [865, 569] on button "Done" at bounding box center [865, 565] width 48 height 26
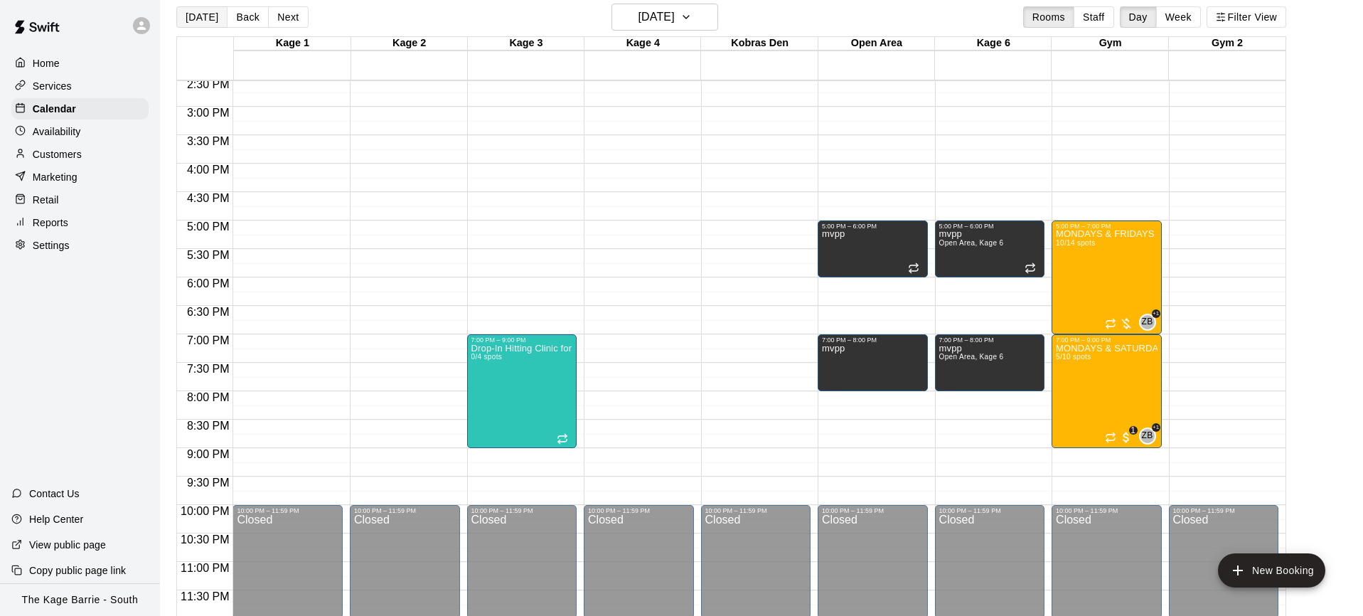
click at [204, 18] on button "[DATE]" at bounding box center [201, 16] width 51 height 21
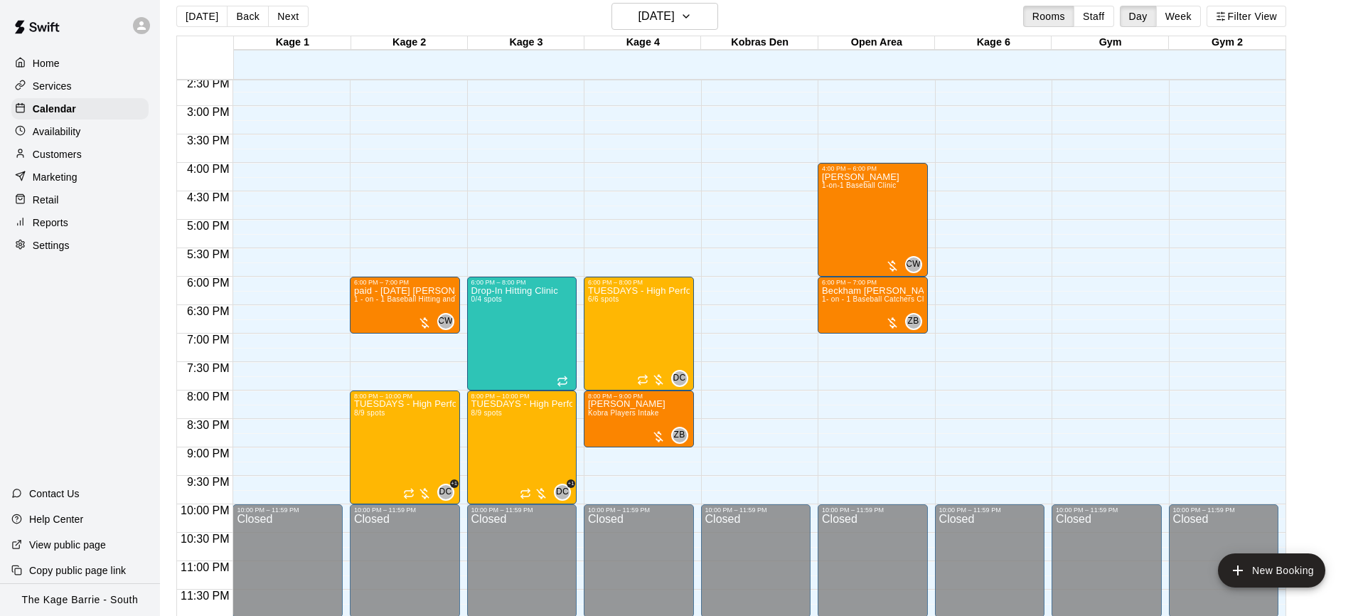
scroll to position [15, 0]
click at [291, 16] on button "Next" at bounding box center [288, 15] width 40 height 21
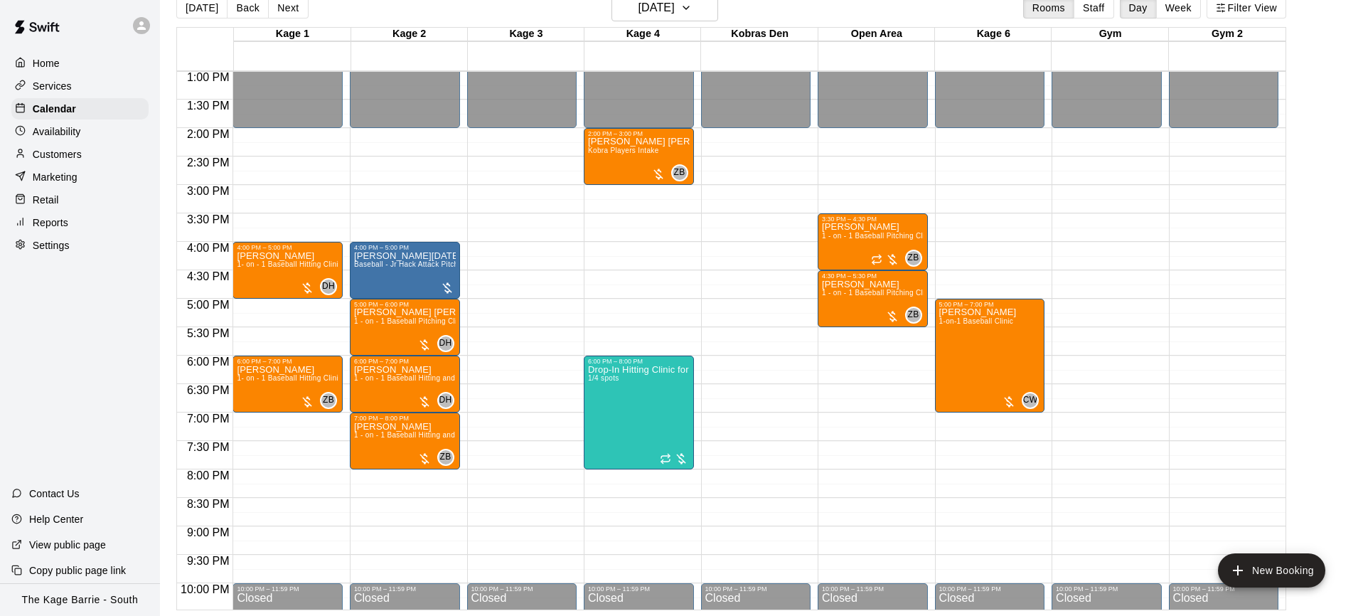
scroll to position [748, 0]
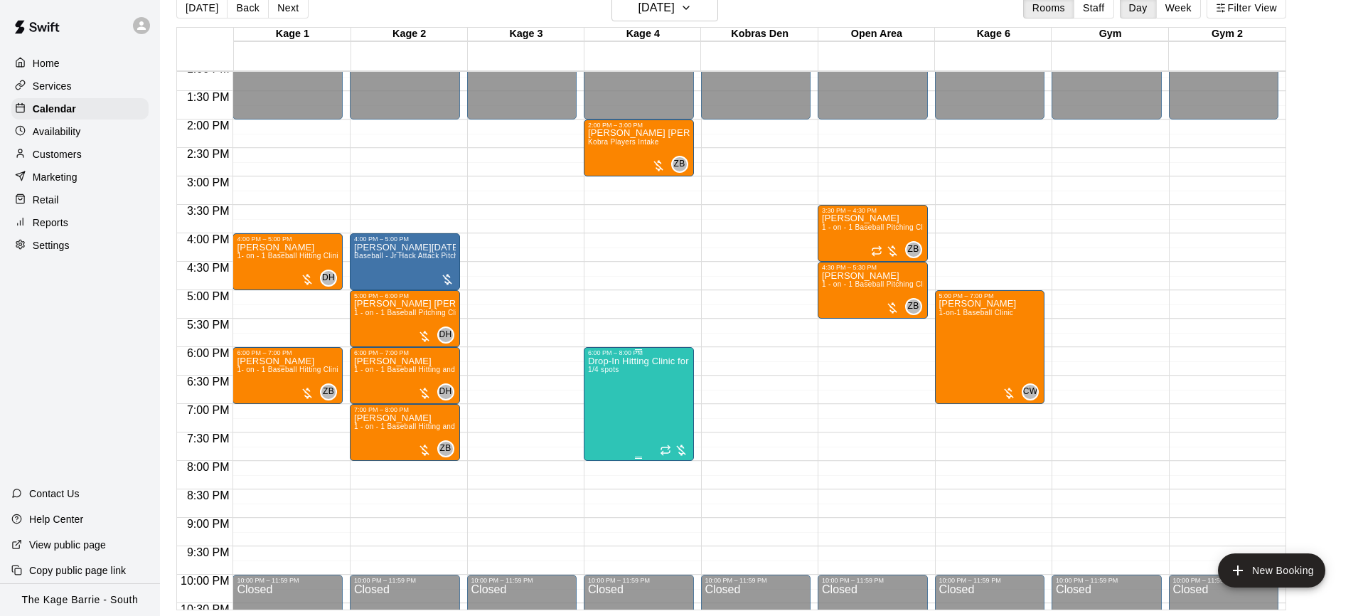
click at [598, 407] on img "edit" at bounding box center [602, 405] width 16 height 16
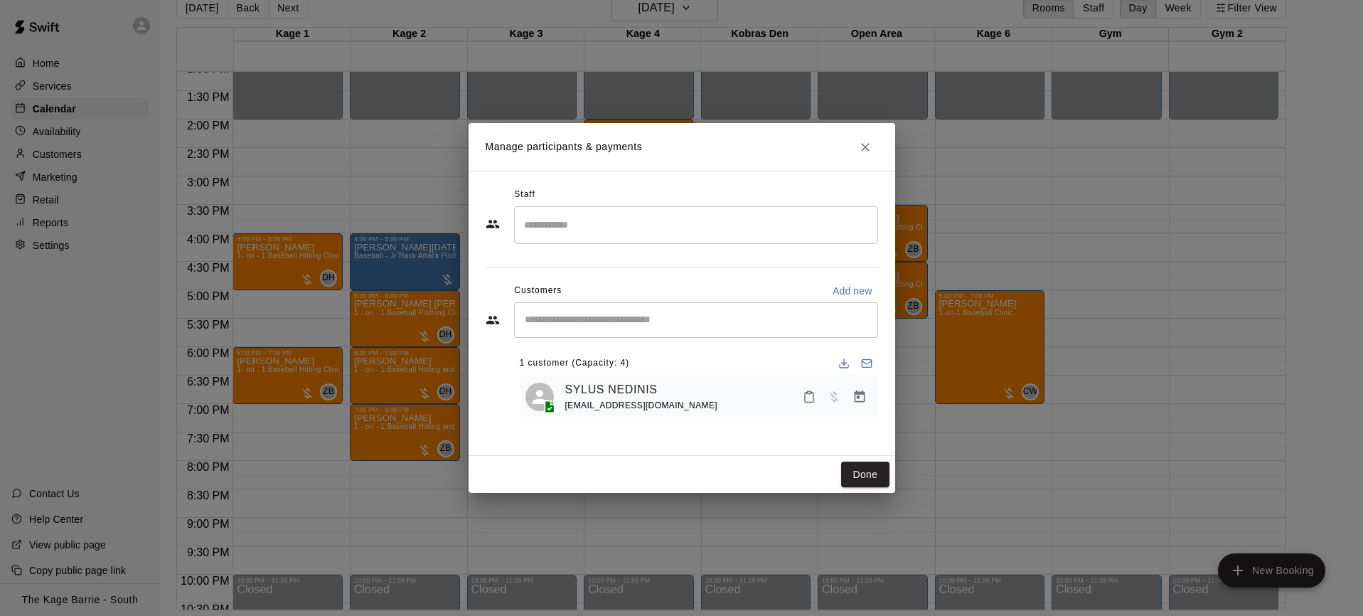
click at [866, 144] on icon "Close" at bounding box center [865, 147] width 9 height 9
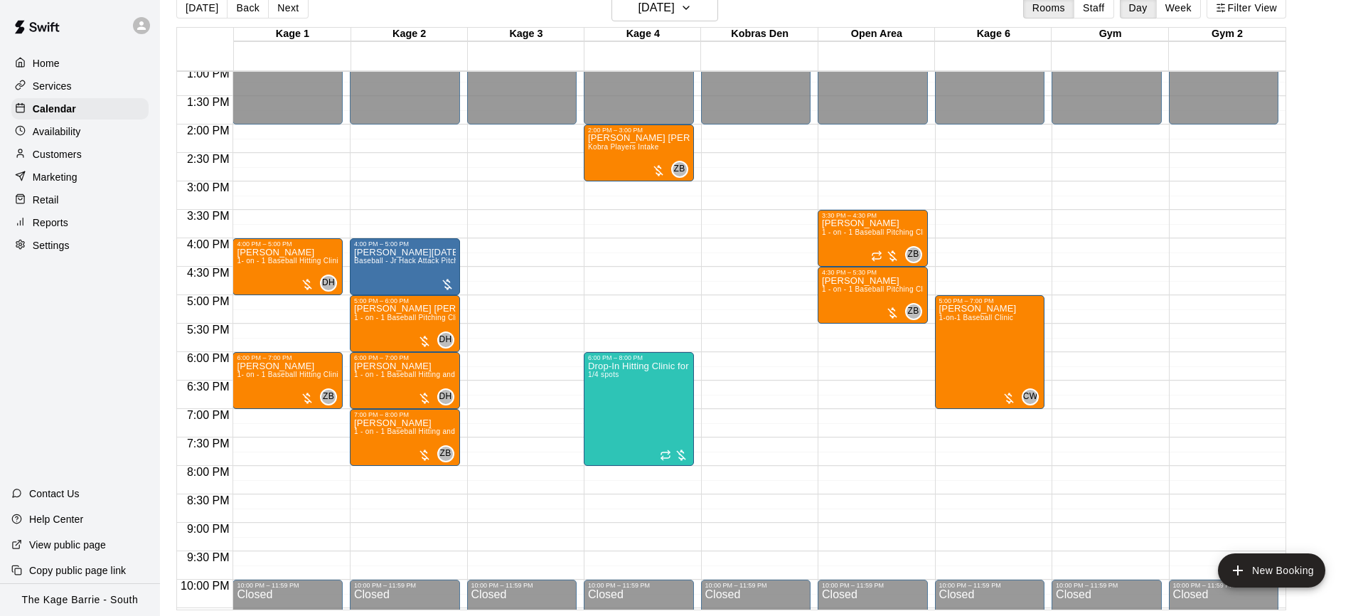
scroll to position [742, 0]
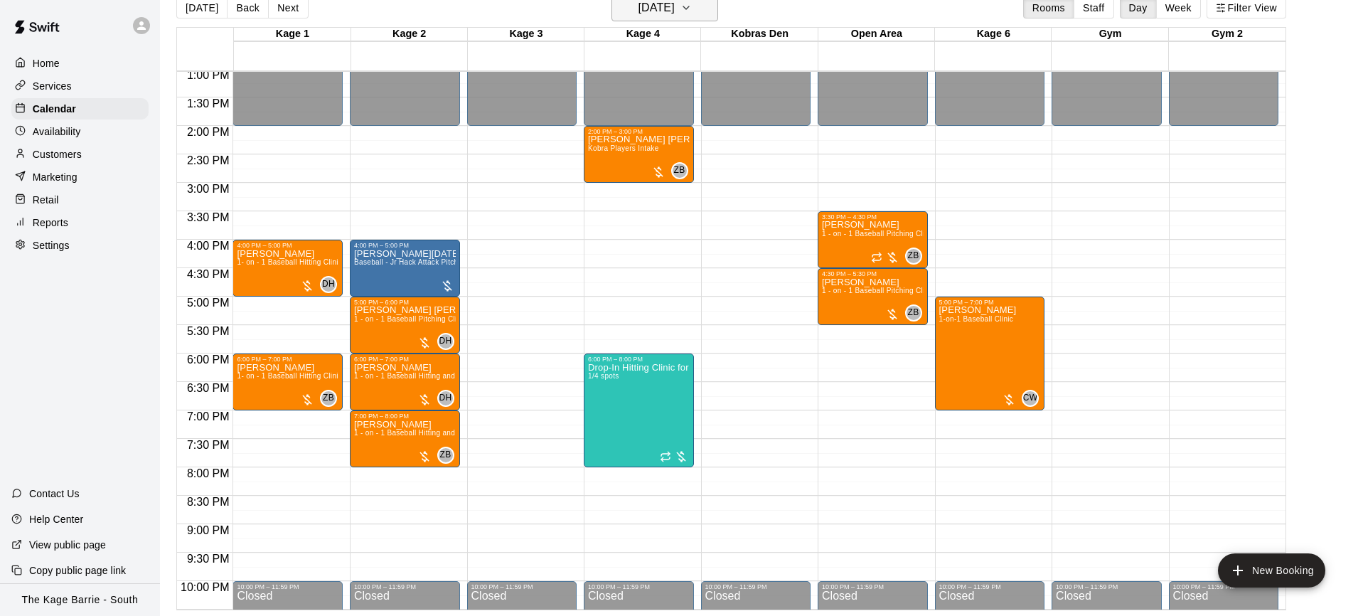
click at [692, 8] on icon "button" at bounding box center [685, 7] width 11 height 17
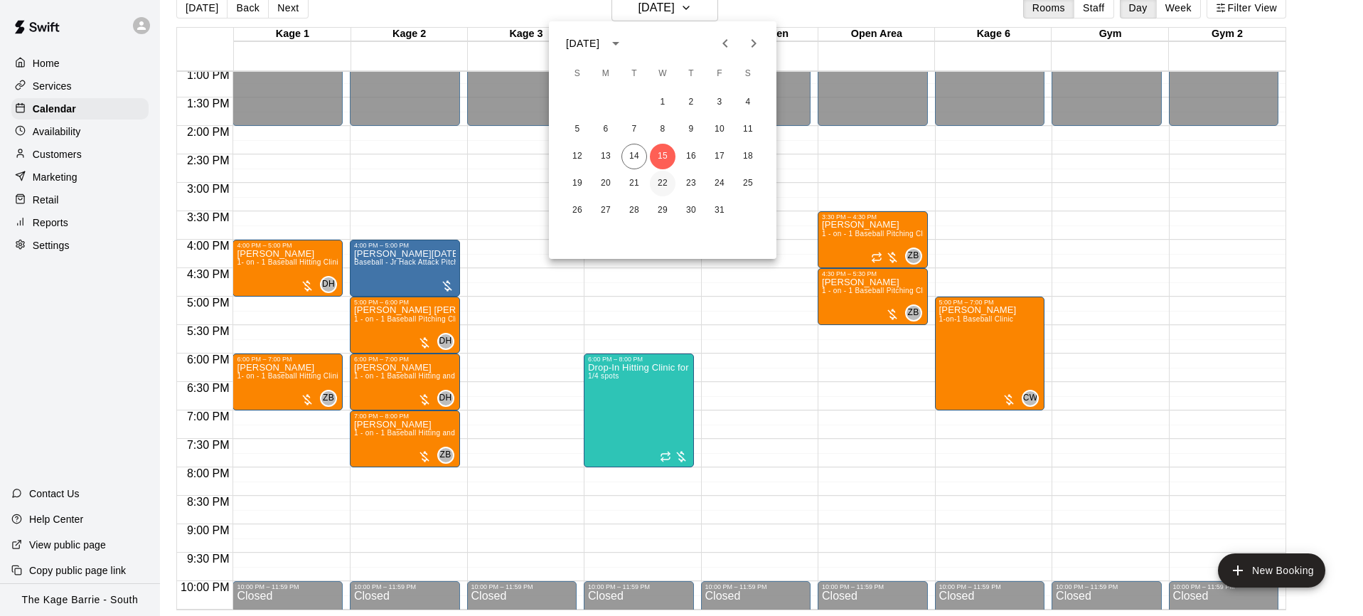
click at [664, 186] on button "22" at bounding box center [663, 184] width 26 height 26
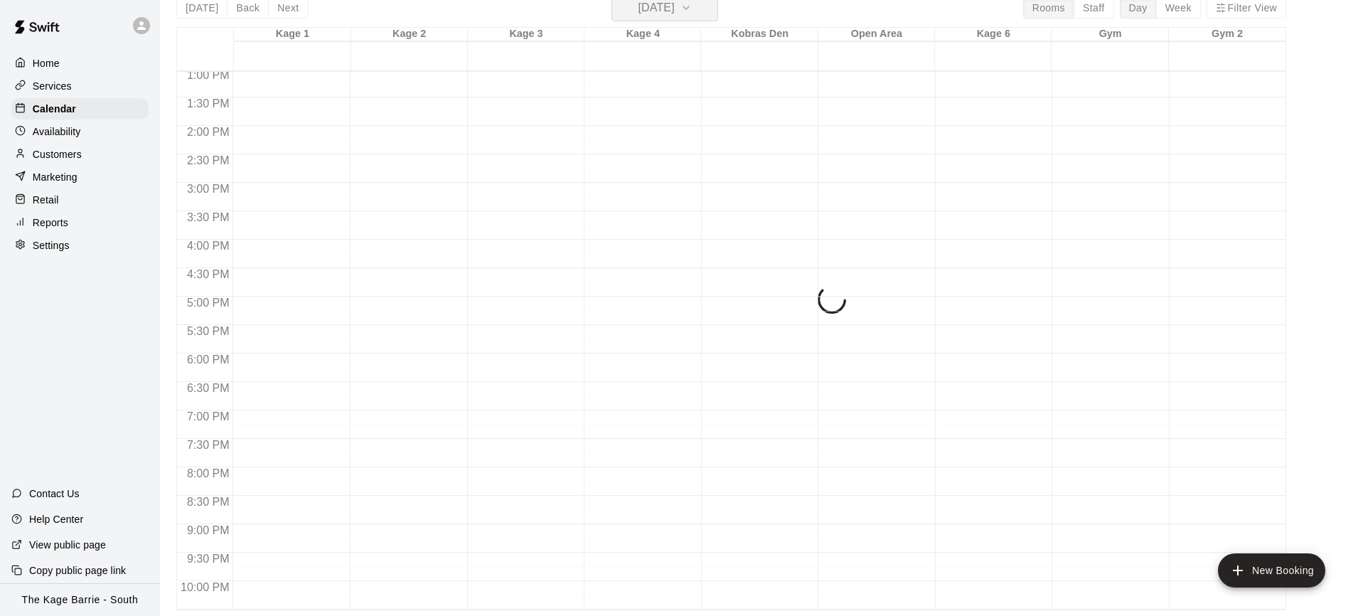
scroll to position [17, 0]
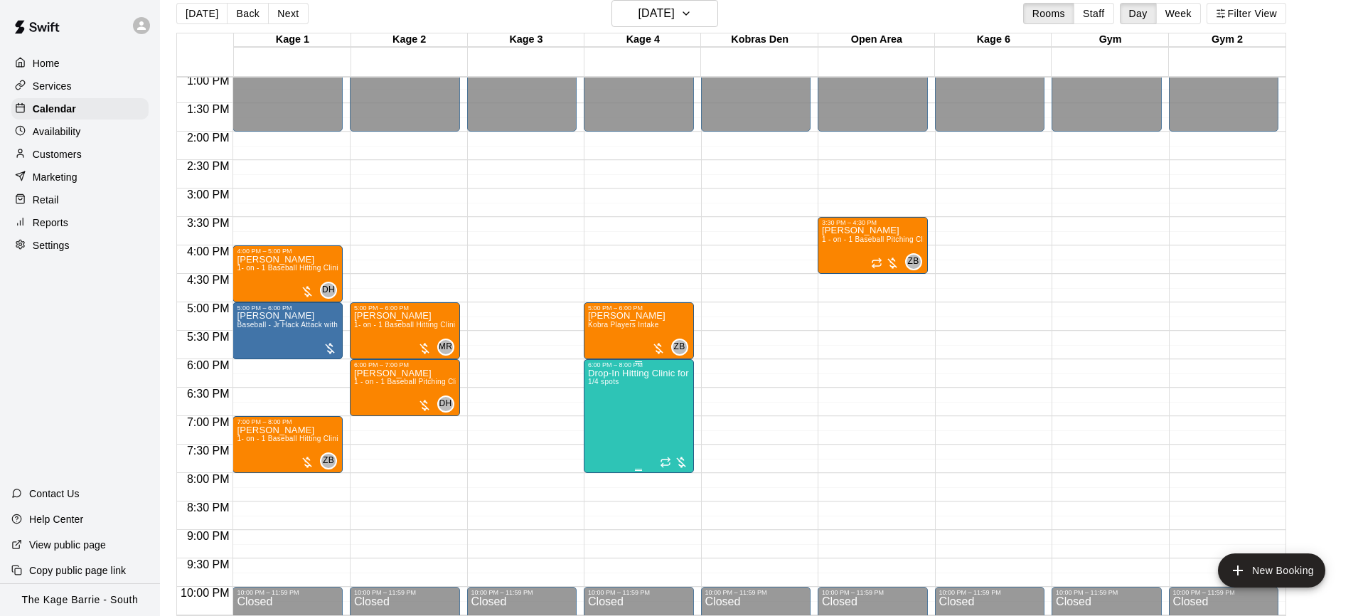
click at [608, 419] on img "edit" at bounding box center [602, 417] width 16 height 16
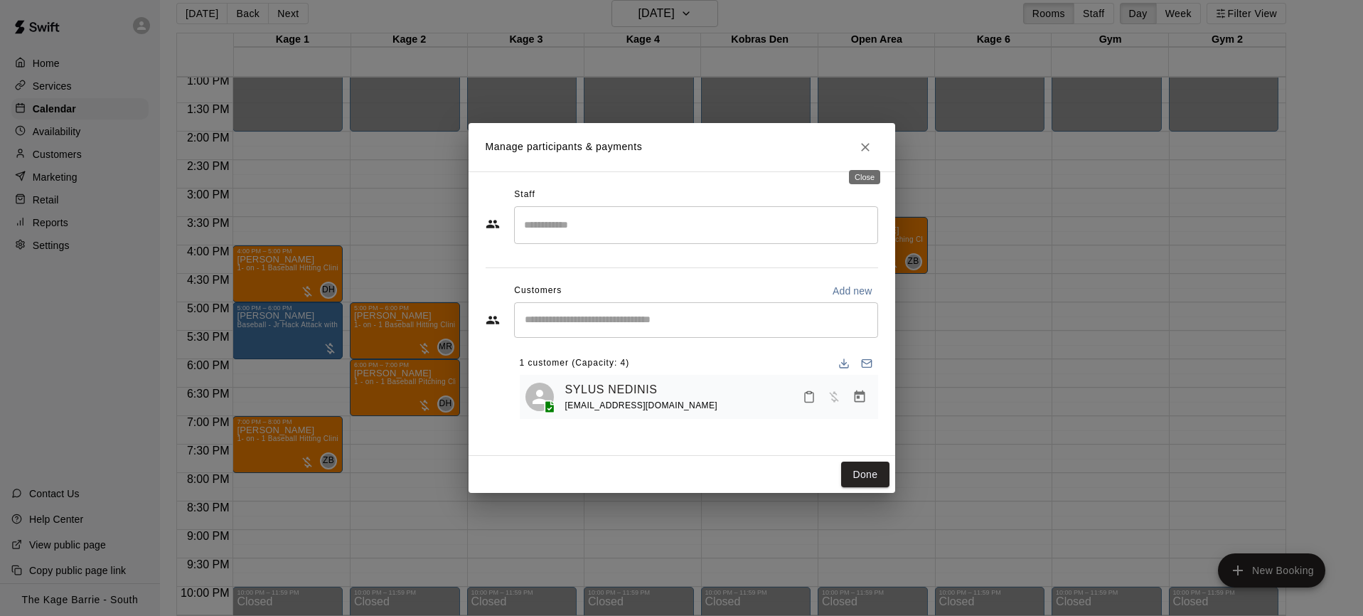
click at [869, 151] on icon "Close" at bounding box center [865, 147] width 14 height 14
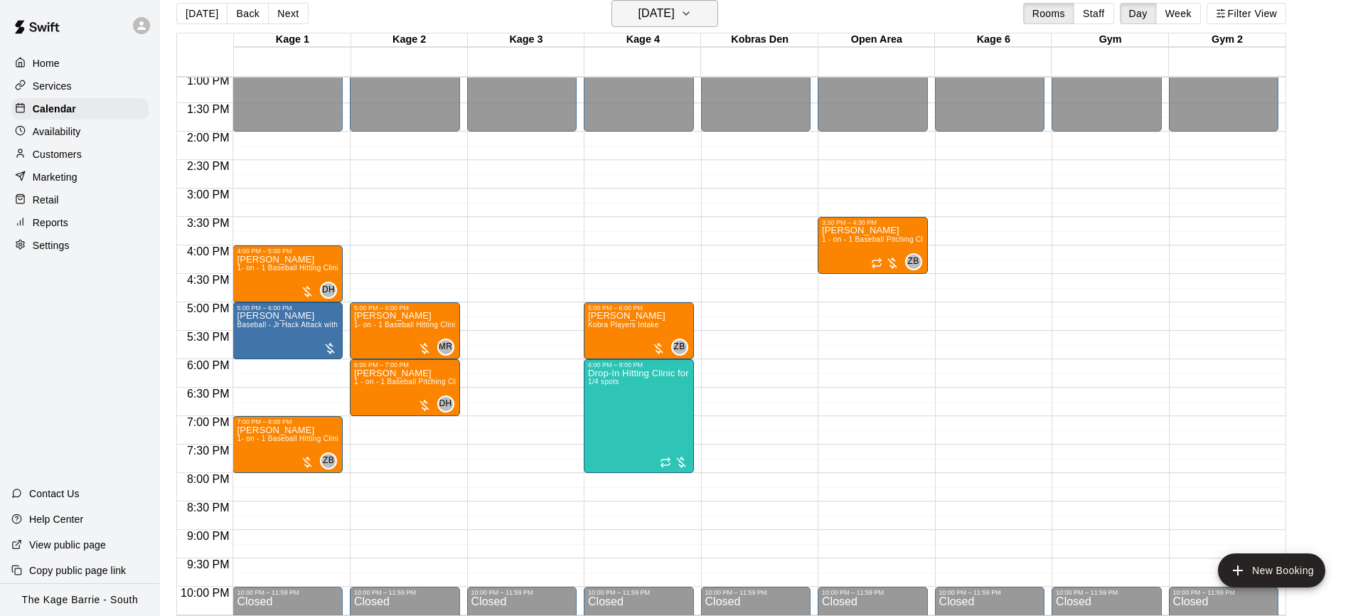
click at [692, 18] on icon "button" at bounding box center [685, 13] width 11 height 17
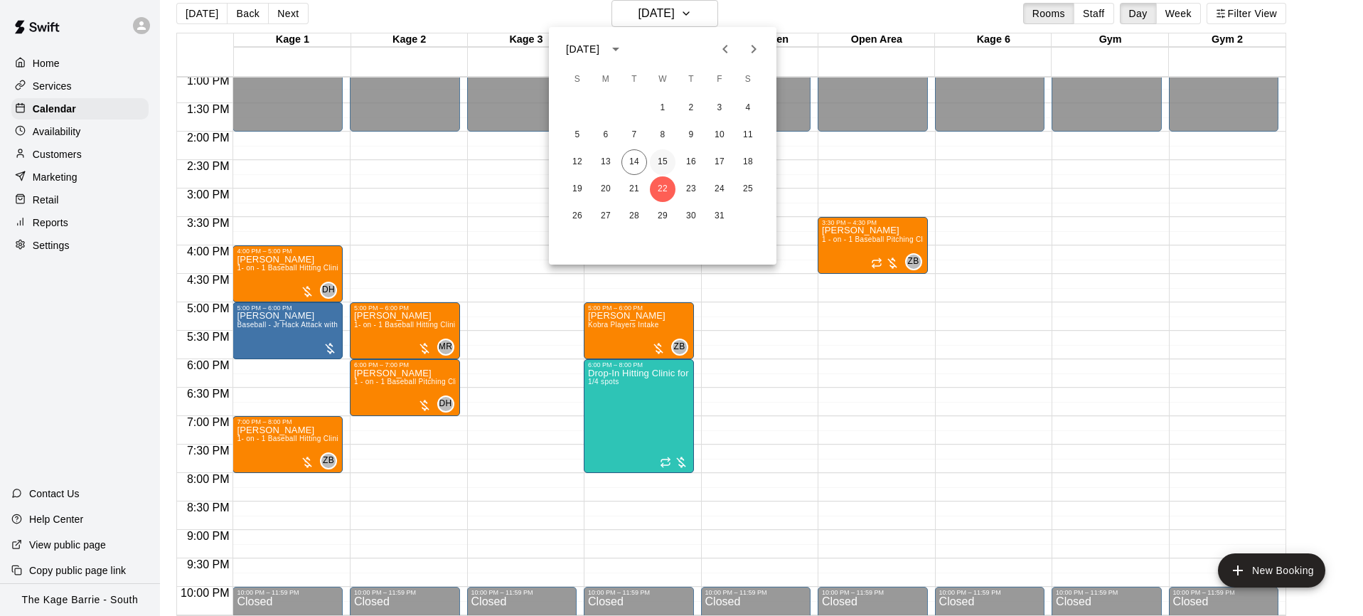
drag, startPoint x: 667, startPoint y: 161, endPoint x: 650, endPoint y: 159, distance: 17.3
click at [667, 161] on button "15" at bounding box center [663, 162] width 26 height 26
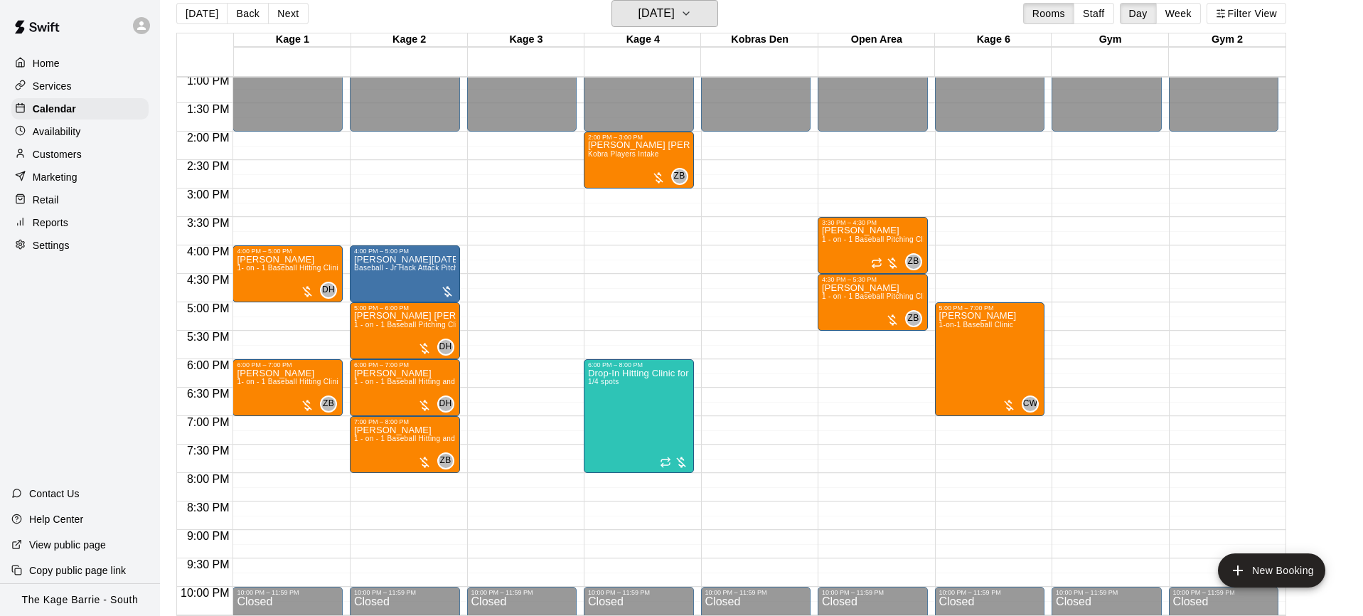
scroll to position [741, 0]
click at [820, 433] on div "12:00 AM – 2:00 PM Closed 3:30 PM – 4:30 PM Micah Burton 1 - on - 1 Baseball Pi…" at bounding box center [872, 18] width 110 height 1365
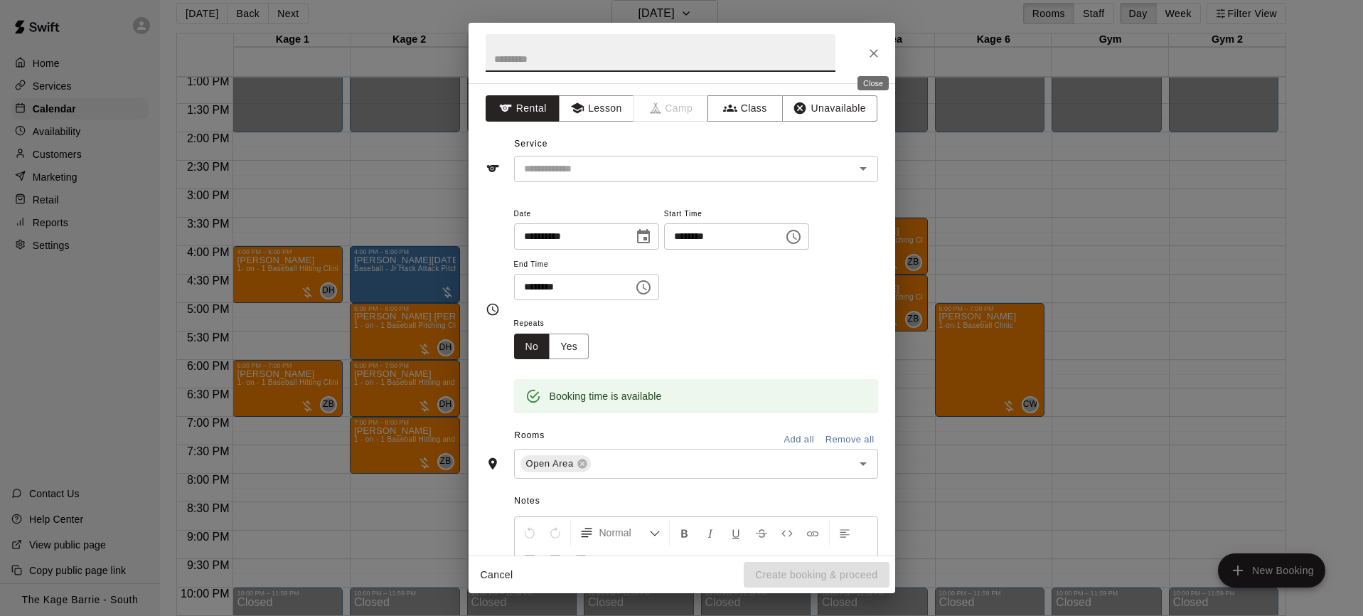
click at [871, 51] on icon "Close" at bounding box center [873, 53] width 9 height 9
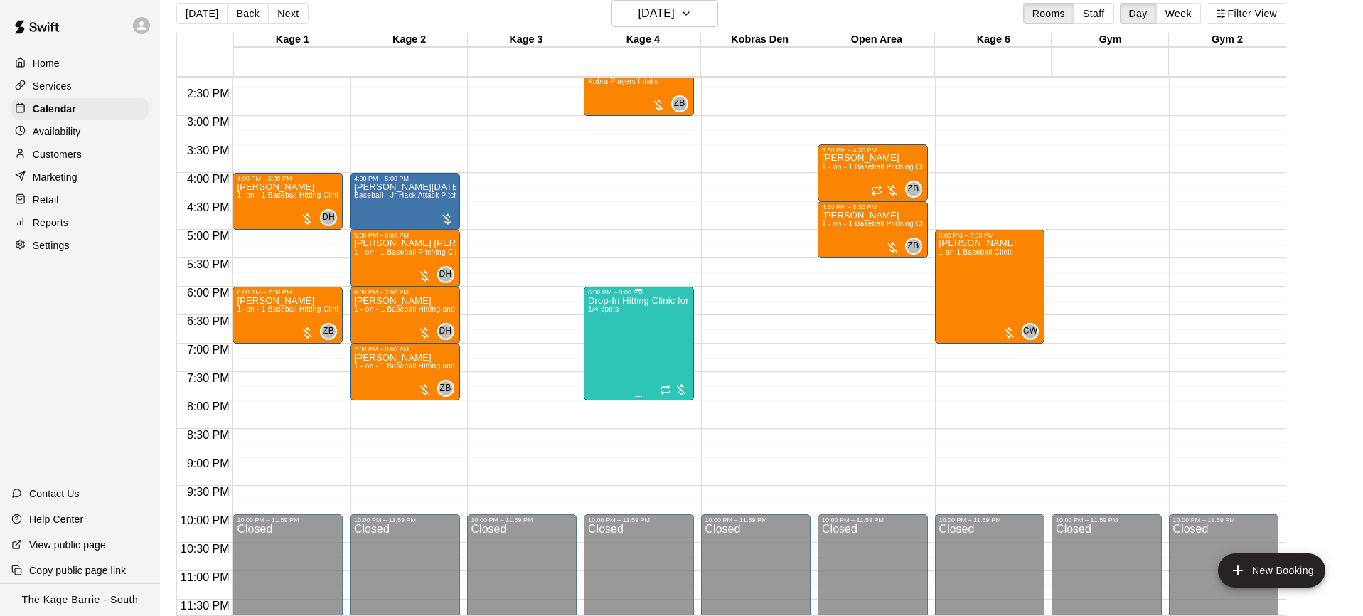
scroll to position [820, 0]
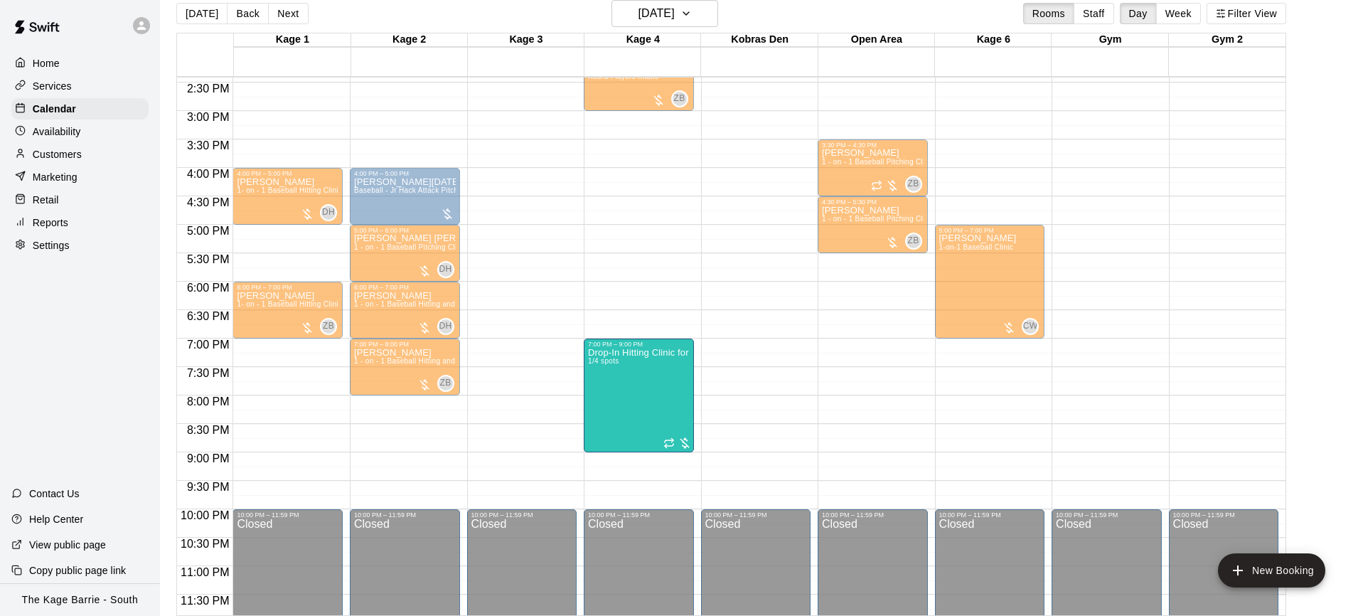
drag, startPoint x: 638, startPoint y: 335, endPoint x: 636, endPoint y: 395, distance: 60.5
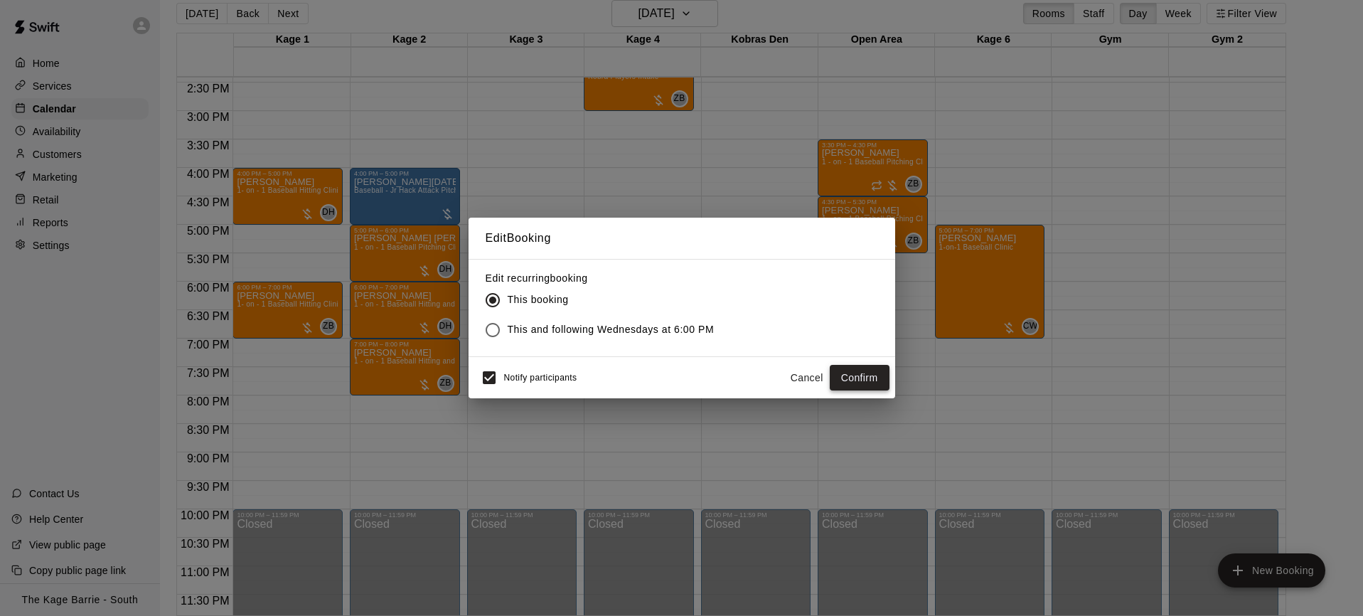
click at [871, 382] on button "Confirm" at bounding box center [859, 378] width 60 height 26
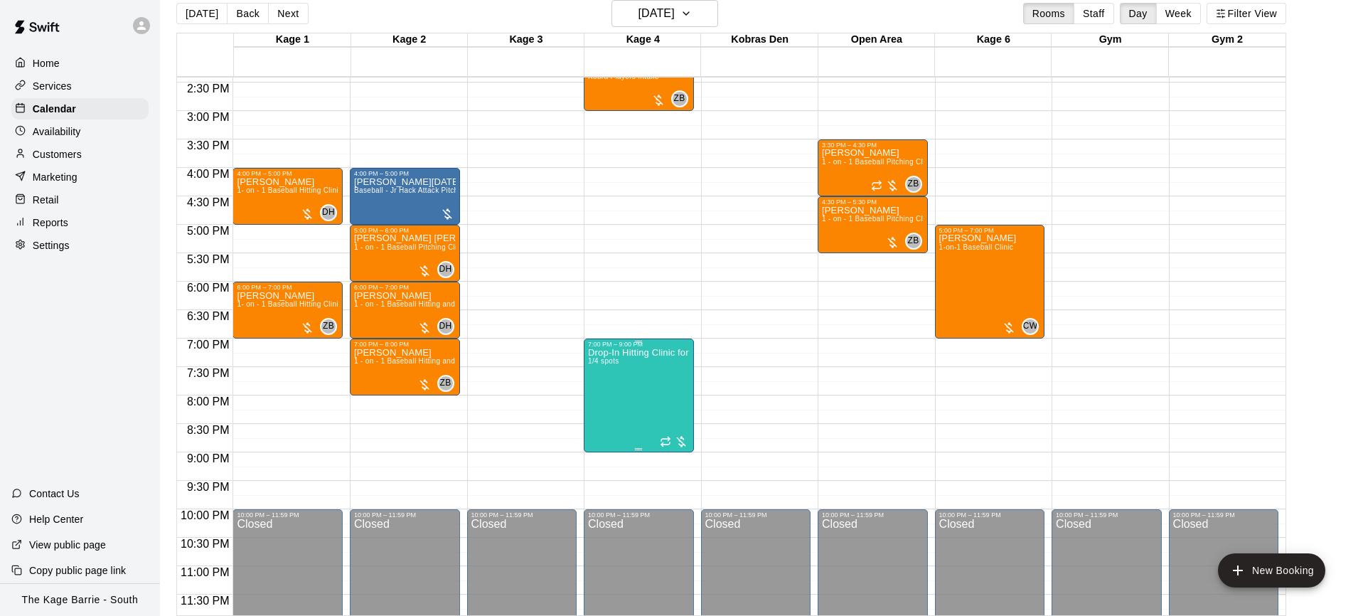
click at [606, 394] on img "edit" at bounding box center [602, 396] width 16 height 16
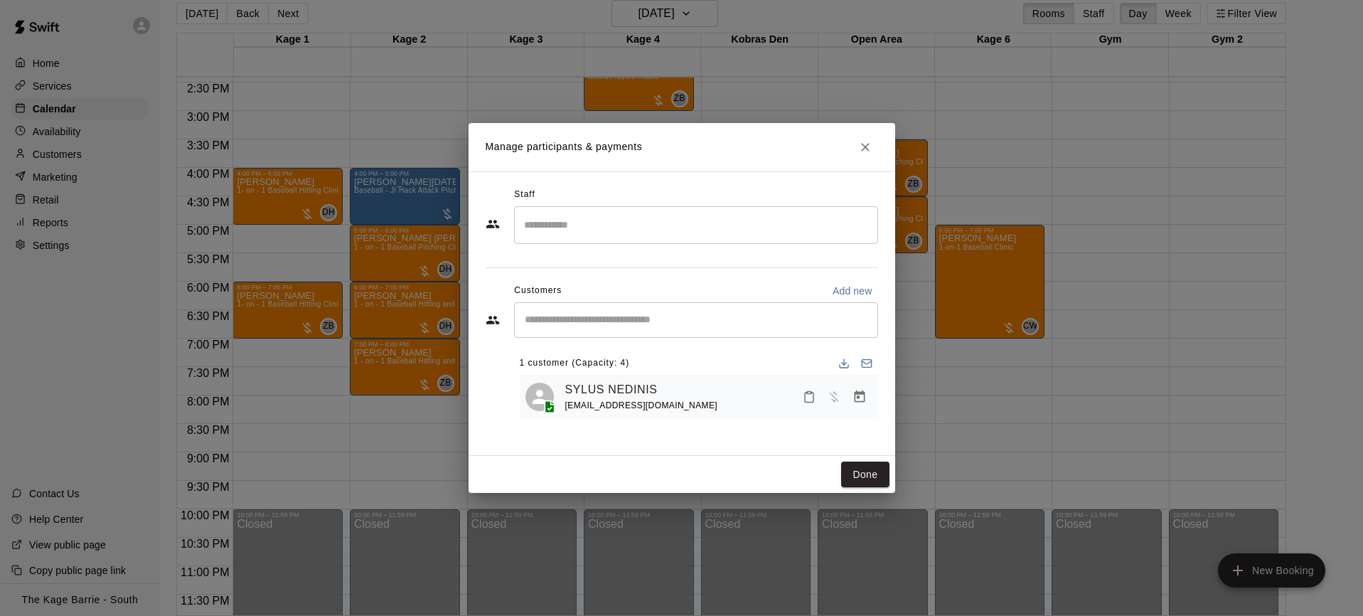
click at [616, 222] on input "Search staff" at bounding box center [695, 225] width 351 height 25
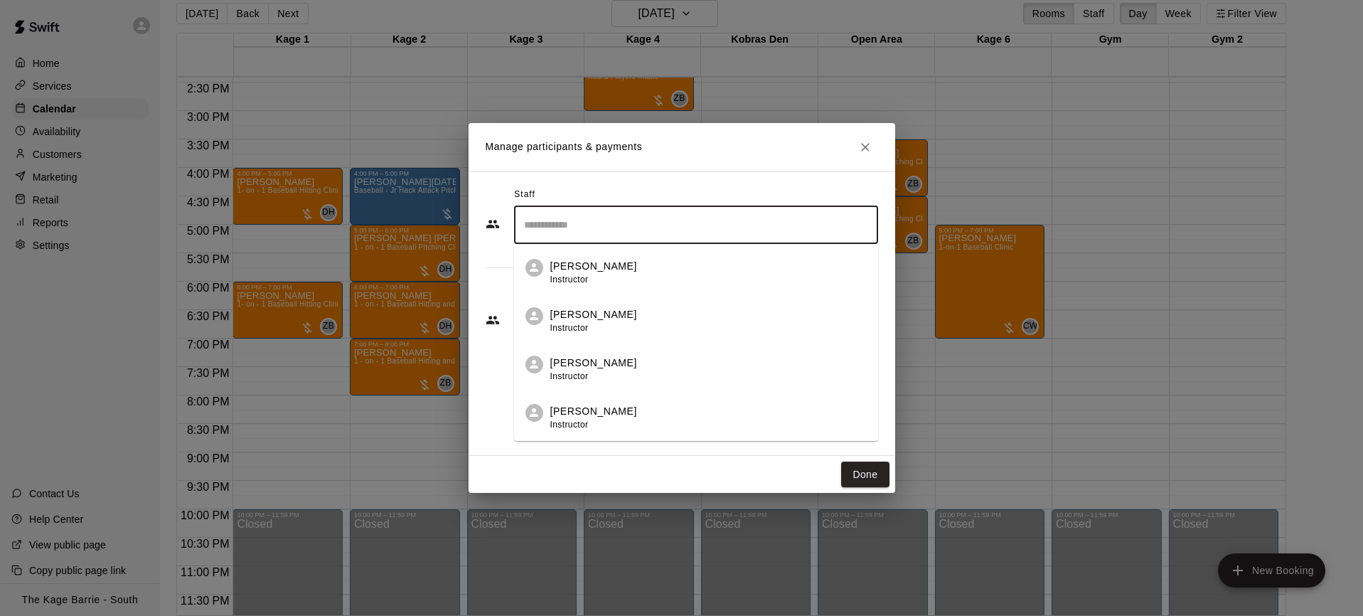
type input "*"
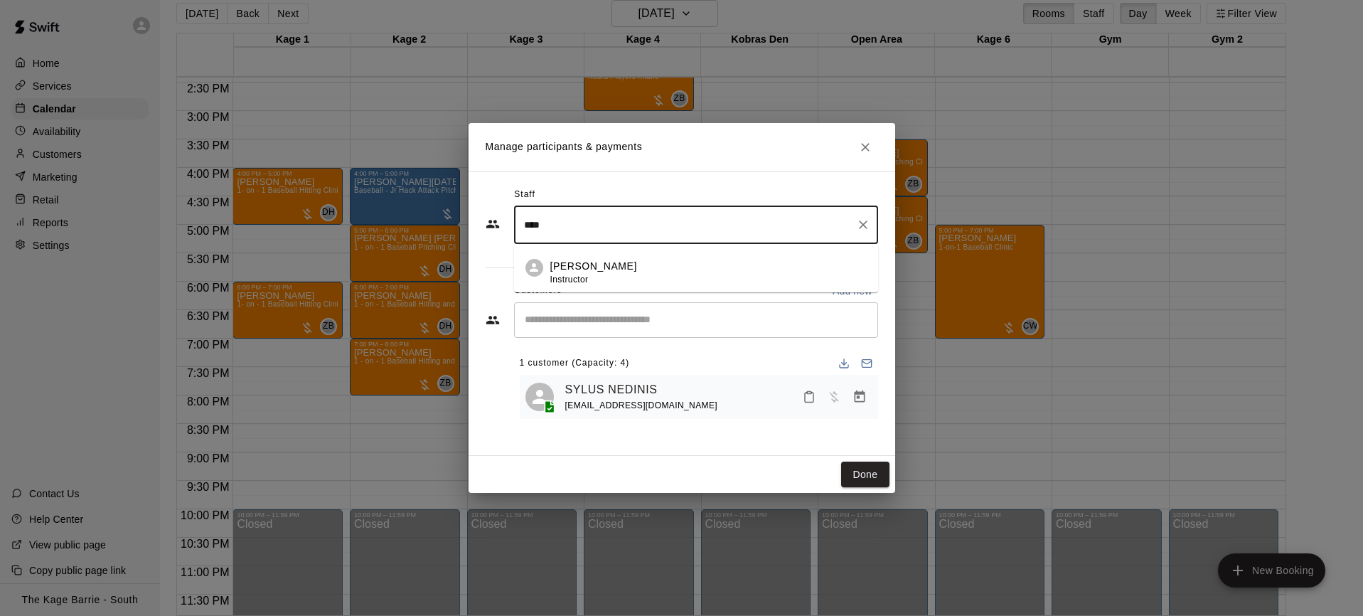
click at [660, 267] on div "Cole White Instructor" at bounding box center [708, 273] width 316 height 28
type input "****"
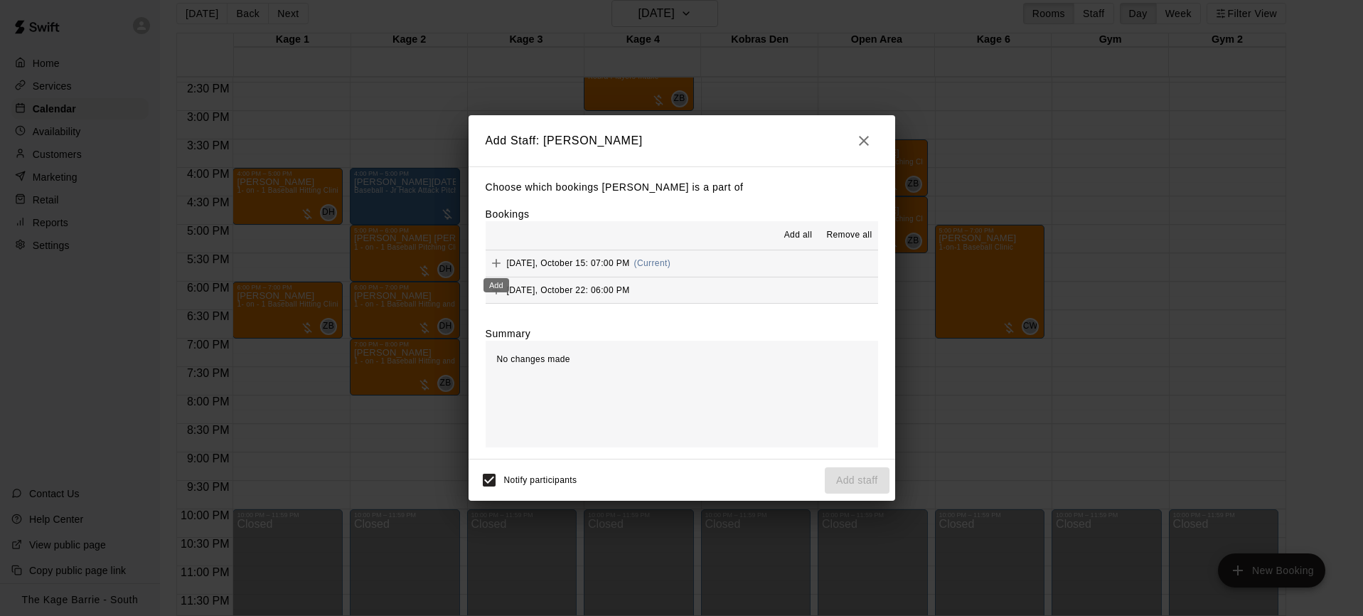
click at [499, 259] on icon "Add" at bounding box center [496, 263] width 14 height 14
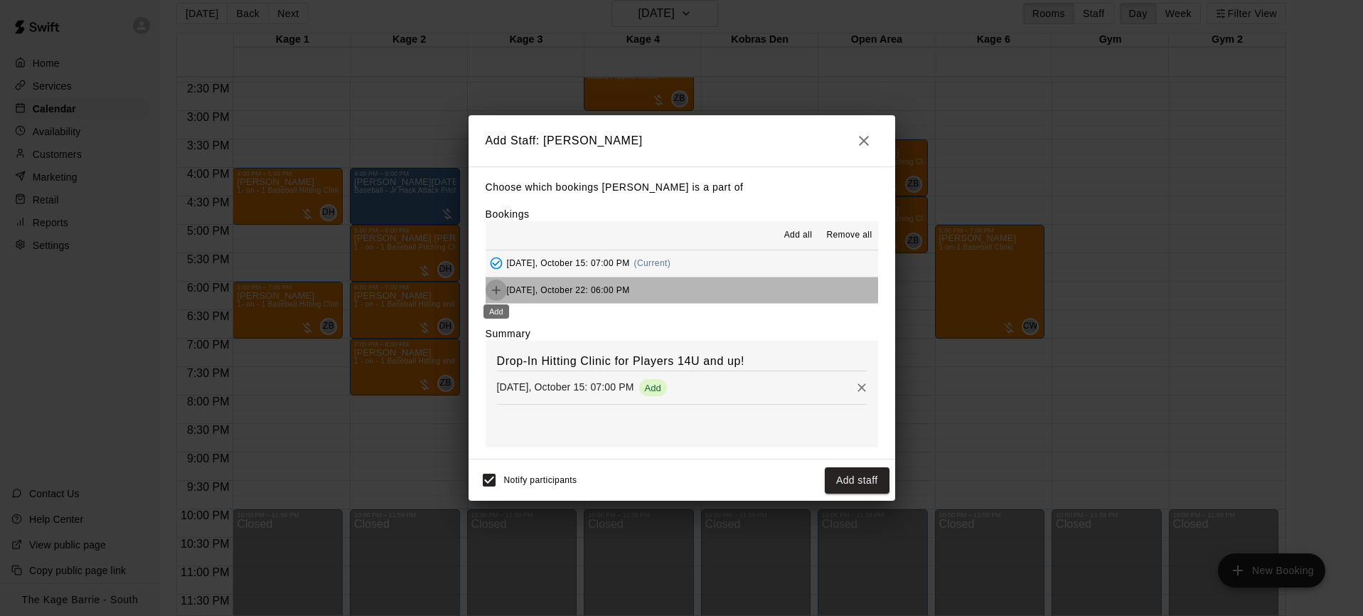
click at [495, 291] on icon "Add" at bounding box center [496, 290] width 9 height 9
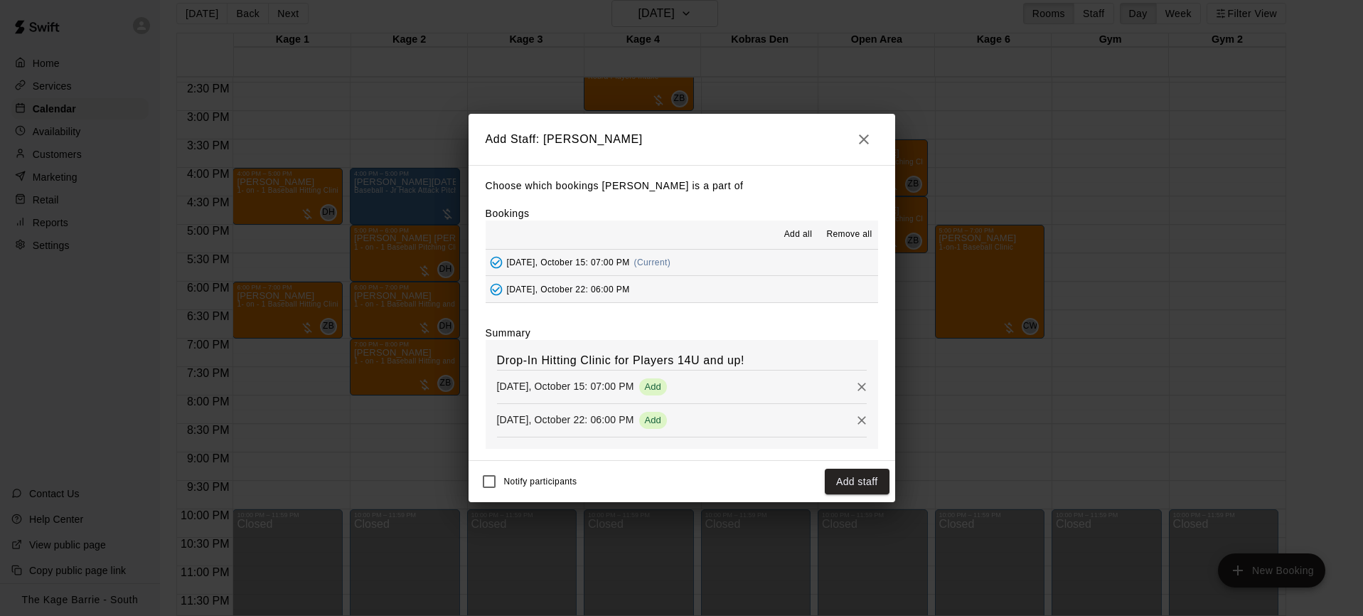
click at [855, 489] on button "Add staff" at bounding box center [856, 481] width 65 height 26
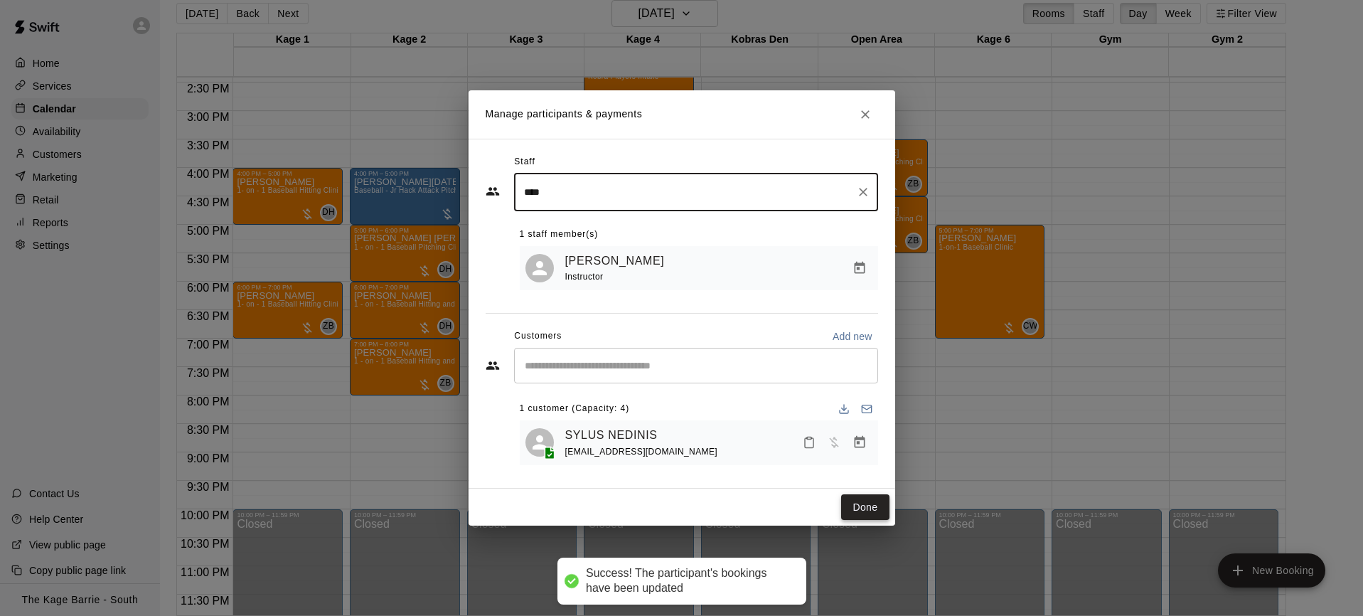
click at [879, 512] on button "Done" at bounding box center [865, 507] width 48 height 26
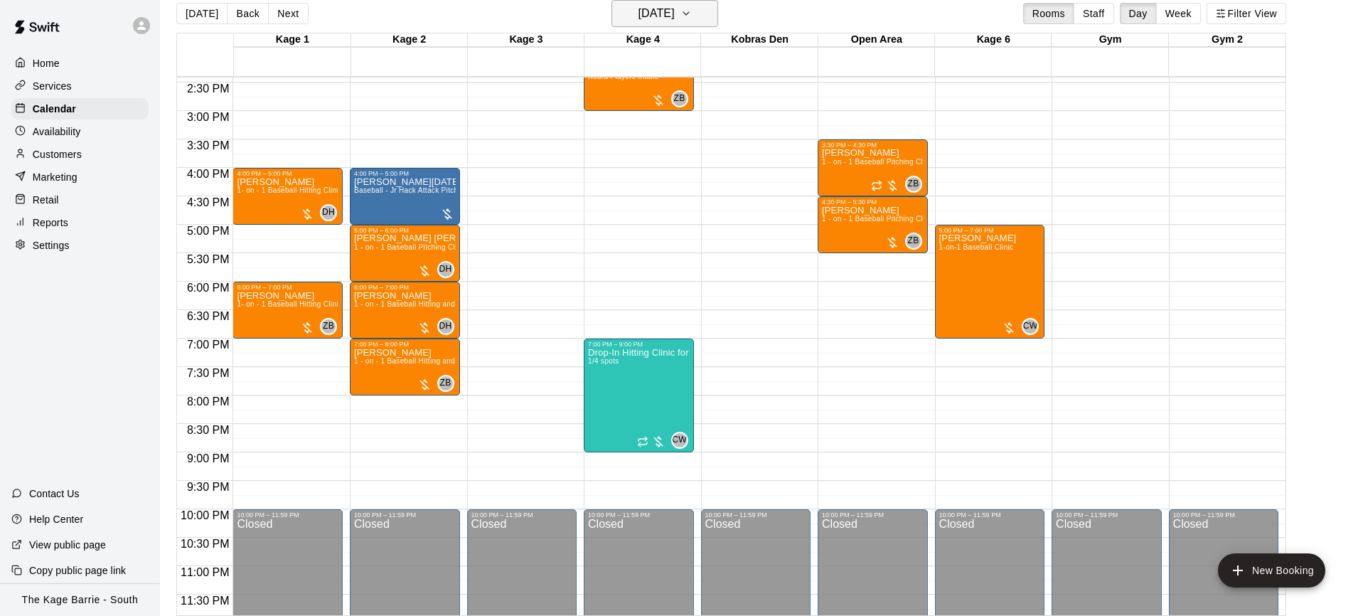
click at [693, 25] on button "[DATE]" at bounding box center [664, 13] width 107 height 27
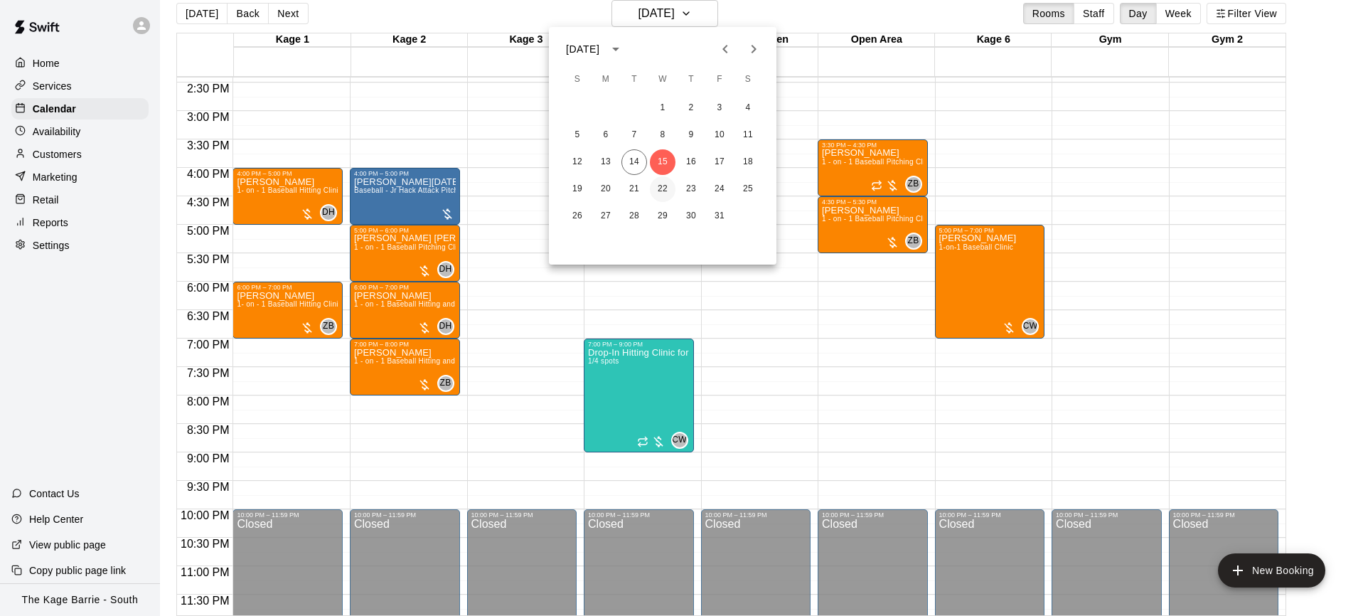
click at [666, 186] on button "22" at bounding box center [663, 189] width 26 height 26
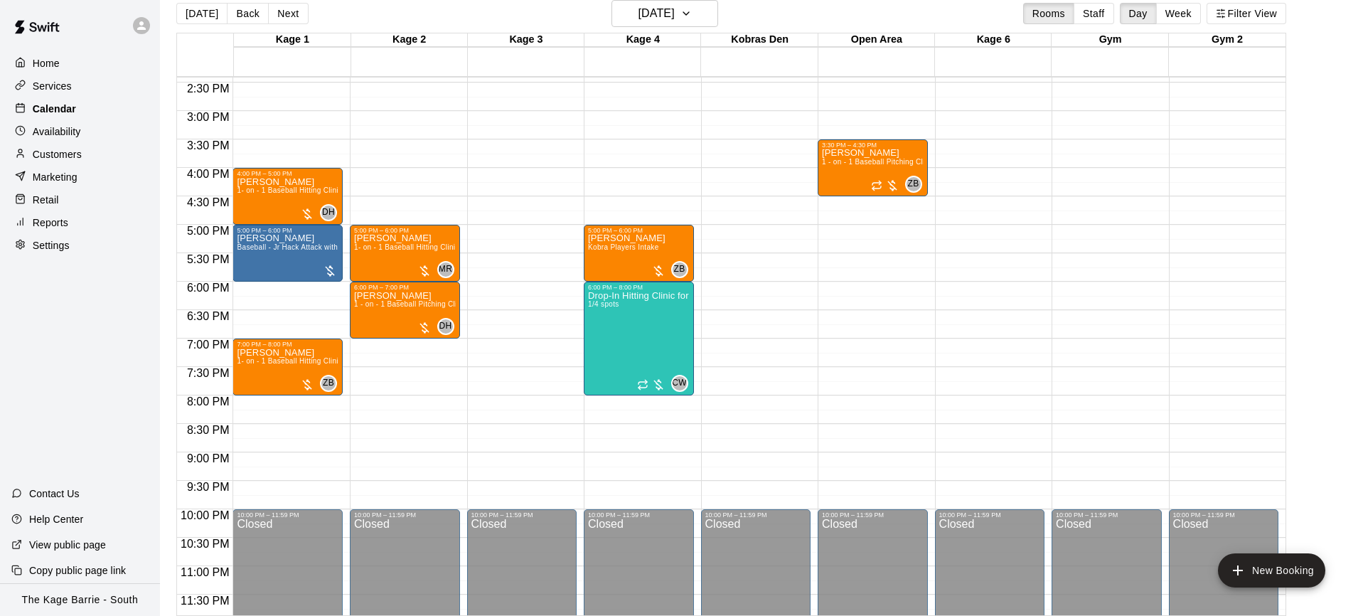
click at [91, 115] on div "Calendar" at bounding box center [79, 108] width 137 height 21
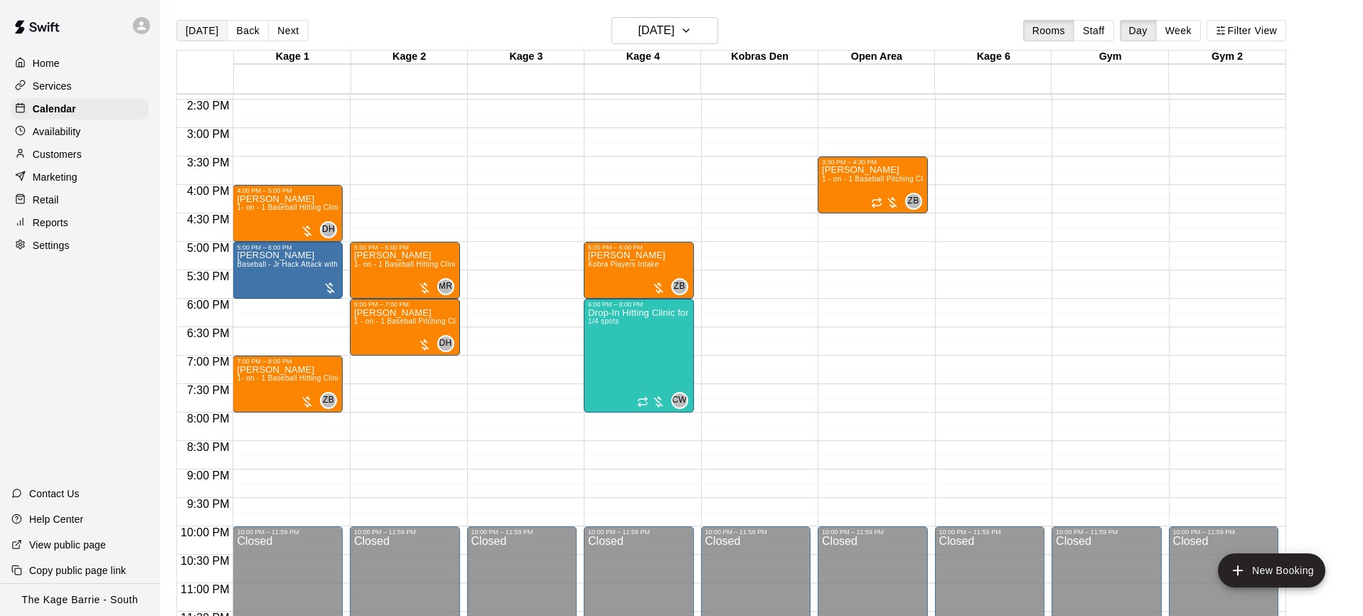
click at [206, 29] on button "[DATE]" at bounding box center [201, 30] width 51 height 21
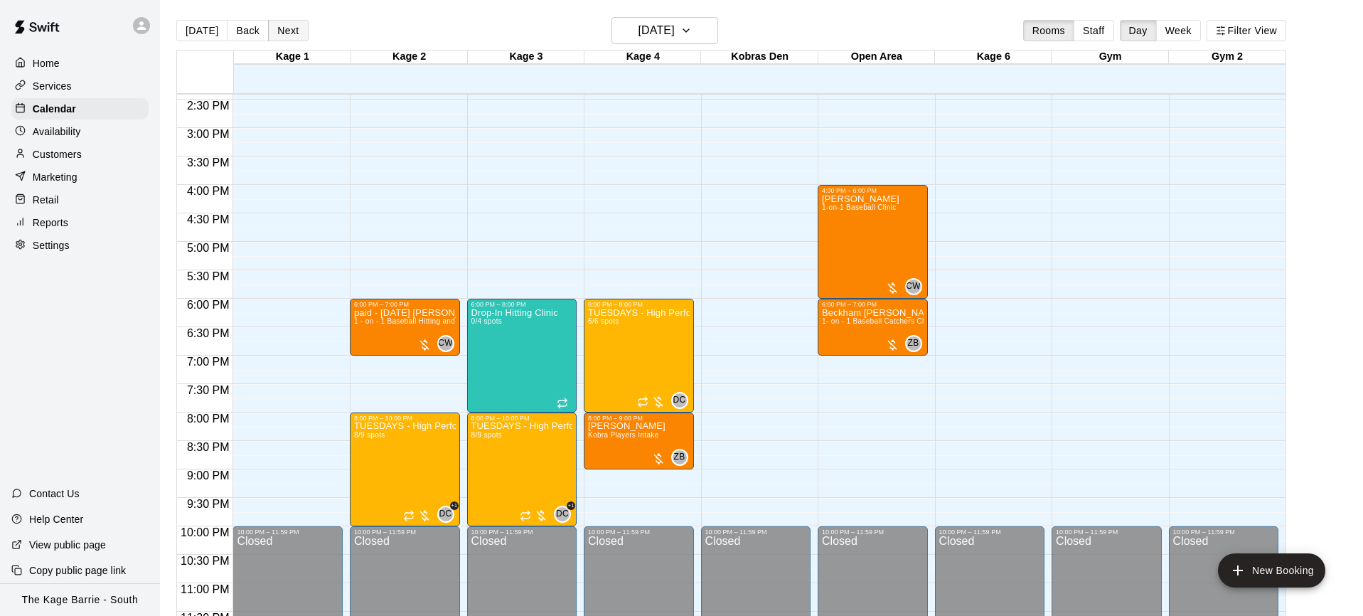
click at [286, 26] on button "Next" at bounding box center [288, 30] width 40 height 21
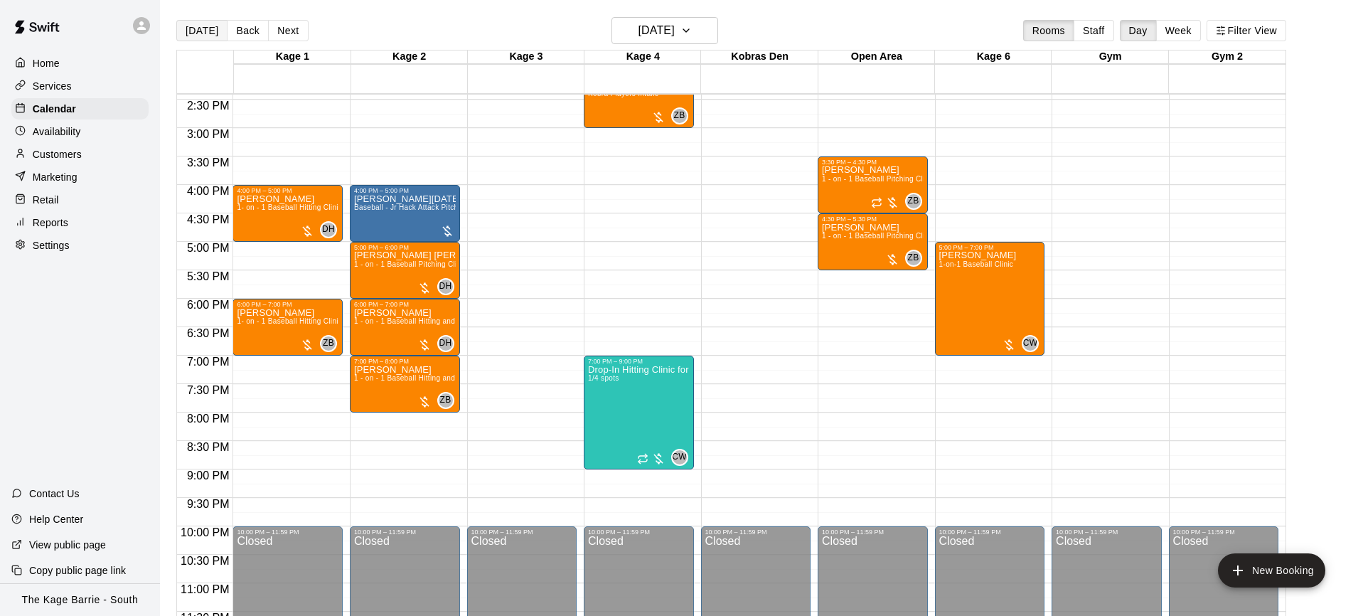
click at [193, 33] on button "[DATE]" at bounding box center [201, 30] width 51 height 21
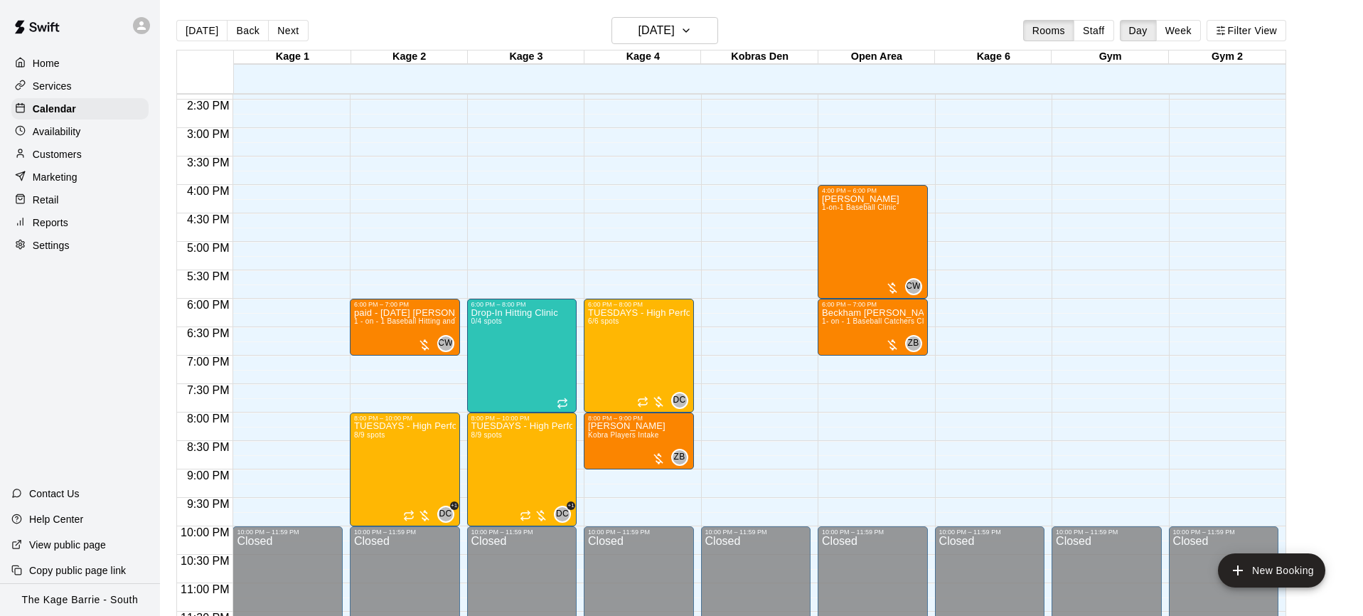
click at [87, 227] on div "Reports" at bounding box center [79, 222] width 137 height 21
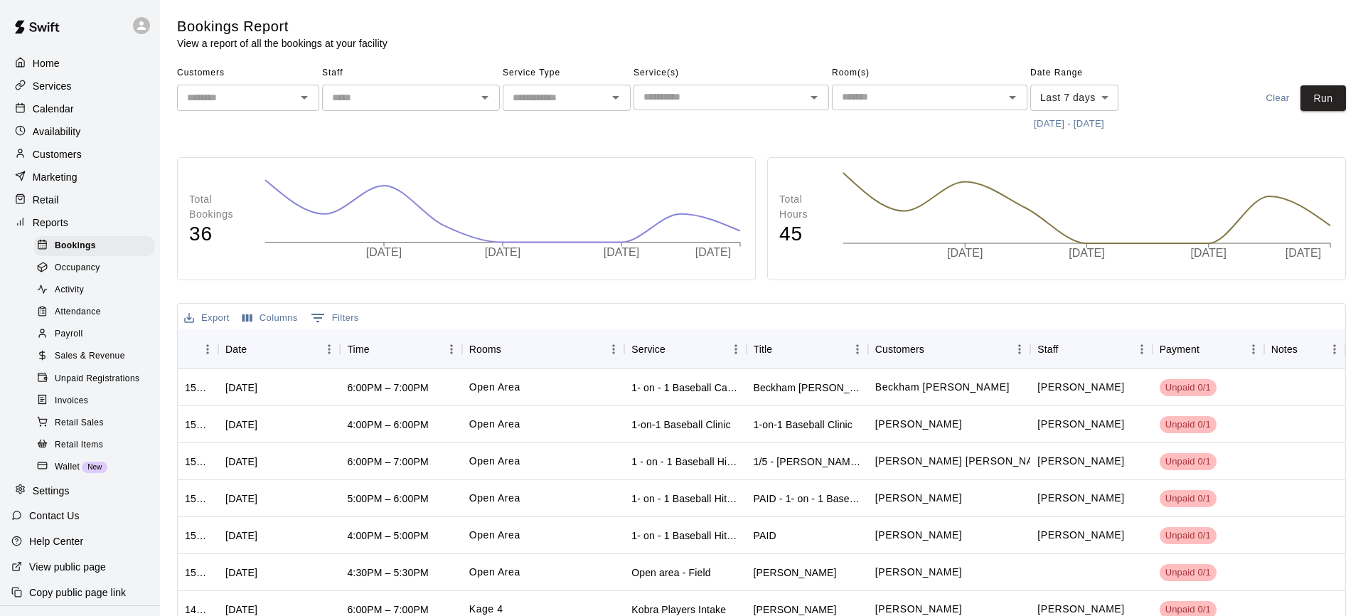
scroll to position [6, 0]
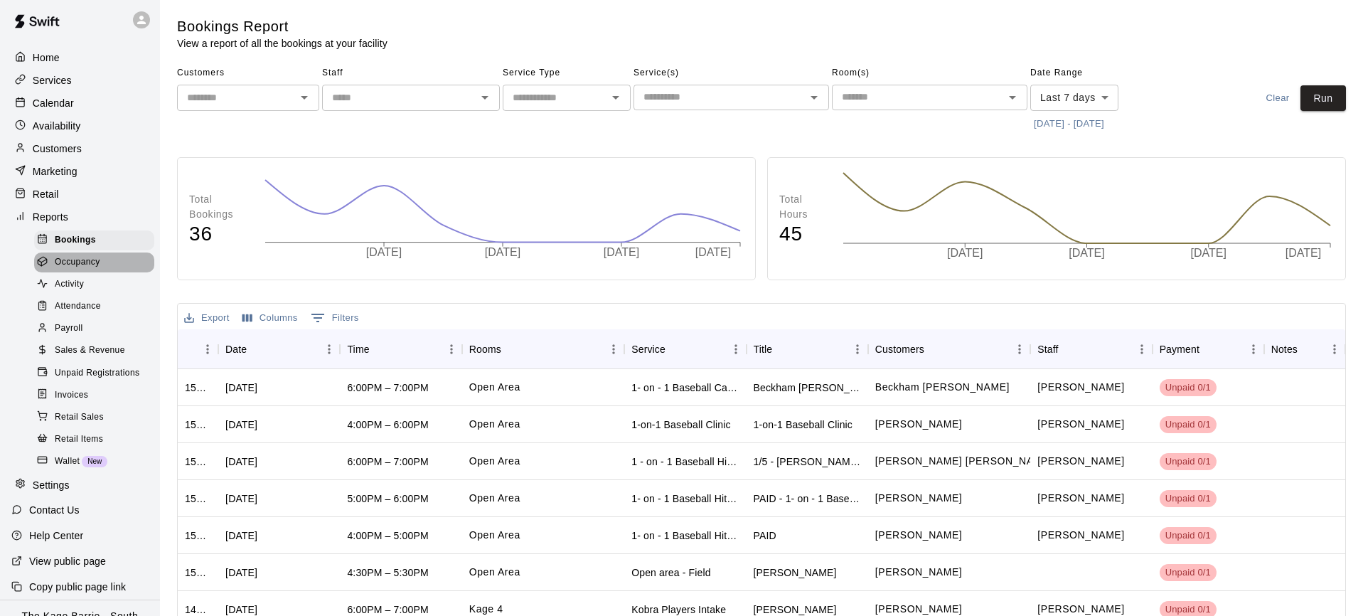
click at [108, 266] on div "Occupancy" at bounding box center [94, 262] width 120 height 20
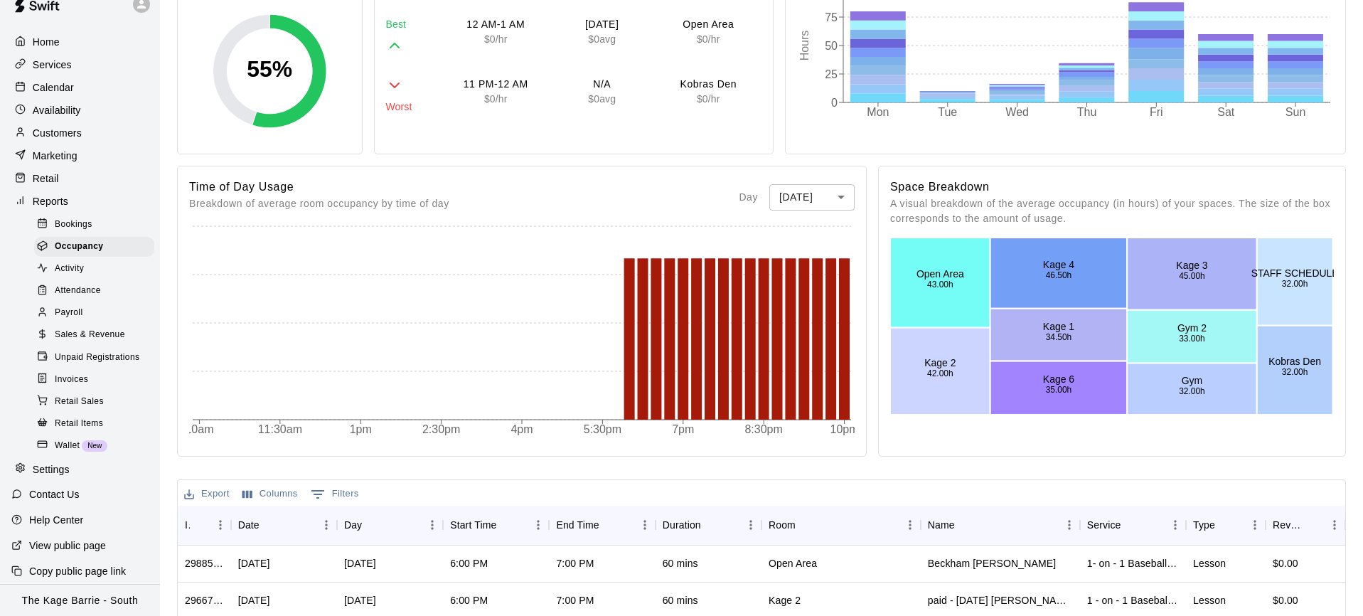
scroll to position [209, 0]
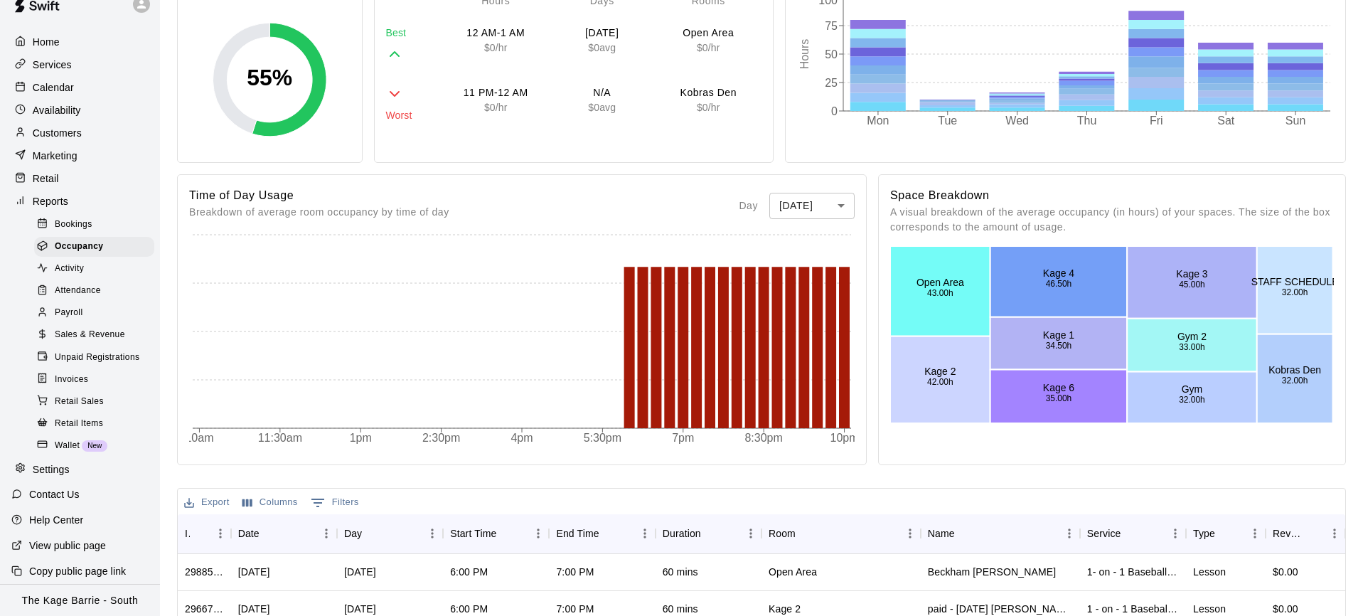
click at [849, 205] on body "Home Services Calendar Availability Customers Marketing Retail Reports Bookings…" at bounding box center [681, 391] width 1363 height 1200
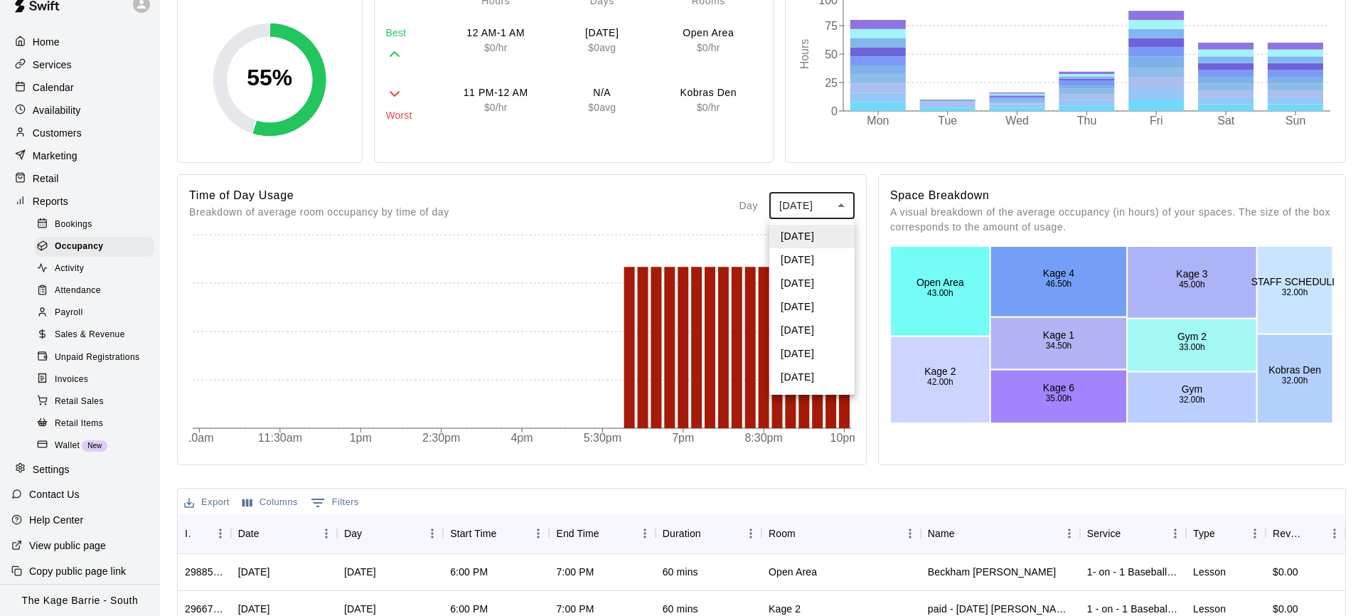
click at [829, 264] on li "Tuesday" at bounding box center [811, 259] width 85 height 23
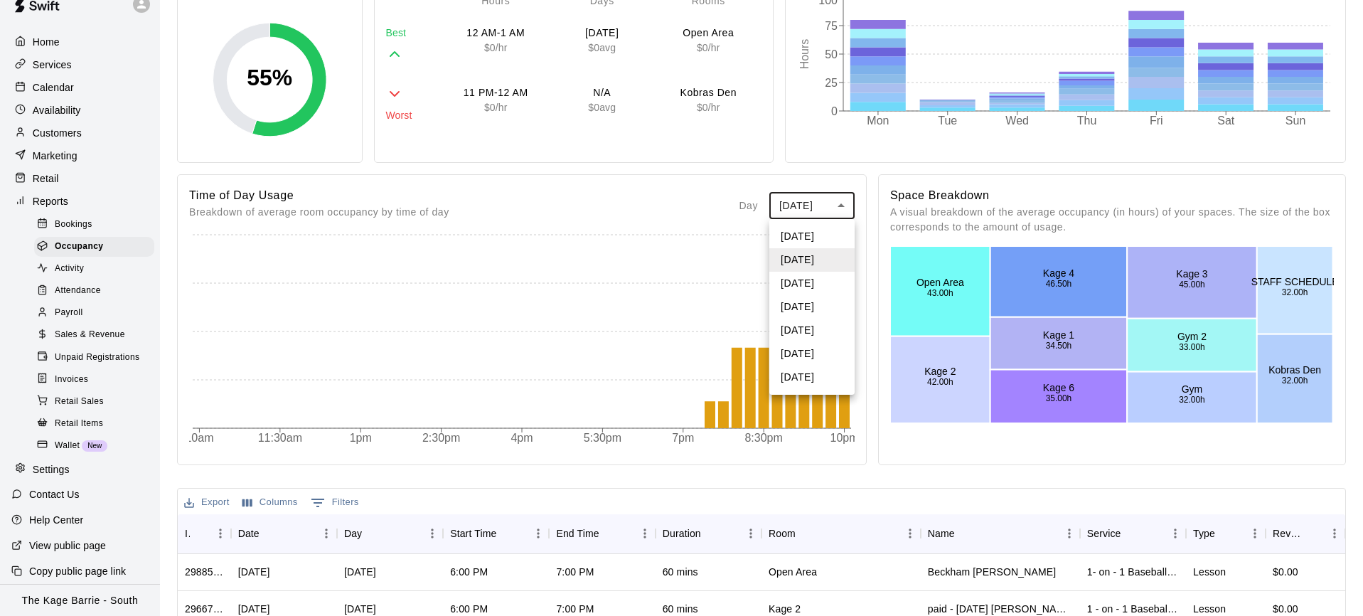
click at [842, 205] on body "Home Services Calendar Availability Customers Marketing Retail Reports Bookings…" at bounding box center [681, 391] width 1363 height 1200
click at [820, 280] on li "Wednesday" at bounding box center [811, 283] width 85 height 23
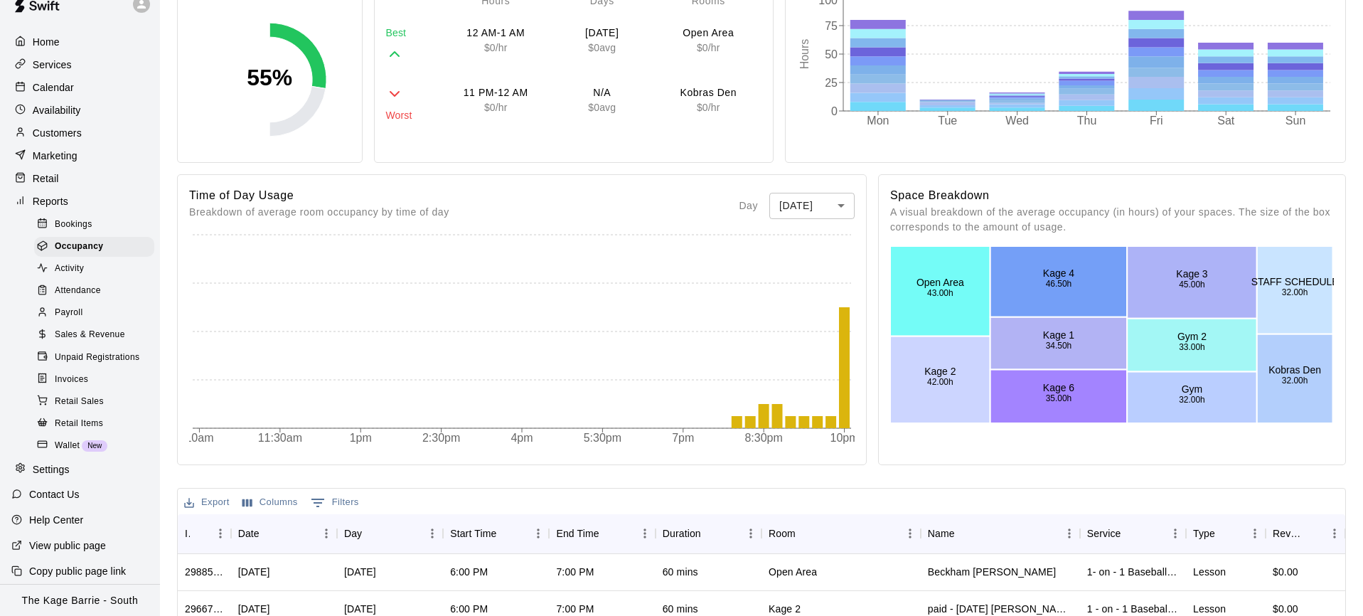
click at [844, 208] on body "Home Services Calendar Availability Customers Marketing Retail Reports Bookings…" at bounding box center [681, 391] width 1363 height 1200
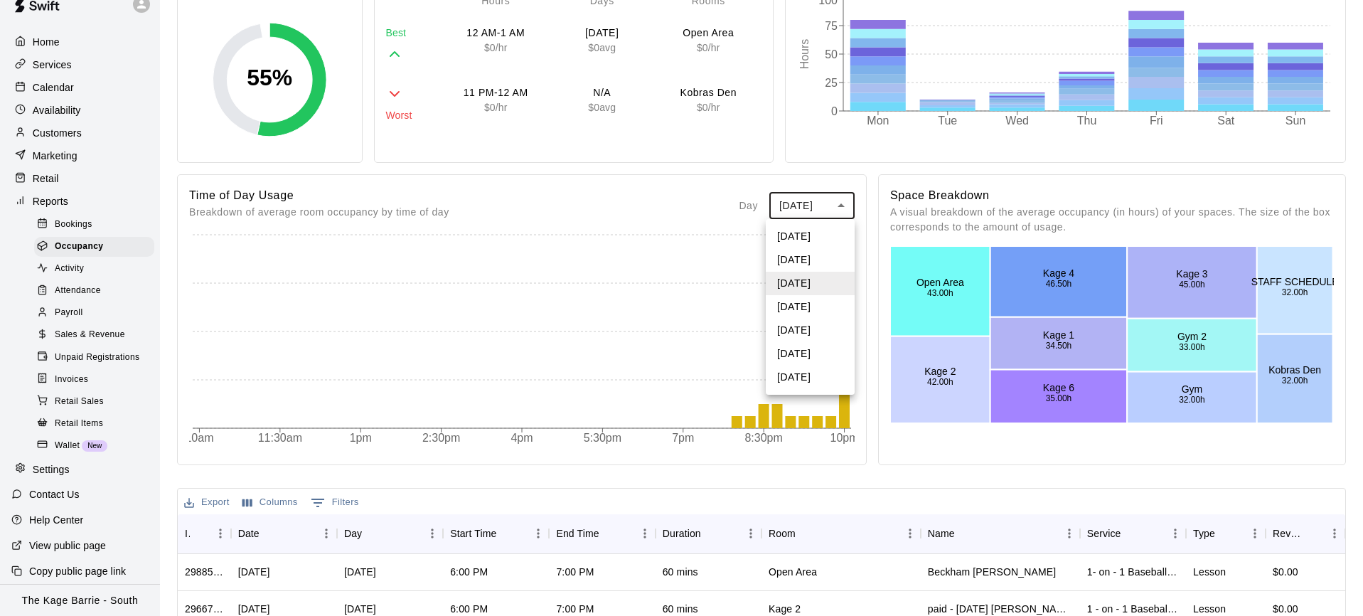
click at [820, 306] on li "Thursday" at bounding box center [809, 306] width 89 height 23
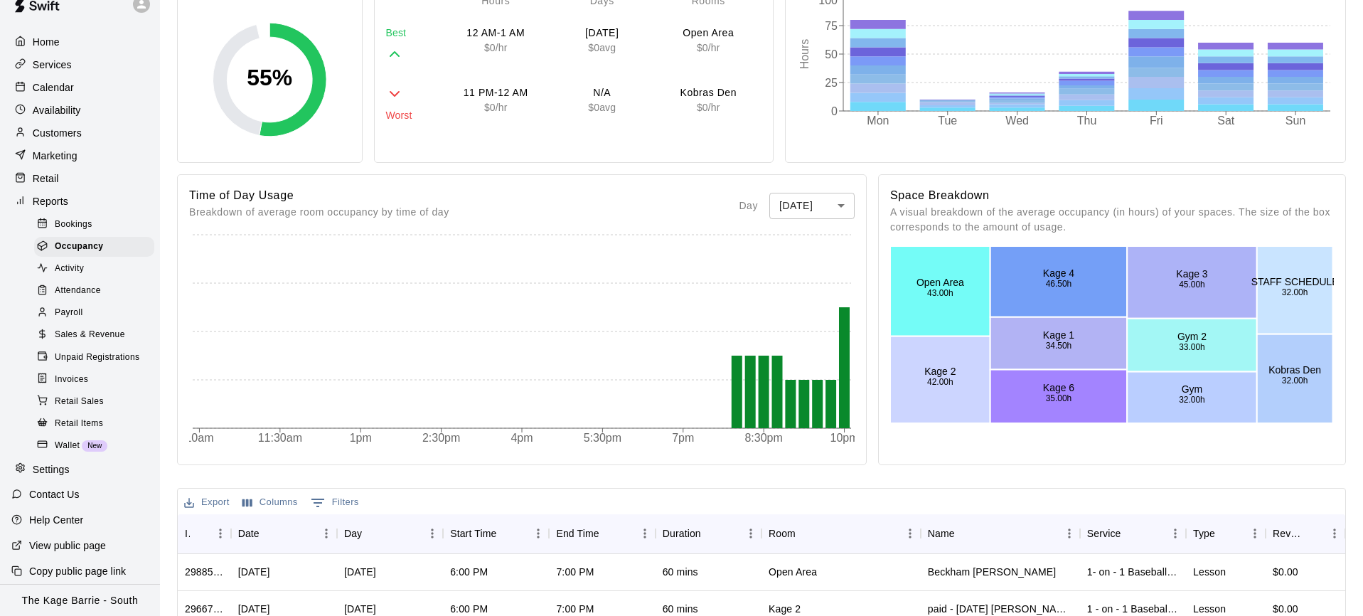
click at [842, 208] on body "Home Services Calendar Availability Customers Marketing Retail Reports Bookings…" at bounding box center [681, 391] width 1363 height 1200
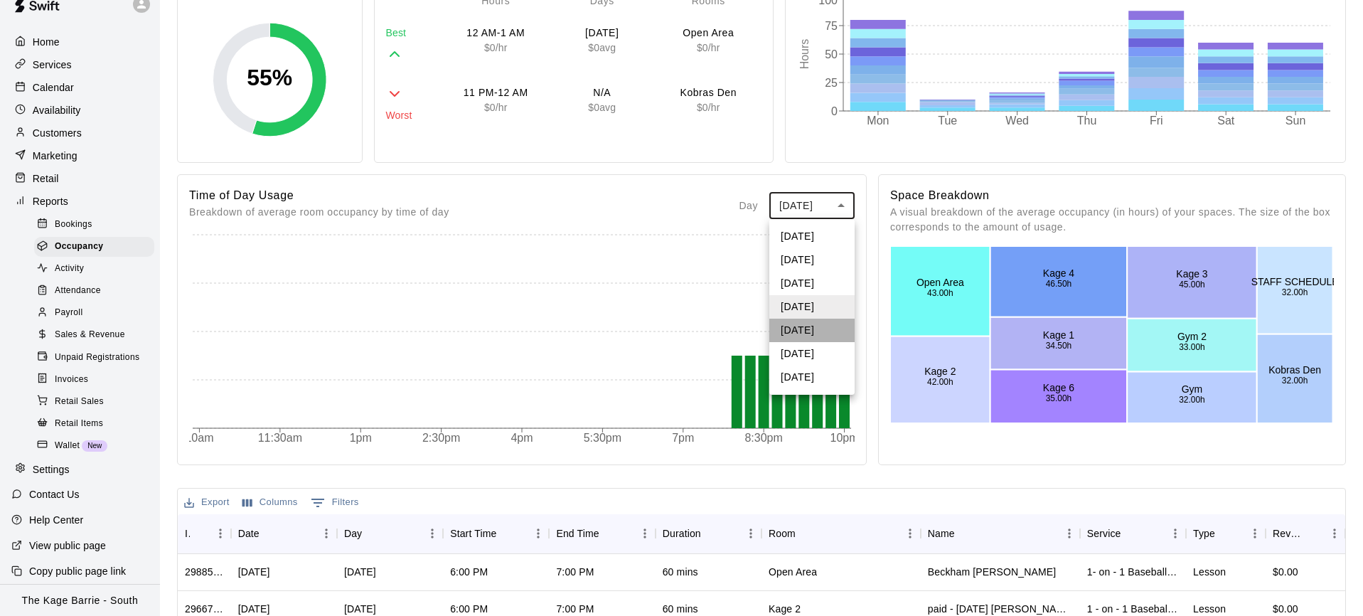
click at [802, 331] on li "Friday" at bounding box center [811, 329] width 85 height 23
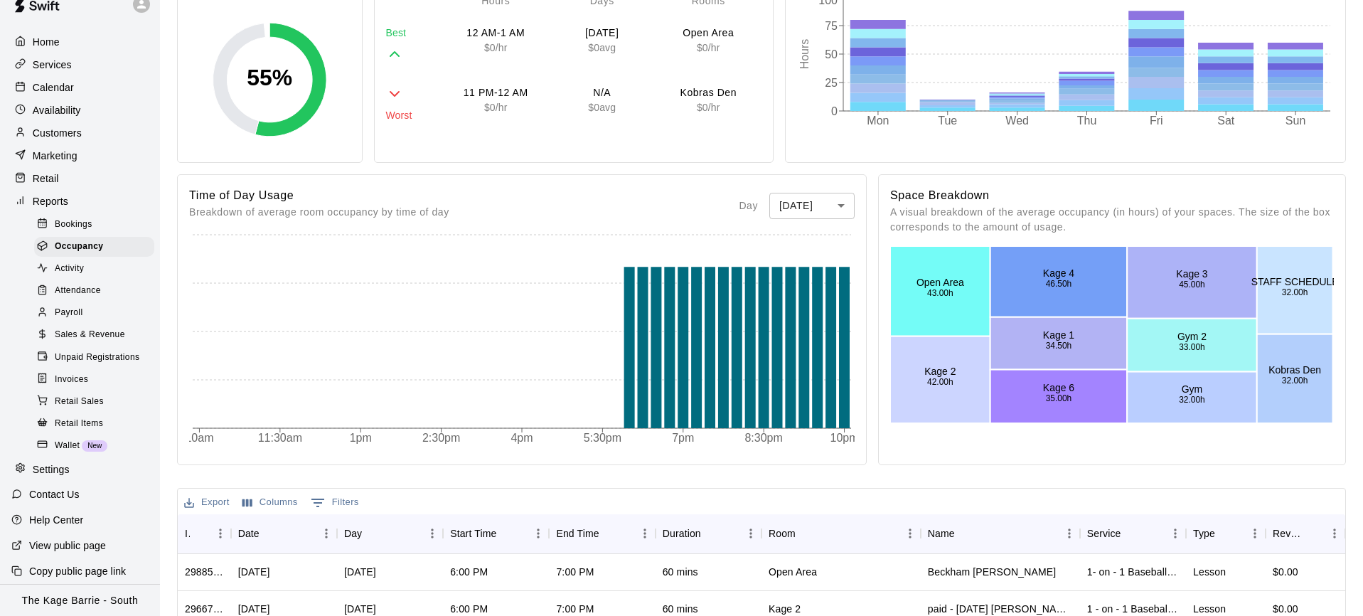
scroll to position [213, 0]
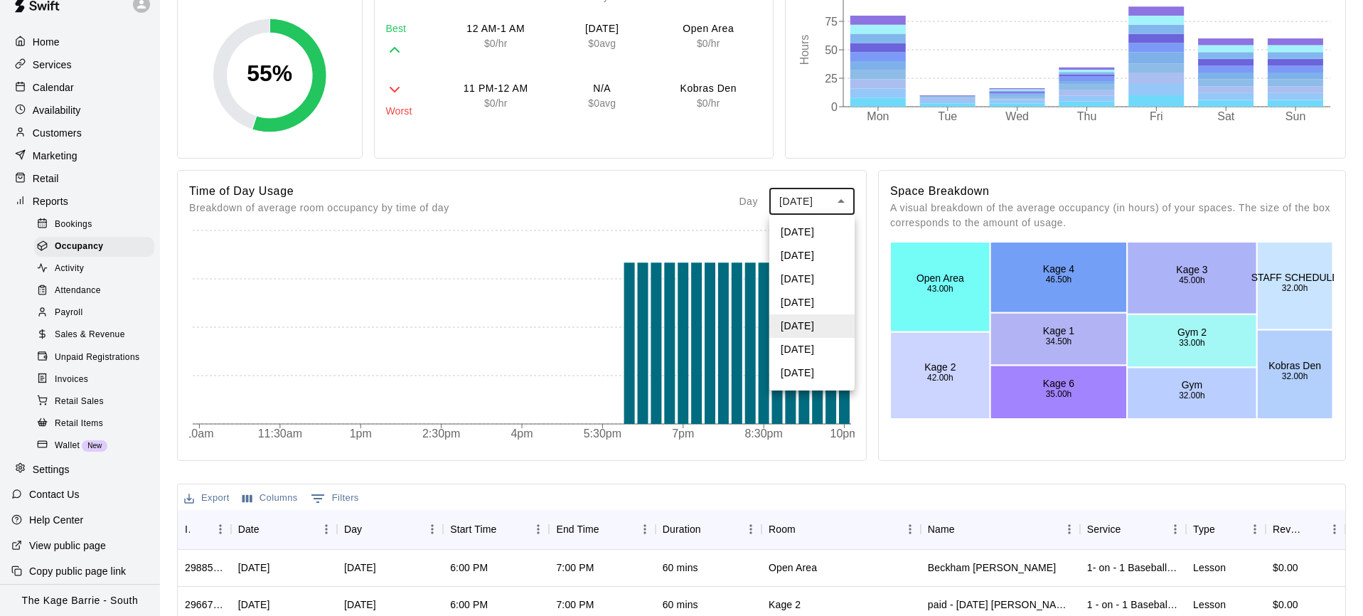
click at [842, 201] on body "Home Services Calendar Availability Customers Marketing Retail Reports Bookings…" at bounding box center [681, 387] width 1363 height 1200
click at [812, 348] on li "Saturday" at bounding box center [811, 349] width 85 height 23
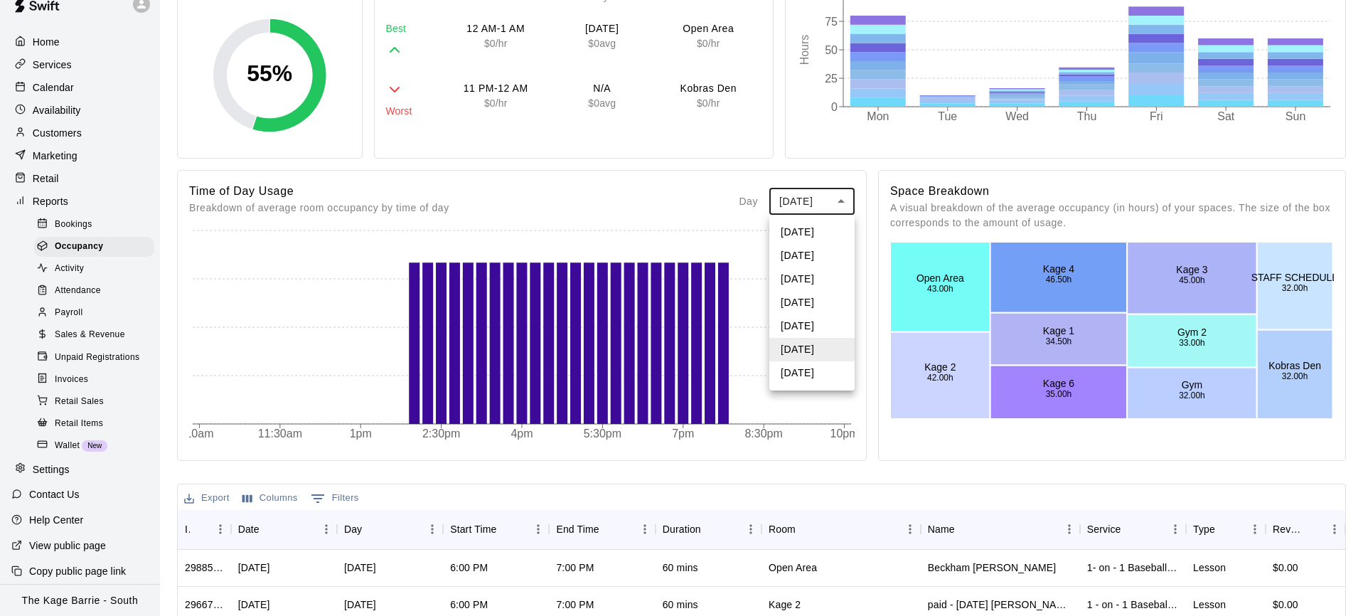
click at [845, 203] on body "Home Services Calendar Availability Customers Marketing Retail Reports Bookings…" at bounding box center [681, 387] width 1363 height 1200
click at [815, 377] on li "Sunday" at bounding box center [811, 372] width 85 height 23
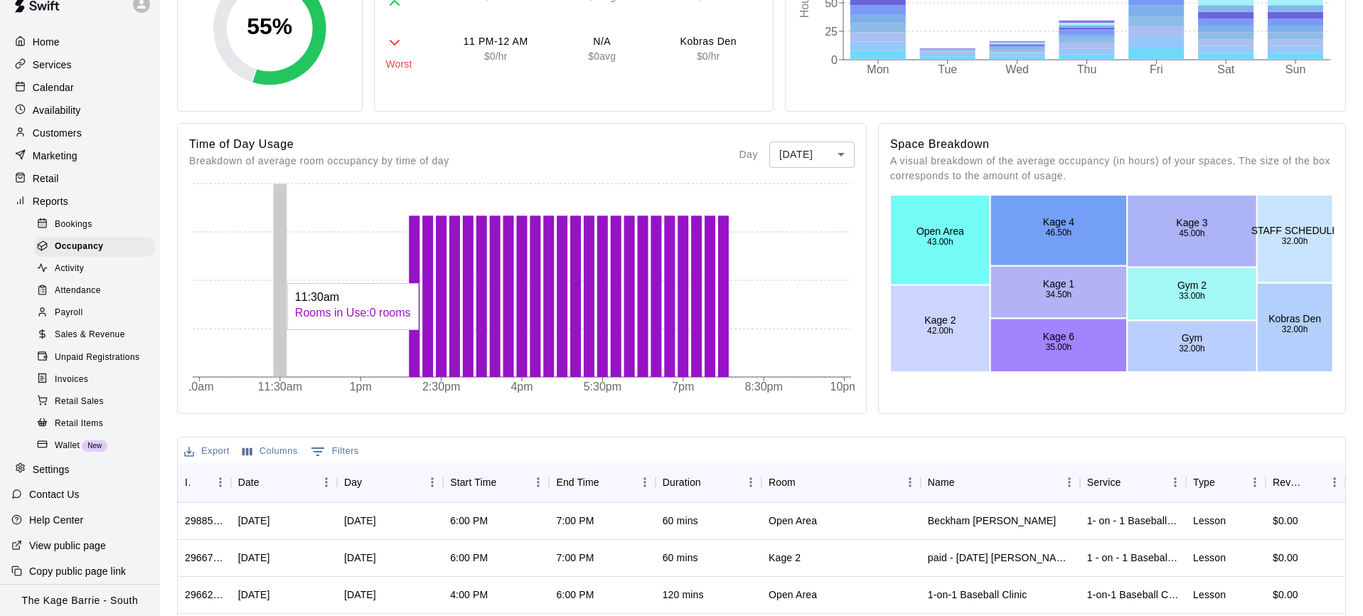
scroll to position [264, 0]
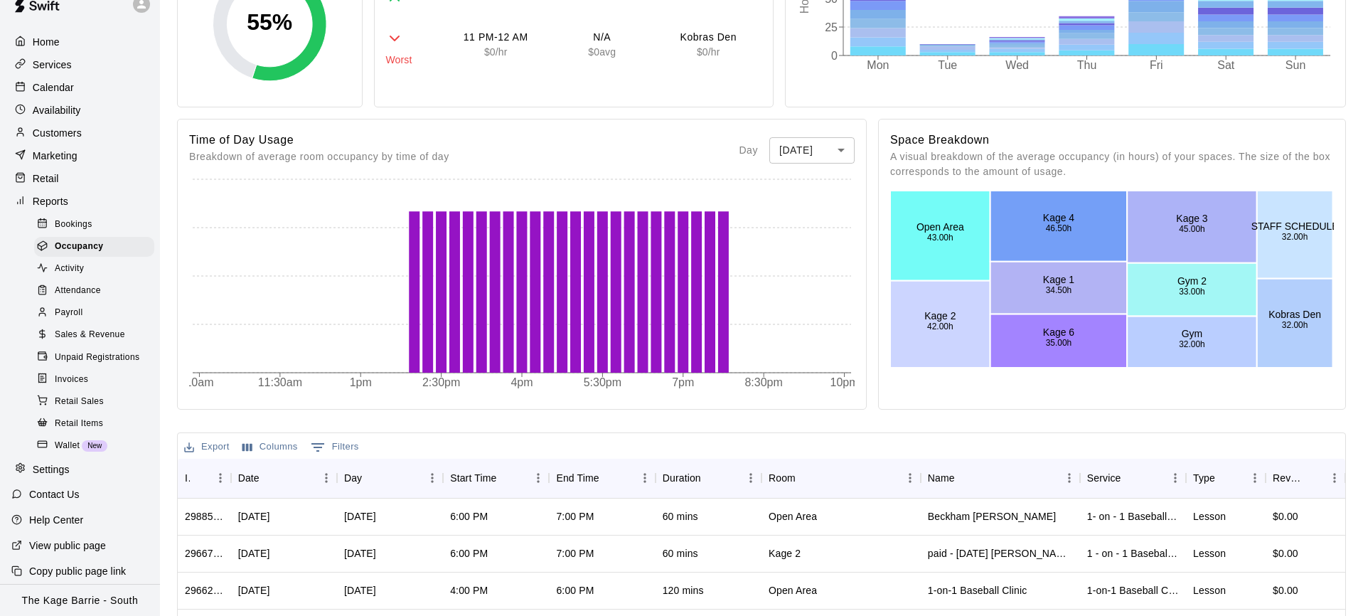
click at [77, 266] on span "Activity" at bounding box center [69, 269] width 29 height 14
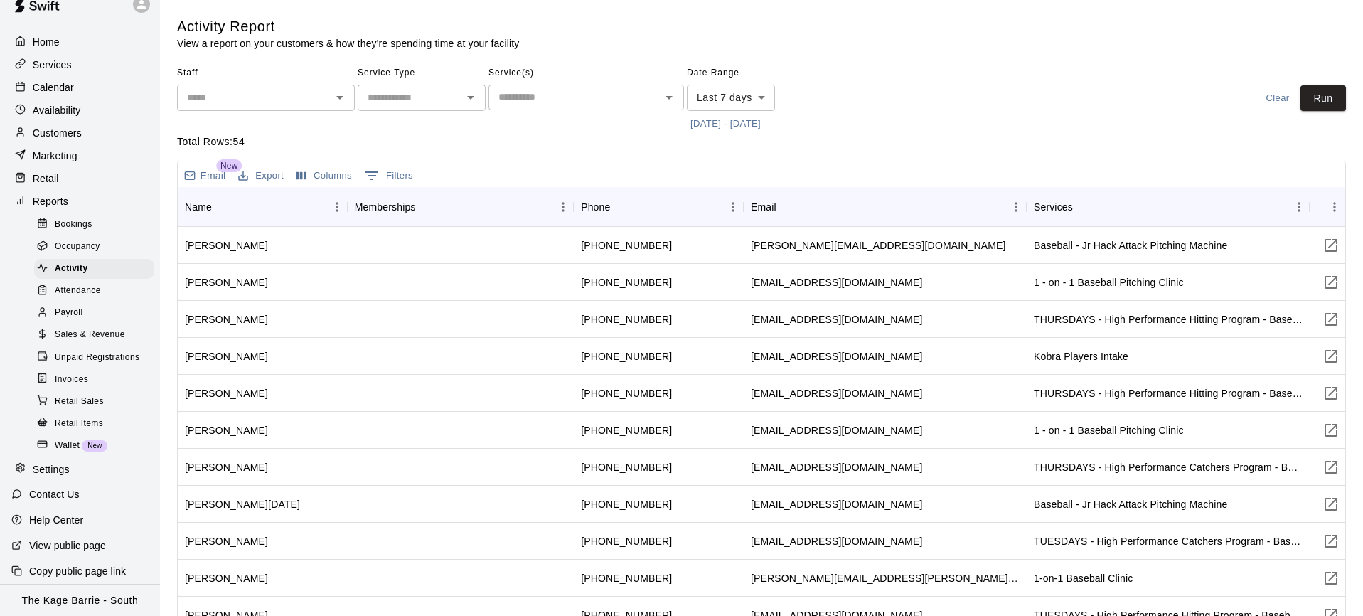
click at [755, 125] on button "10/7/2025 - 10/14/2025" at bounding box center [725, 124] width 77 height 22
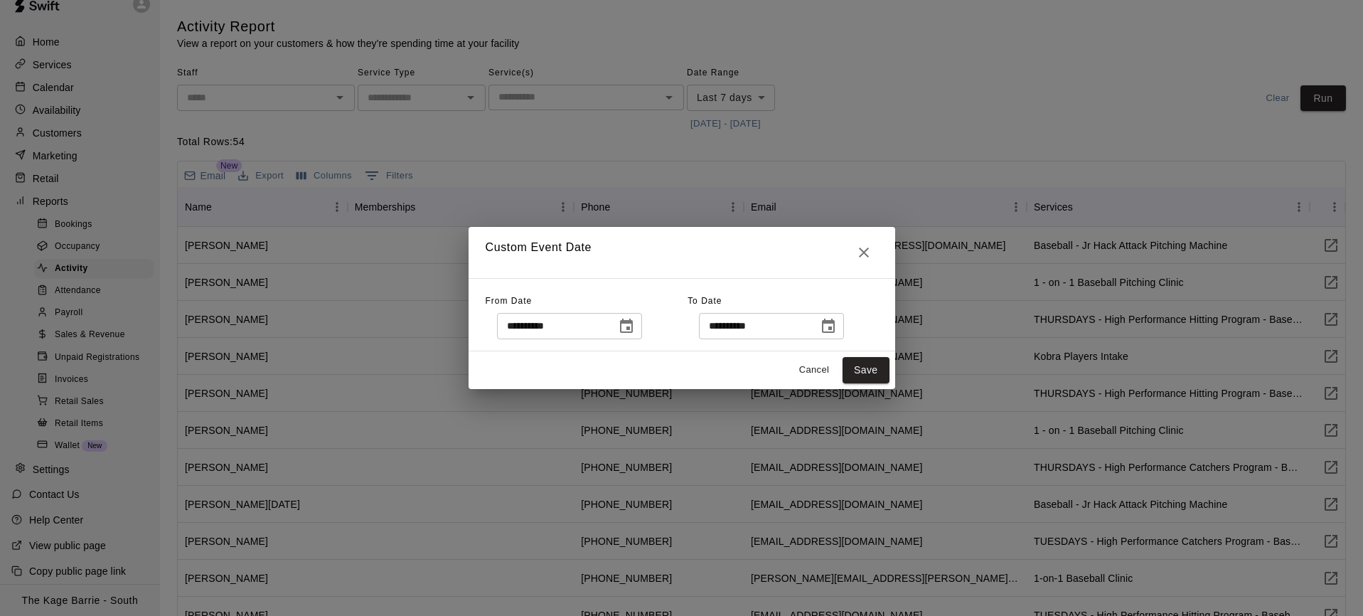
click at [633, 321] on icon "Choose date, selected date is Oct 7, 2025" at bounding box center [626, 325] width 13 height 14
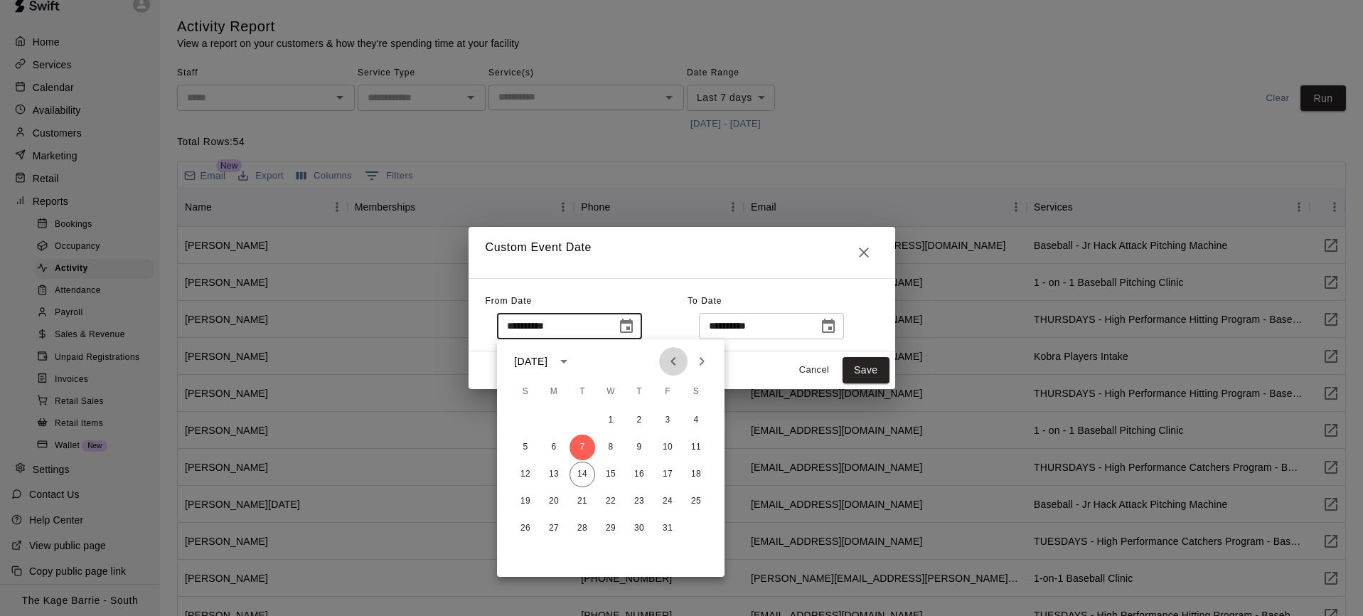
click at [670, 361] on icon "Previous month" at bounding box center [673, 361] width 17 height 17
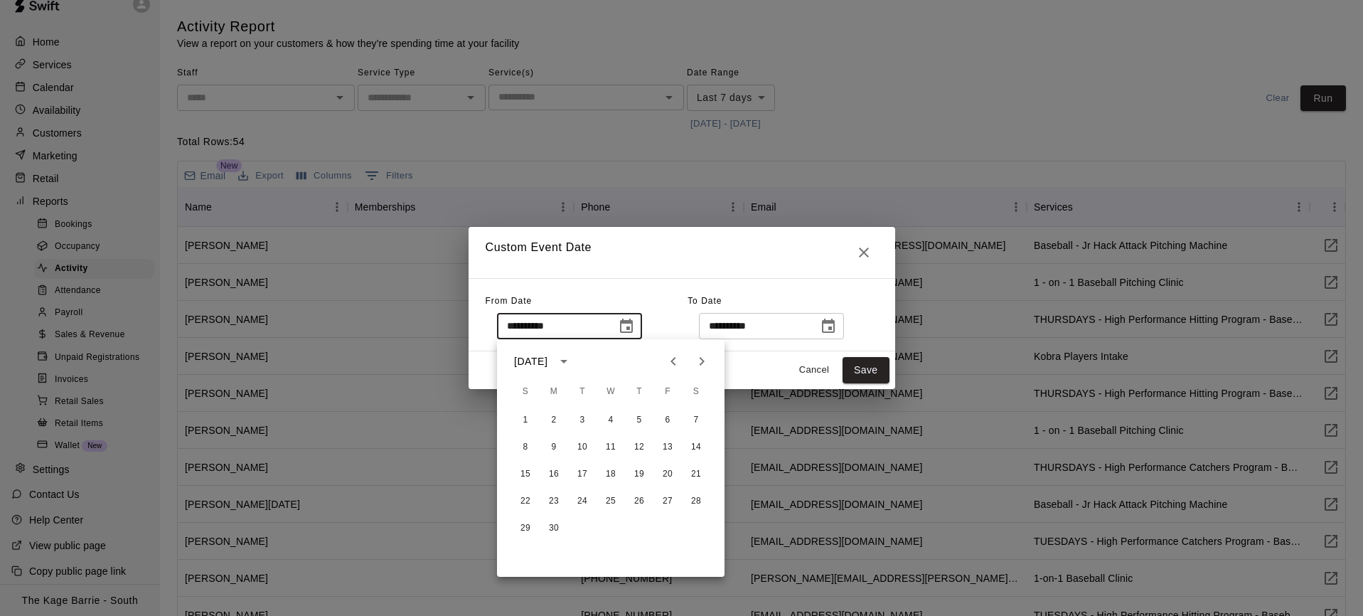
click at [670, 361] on icon "Previous month" at bounding box center [673, 361] width 17 height 17
click at [584, 416] on button "1" at bounding box center [582, 420] width 26 height 26
type input "**********"
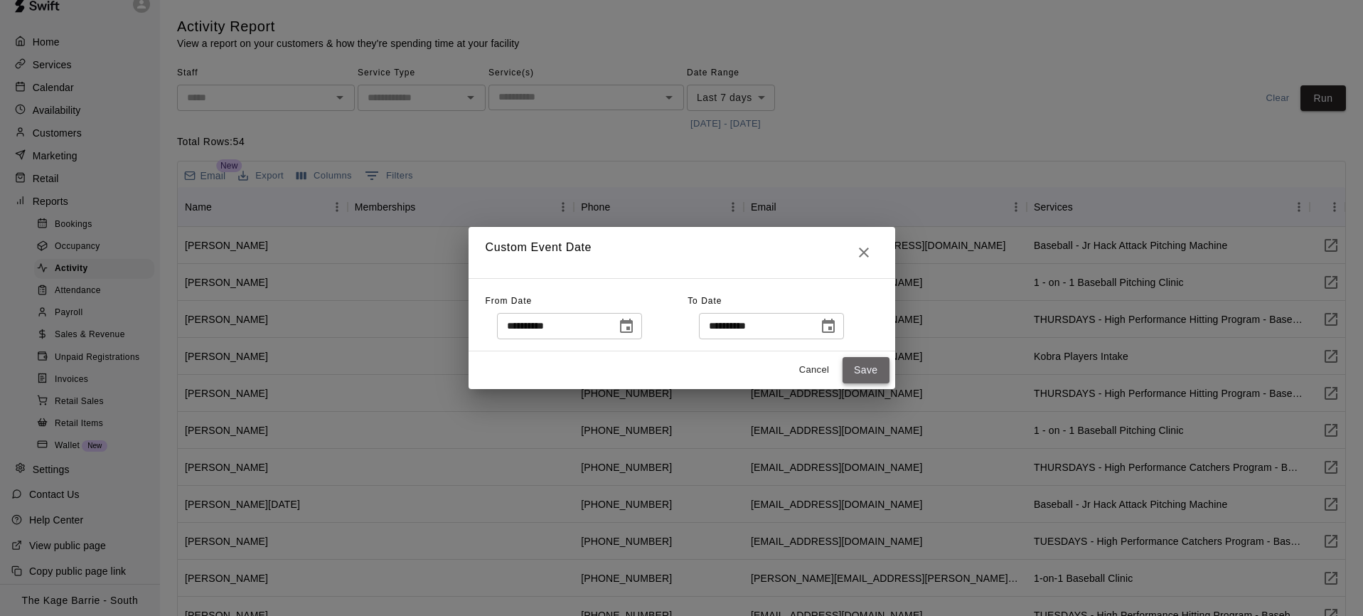
click at [866, 371] on button "Save" at bounding box center [865, 370] width 47 height 26
type input "******"
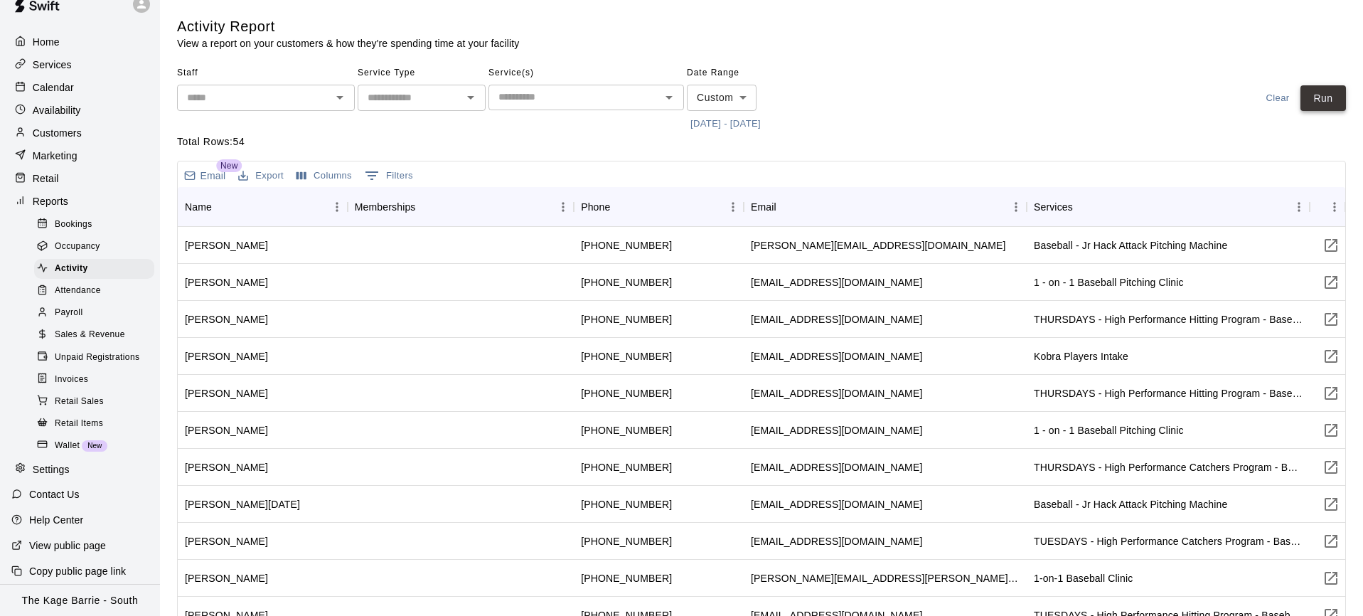
click at [1323, 102] on button "Run" at bounding box center [1322, 98] width 45 height 26
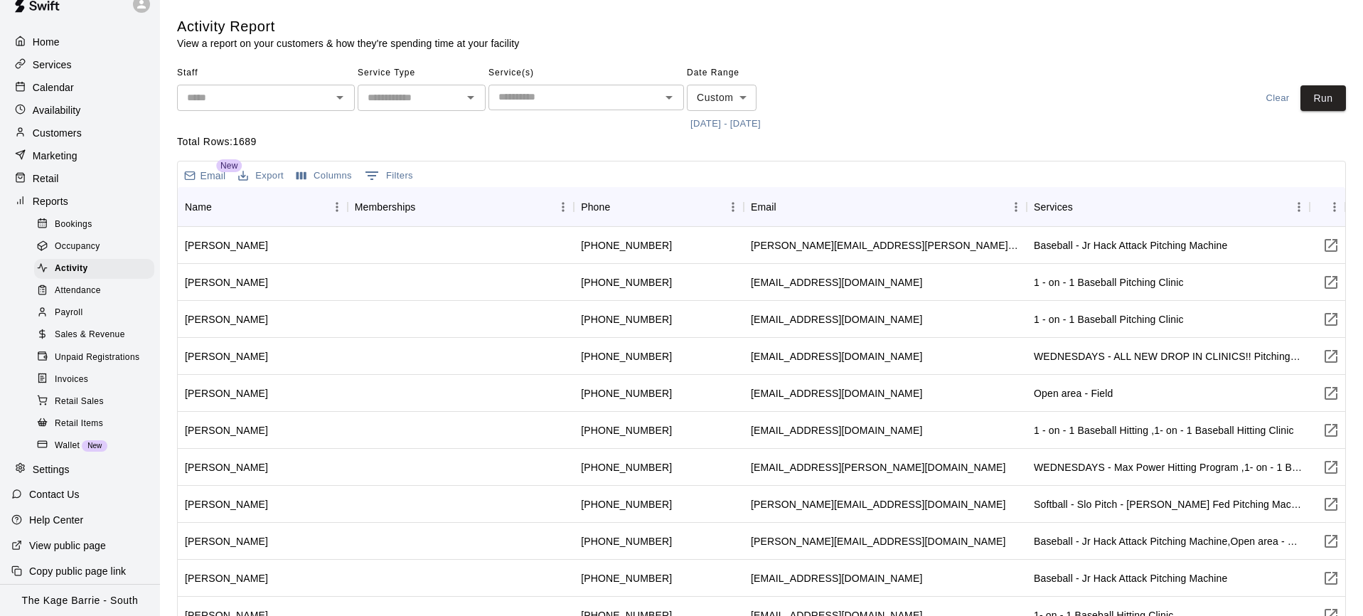
click at [267, 173] on button "Export" at bounding box center [261, 176] width 53 height 22
click at [306, 200] on li "Download as CSV" at bounding box center [289, 204] width 109 height 23
click at [144, 7] on icon at bounding box center [141, 4] width 9 height 9
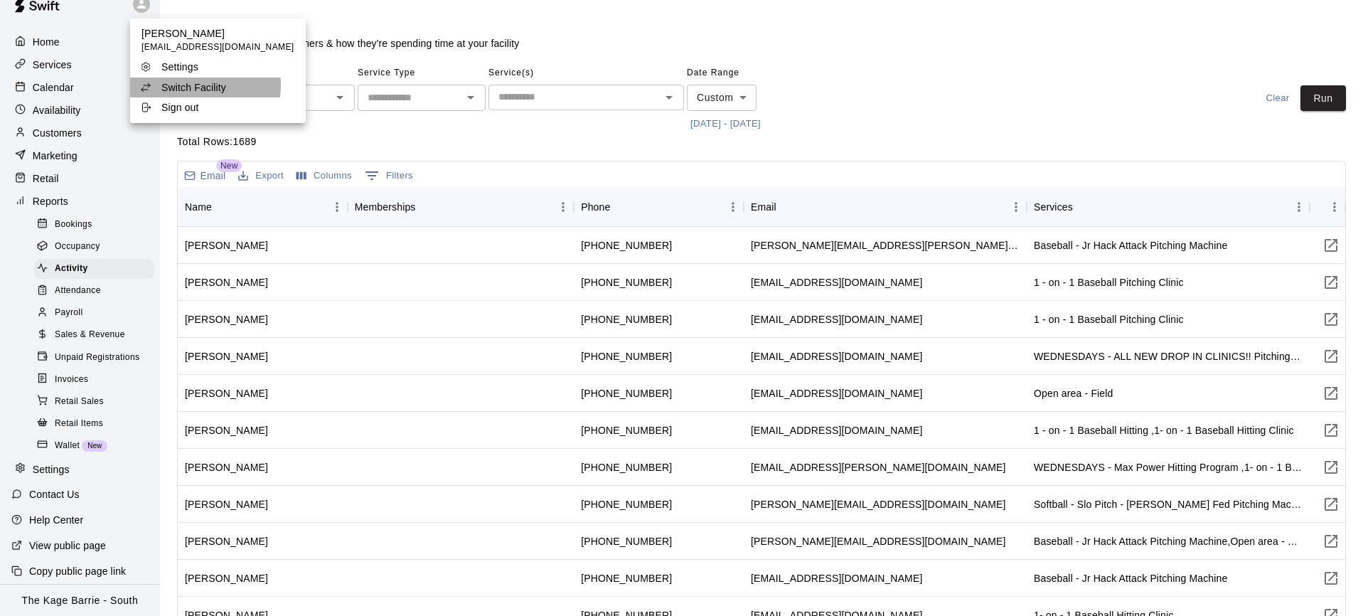
click at [195, 85] on p "Switch Facility" at bounding box center [193, 87] width 65 height 14
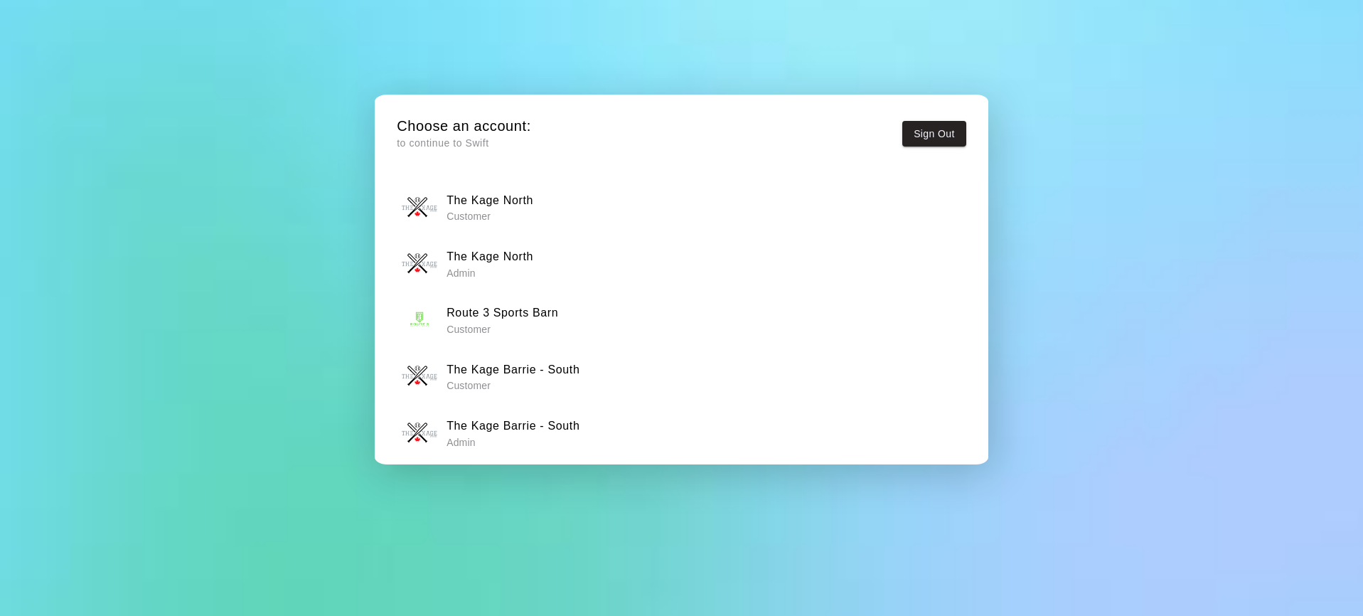
click at [557, 262] on div "The Kage North Admin" at bounding box center [681, 264] width 559 height 36
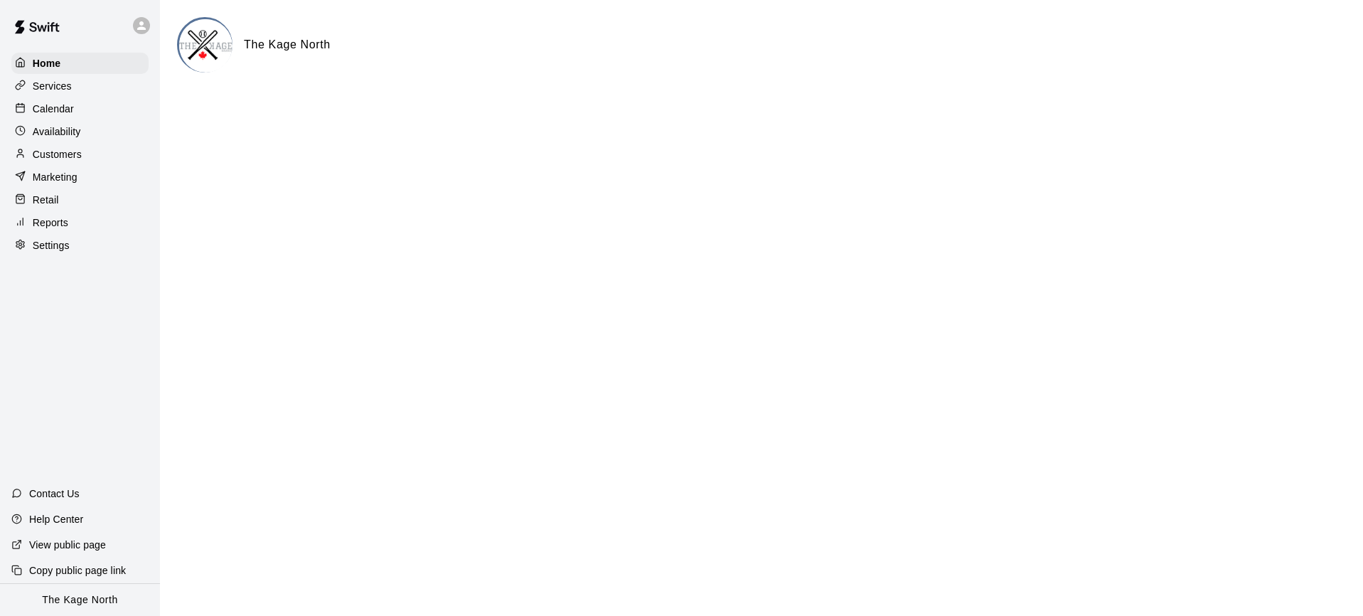
click at [86, 223] on div "Reports" at bounding box center [79, 222] width 137 height 21
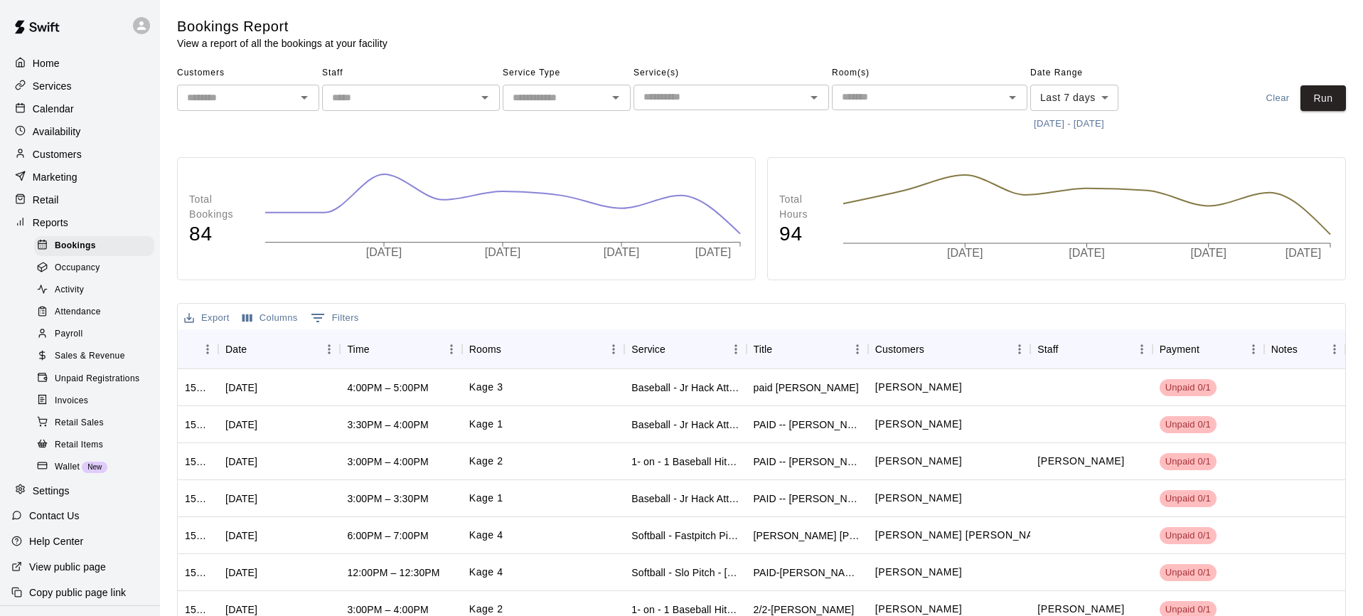
click at [124, 292] on div "Activity" at bounding box center [94, 290] width 120 height 20
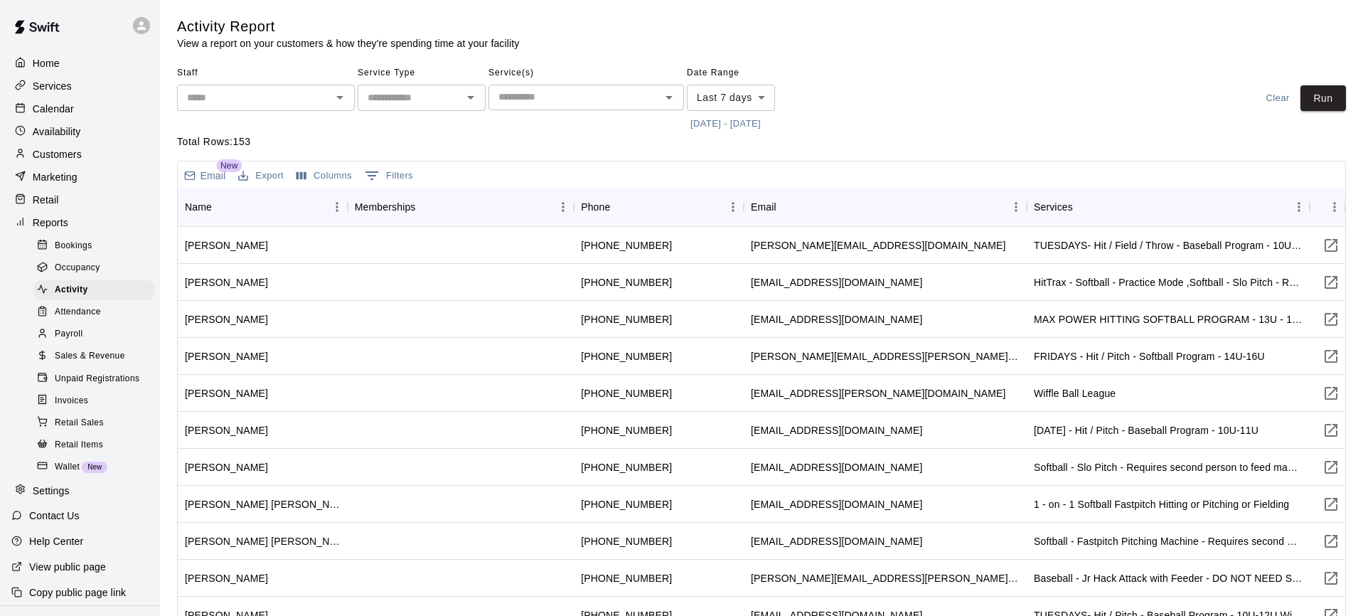
click at [764, 127] on button "10/7/2025 - 10/14/2025" at bounding box center [725, 124] width 77 height 22
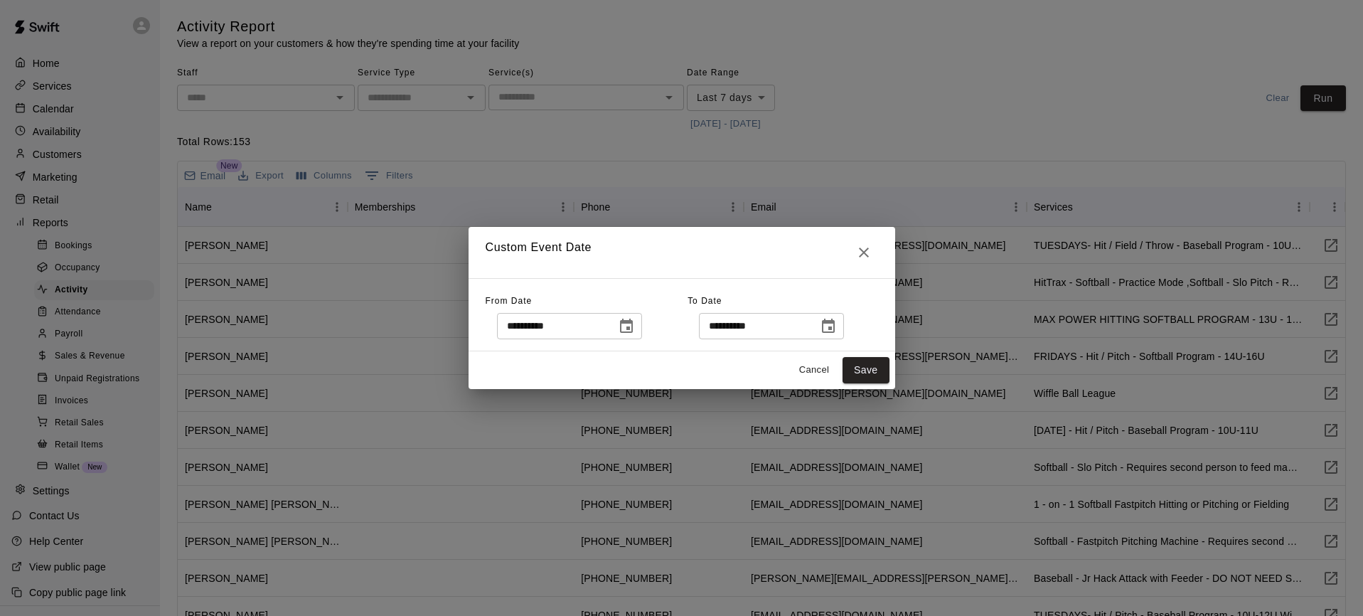
click at [628, 326] on icon "Choose date, selected date is Oct 7, 2025" at bounding box center [626, 326] width 17 height 17
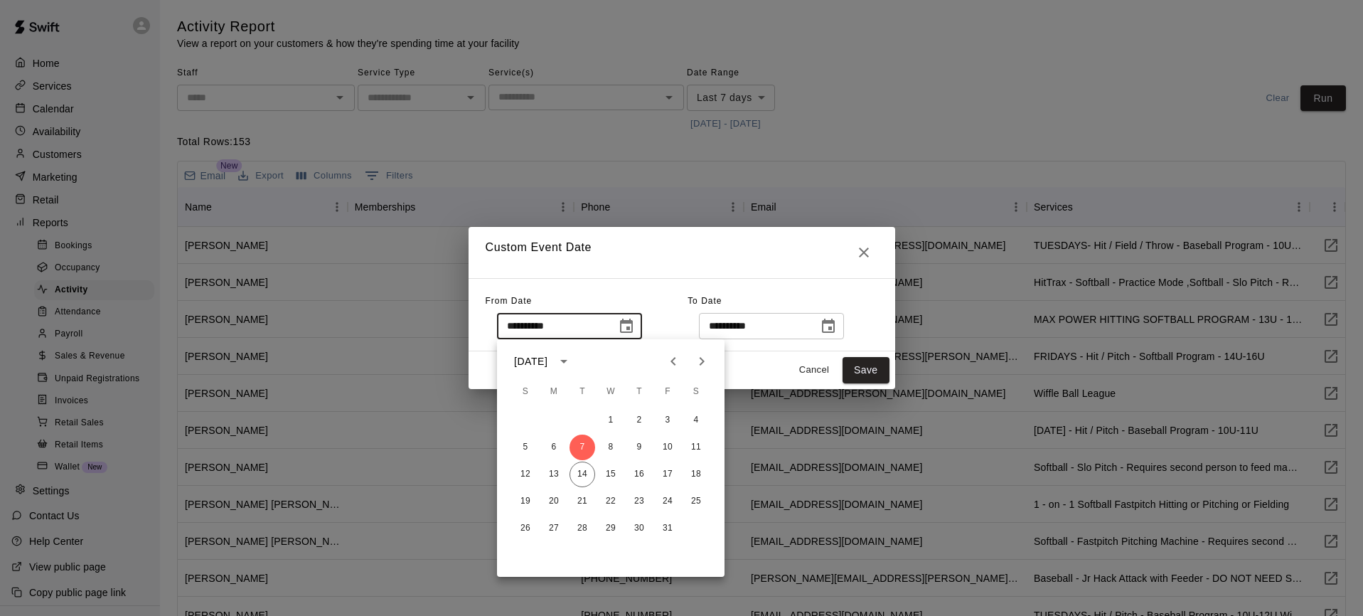
click at [675, 358] on icon "Previous month" at bounding box center [673, 361] width 17 height 17
drag, startPoint x: 589, startPoint y: 418, endPoint x: 633, endPoint y: 418, distance: 44.1
click at [589, 417] on button "1" at bounding box center [582, 420] width 26 height 26
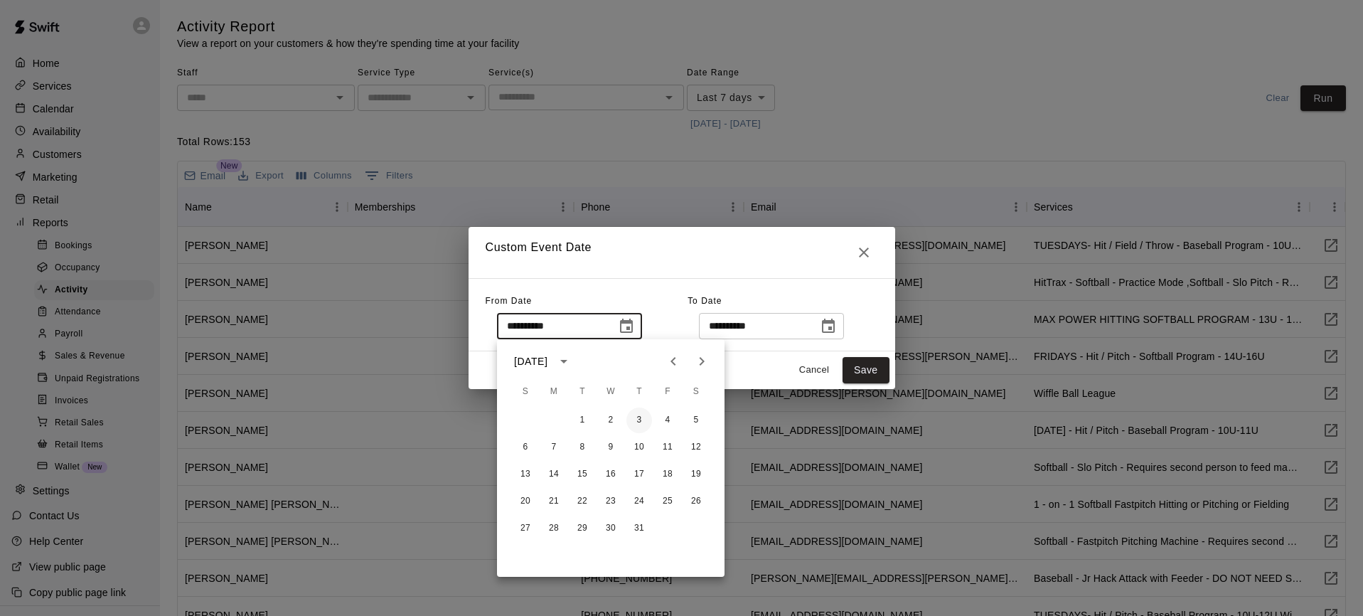
type input "**********"
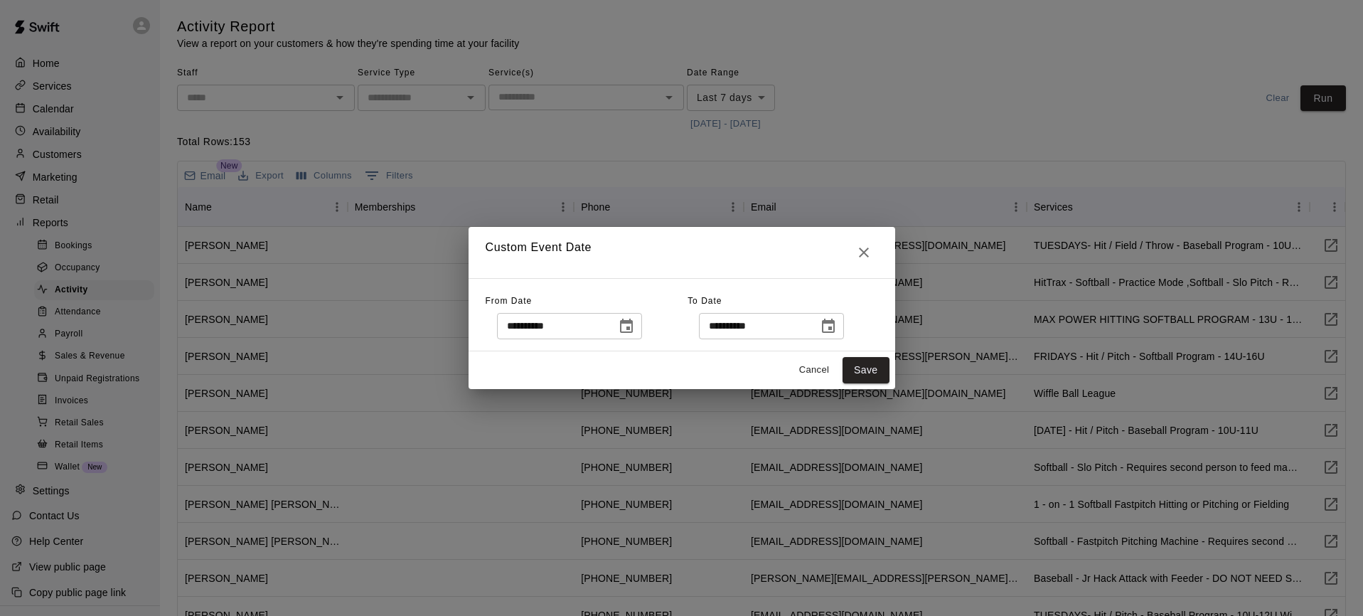
drag, startPoint x: 856, startPoint y: 375, endPoint x: 837, endPoint y: 376, distance: 19.2
click at [856, 375] on button "Save" at bounding box center [865, 370] width 47 height 26
type input "******"
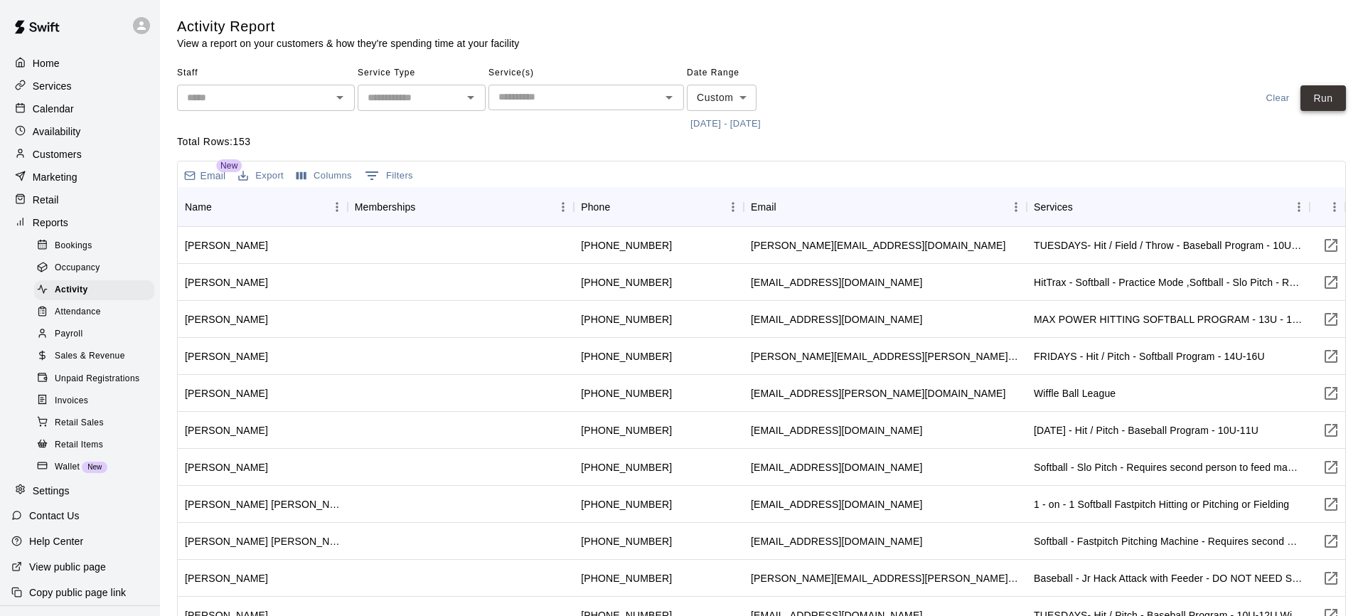
click at [1323, 99] on button "Run" at bounding box center [1322, 98] width 45 height 26
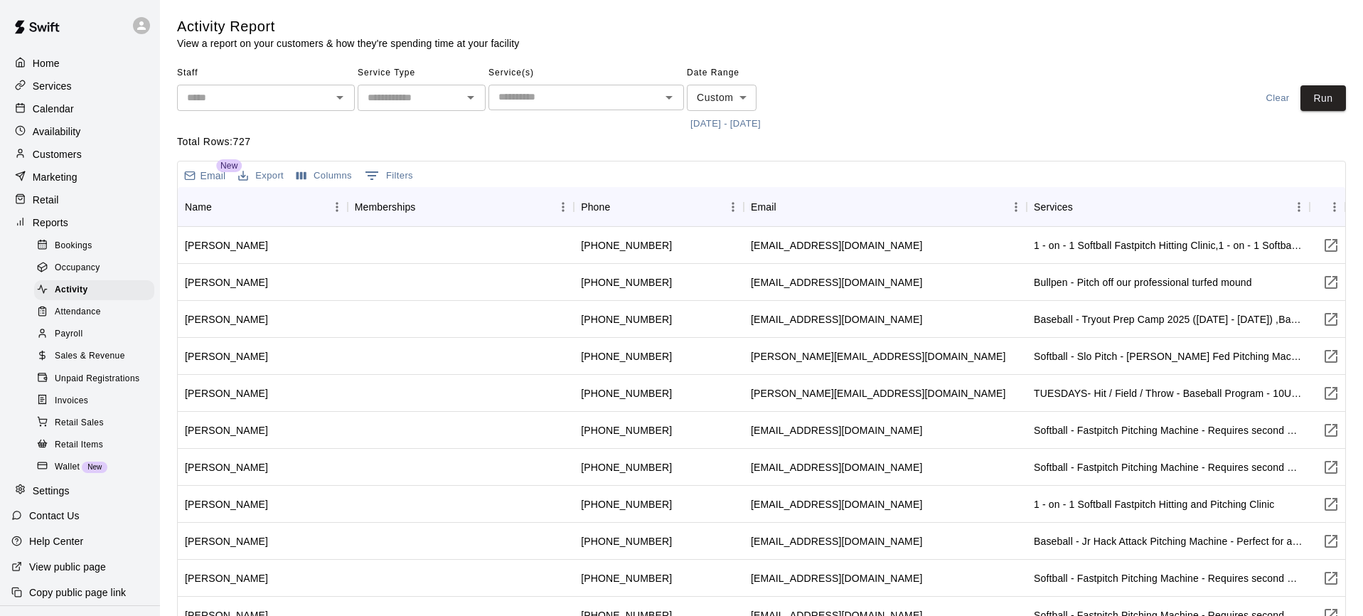
click at [270, 173] on button "Export" at bounding box center [261, 176] width 53 height 22
click at [295, 200] on li "Download as CSV" at bounding box center [289, 204] width 109 height 23
